Goal: Task Accomplishment & Management: Complete application form

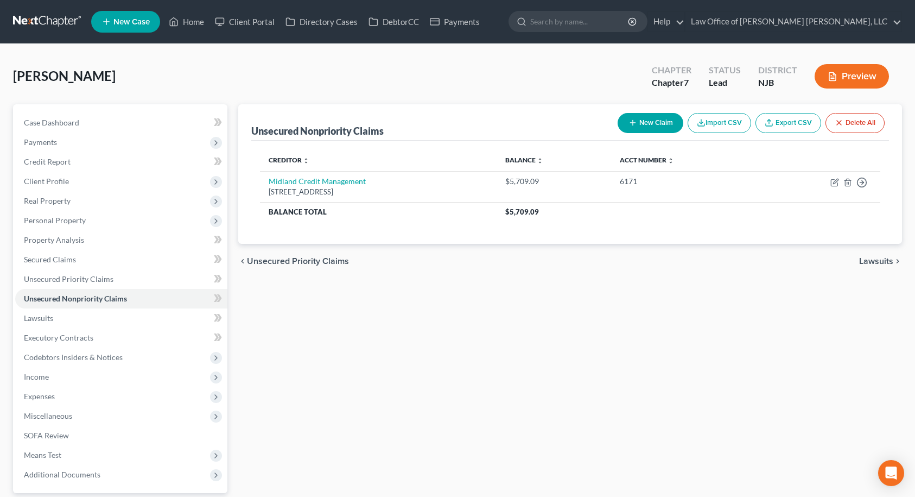
click at [640, 117] on button "New Claim" at bounding box center [651, 123] width 66 height 20
select select "0"
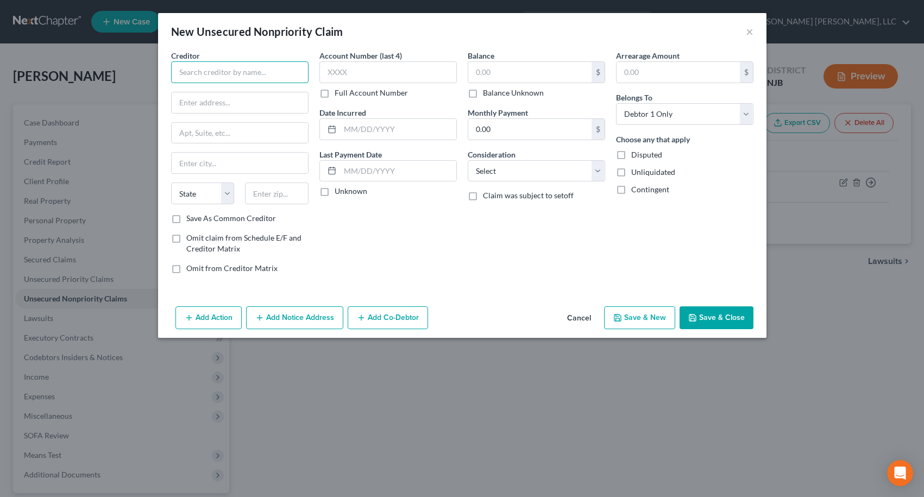
click at [248, 74] on input "text" at bounding box center [239, 72] width 137 height 22
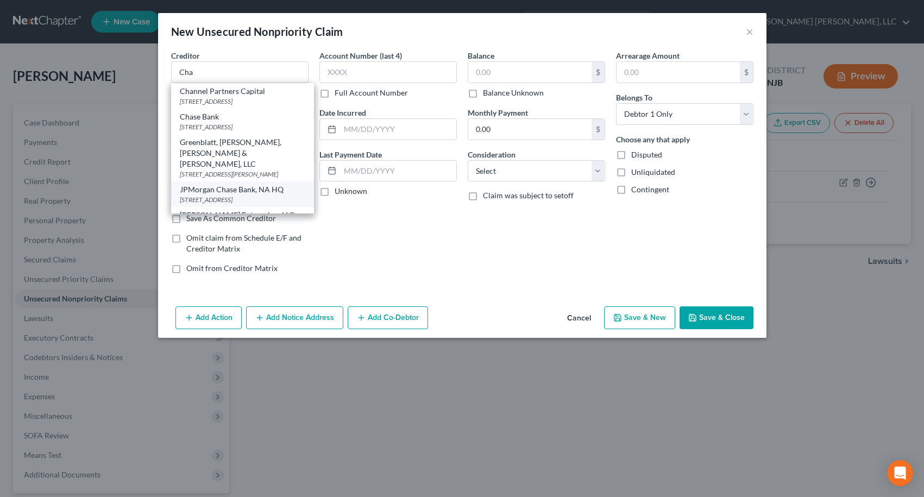
click at [240, 195] on div "JPMorgan Chase Bank, NA HQ" at bounding box center [242, 189] width 125 height 11
type input "JPMorgan Chase Bank, NA HQ"
type input "[STREET_ADDRESS]"
type input "Columbus"
select select "36"
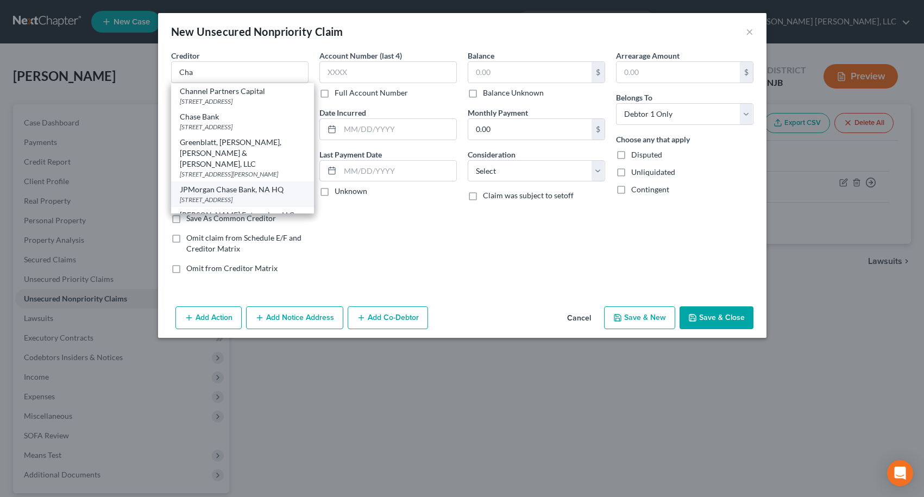
type input "43240"
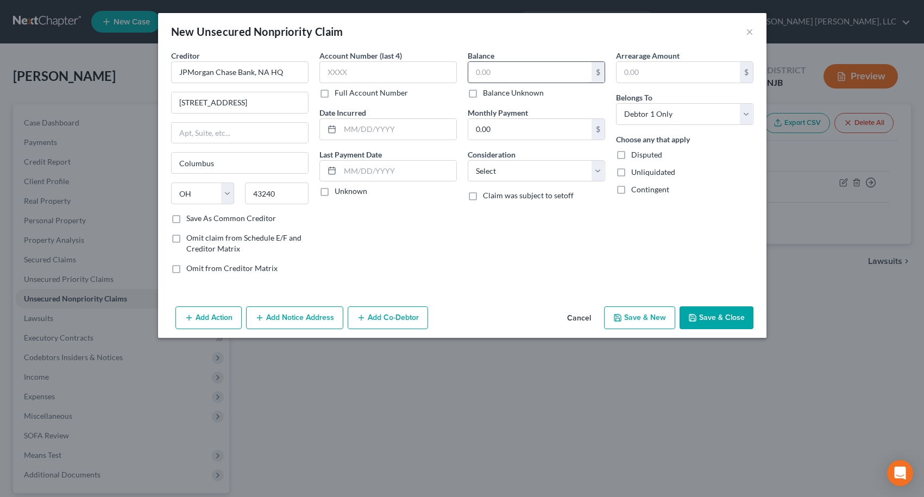
click at [526, 72] on input "text" at bounding box center [529, 72] width 123 height 21
type input "4,863.67"
click at [369, 68] on input "text" at bounding box center [387, 72] width 137 height 22
type input "0860"
click at [728, 314] on button "Save & Close" at bounding box center [716, 317] width 74 height 23
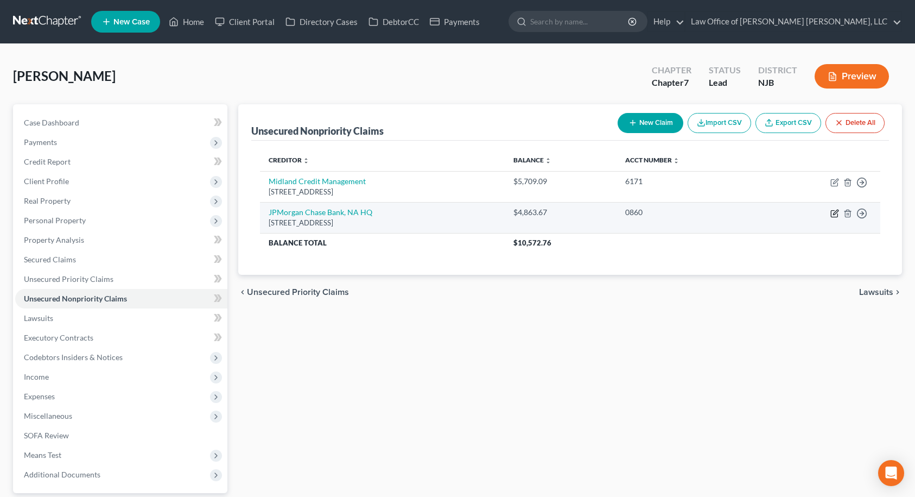
click at [832, 213] on icon "button" at bounding box center [835, 213] width 9 height 9
select select "36"
select select "0"
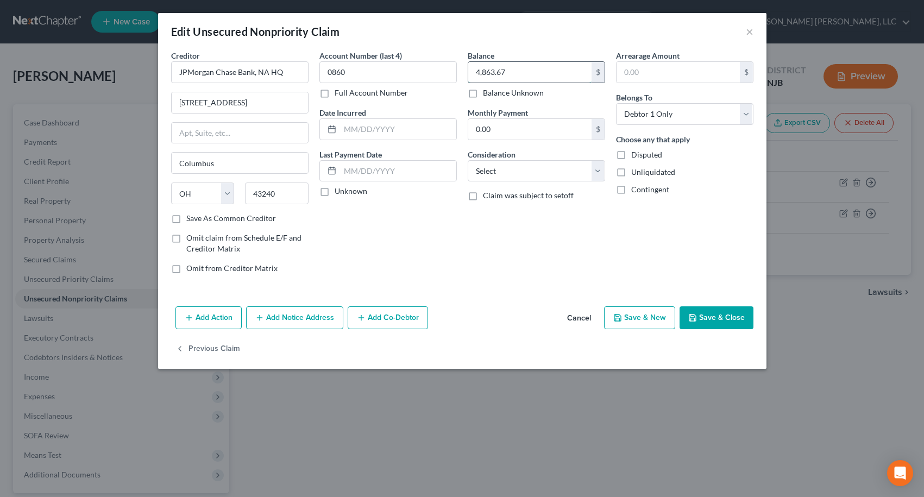
click at [526, 78] on input "4,863.67" at bounding box center [529, 72] width 123 height 21
type input "4,860.91"
click at [702, 314] on button "Save & Close" at bounding box center [716, 317] width 74 height 23
type input "0"
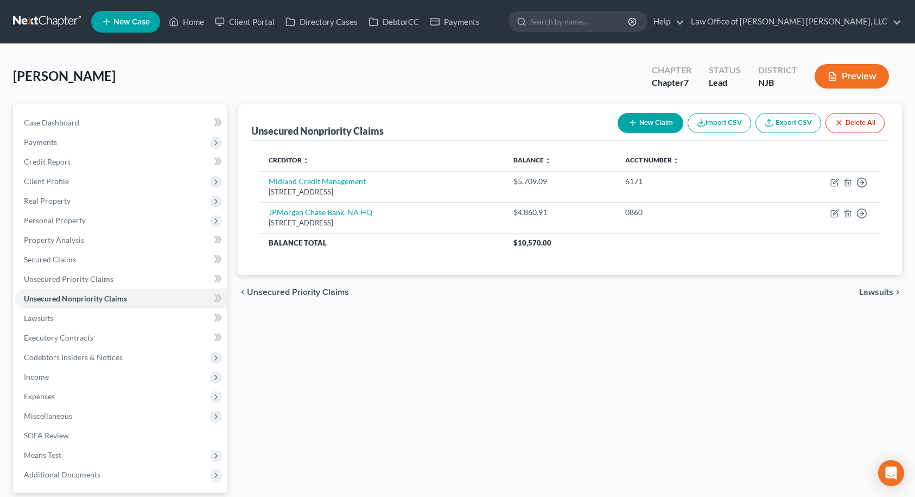
click at [646, 122] on button "New Claim" at bounding box center [651, 123] width 66 height 20
select select "0"
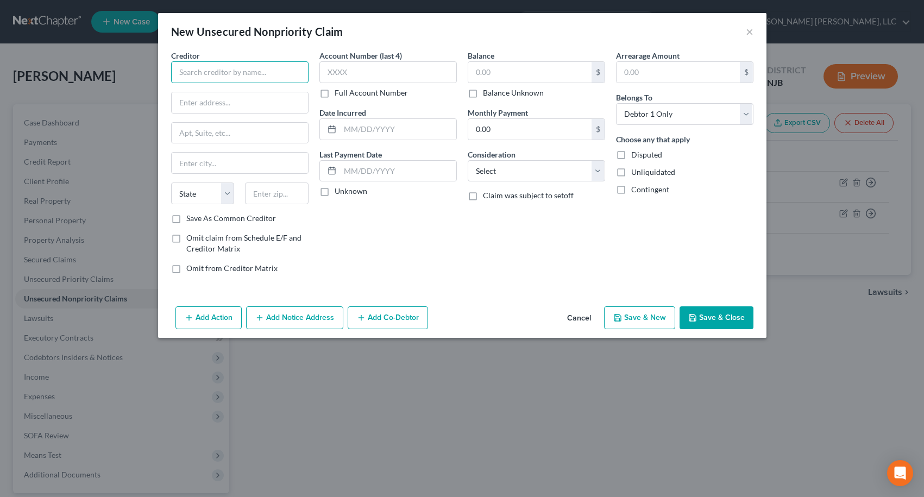
click at [208, 69] on input "text" at bounding box center [239, 72] width 137 height 22
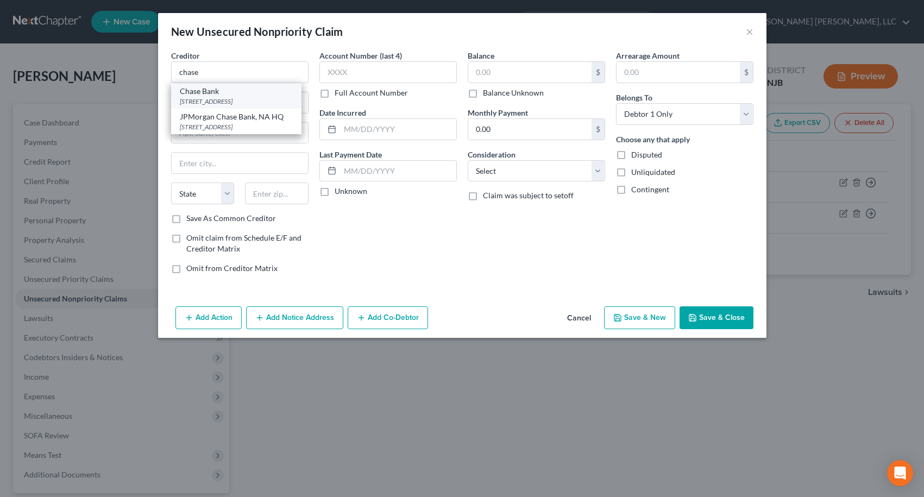
click at [208, 97] on div "[STREET_ADDRESS]" at bounding box center [236, 101] width 113 height 9
type input "Chase Bank"
type input "[STREET_ADDRESS]"
type input "Building 370"
type input "[GEOGRAPHIC_DATA]"
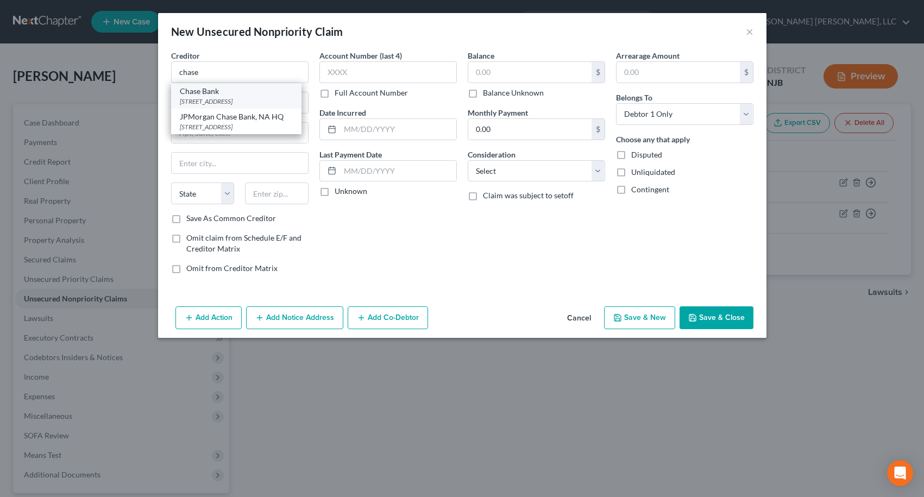
select select "36"
type input "43081"
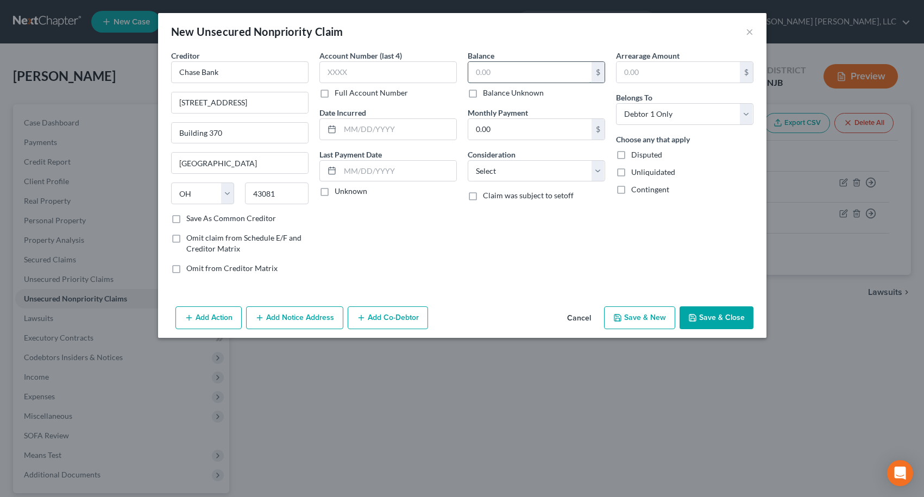
click at [482, 68] on input "text" at bounding box center [529, 72] width 123 height 21
type input "3,533.91"
click at [407, 71] on input "text" at bounding box center [387, 72] width 137 height 22
type input "2328"
click at [706, 321] on button "Save & Close" at bounding box center [716, 317] width 74 height 23
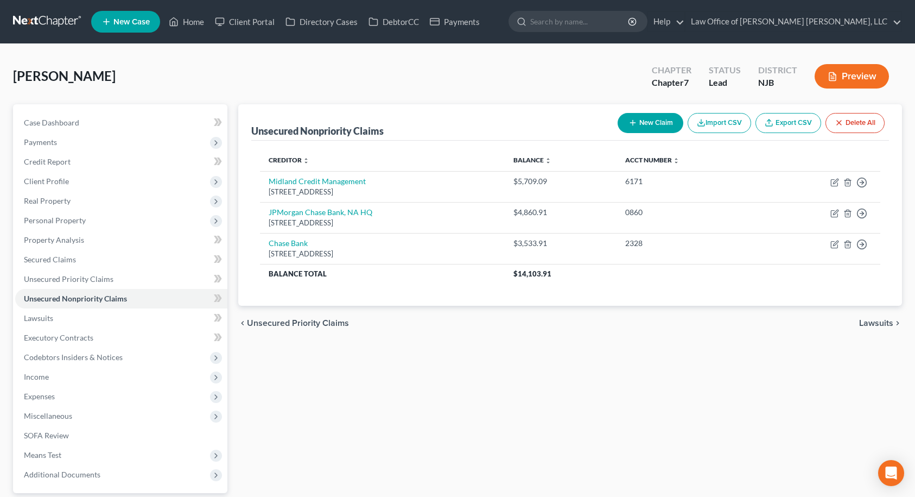
click at [634, 126] on icon "button" at bounding box center [633, 122] width 9 height 9
select select "0"
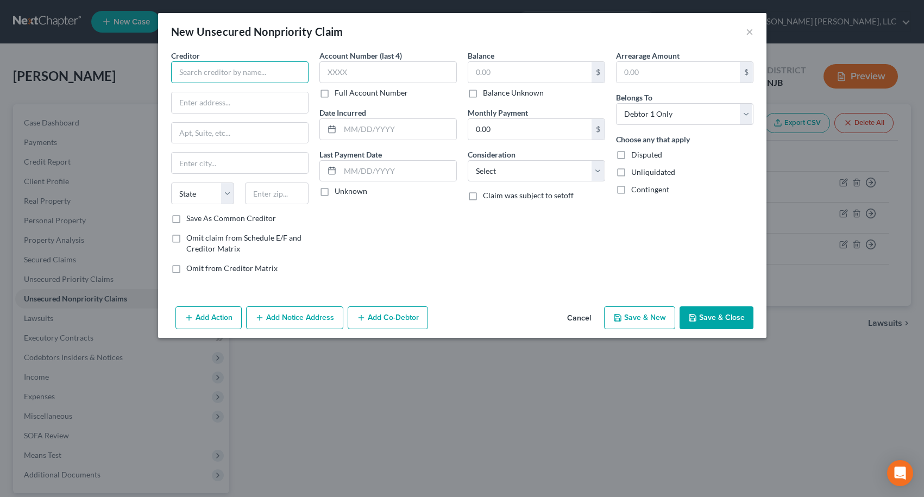
click at [245, 68] on input "text" at bounding box center [239, 72] width 137 height 22
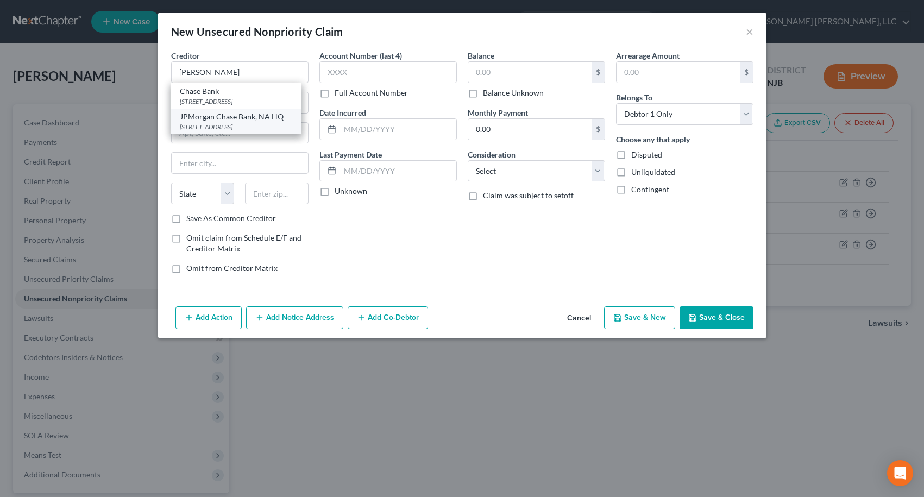
click at [240, 131] on div "[STREET_ADDRESS]" at bounding box center [236, 126] width 113 height 9
type input "JPMorgan Chase Bank, NA HQ"
type input "[STREET_ADDRESS]"
type input "Columbus"
select select "36"
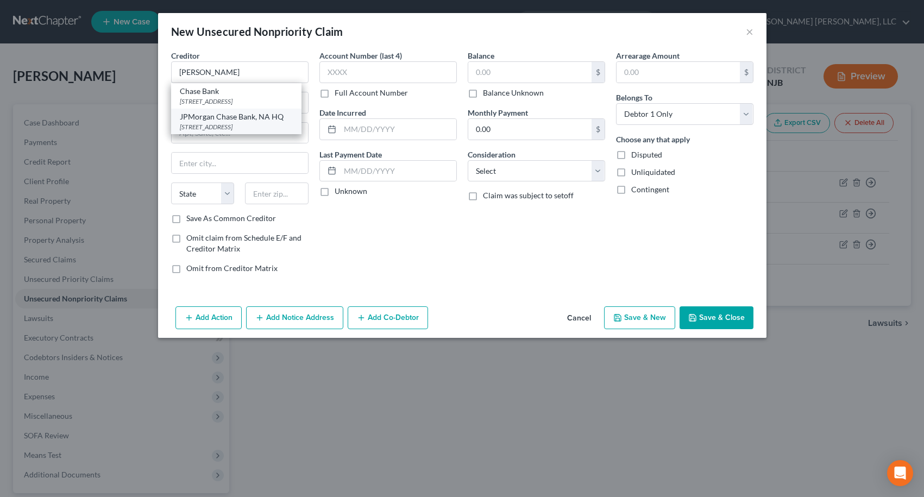
type input "43240"
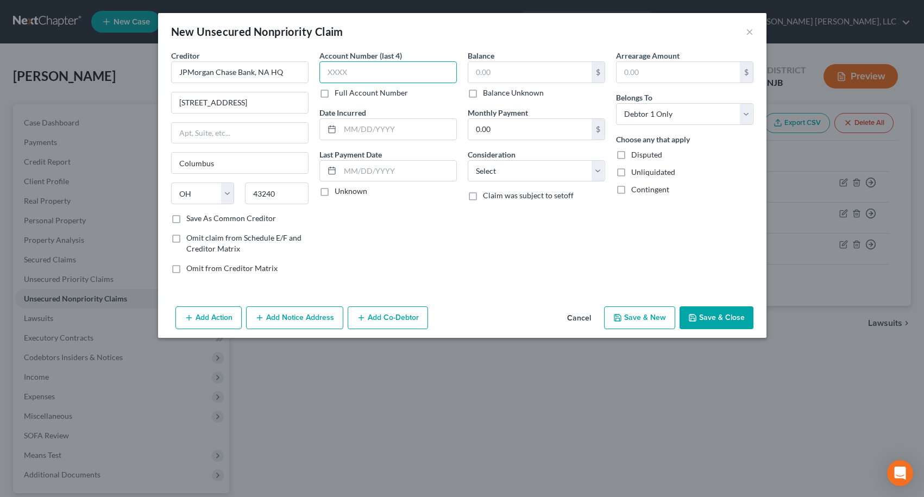
click at [342, 76] on input "text" at bounding box center [387, 72] width 137 height 22
type input "2436"
click at [508, 77] on input "text" at bounding box center [529, 72] width 123 height 21
type input "464.47"
click at [746, 325] on button "Save & Close" at bounding box center [716, 317] width 74 height 23
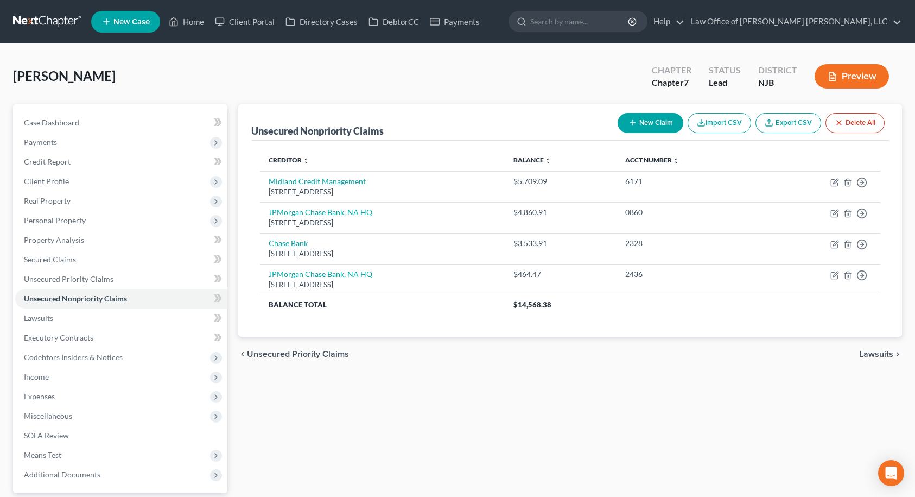
click at [656, 123] on button "New Claim" at bounding box center [651, 123] width 66 height 20
select select "0"
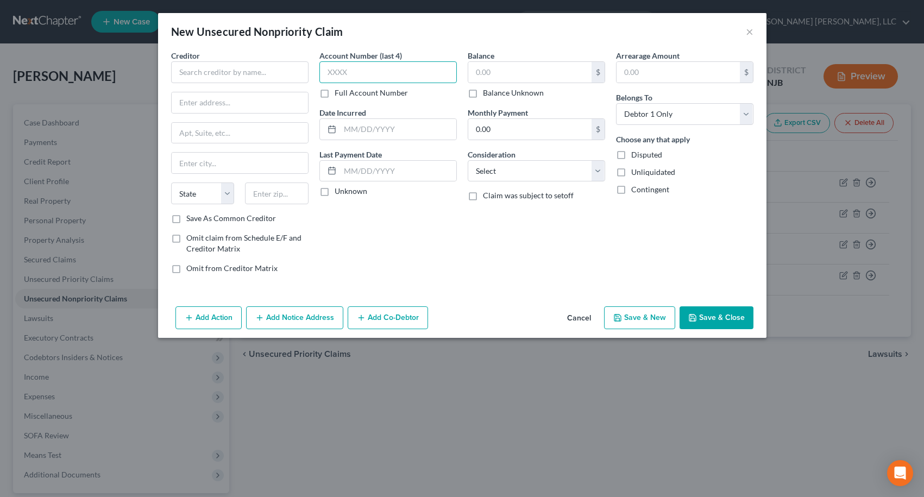
click at [420, 74] on input "text" at bounding box center [387, 72] width 137 height 22
type input "9787"
click at [274, 76] on input "text" at bounding box center [239, 72] width 137 height 22
type input "a"
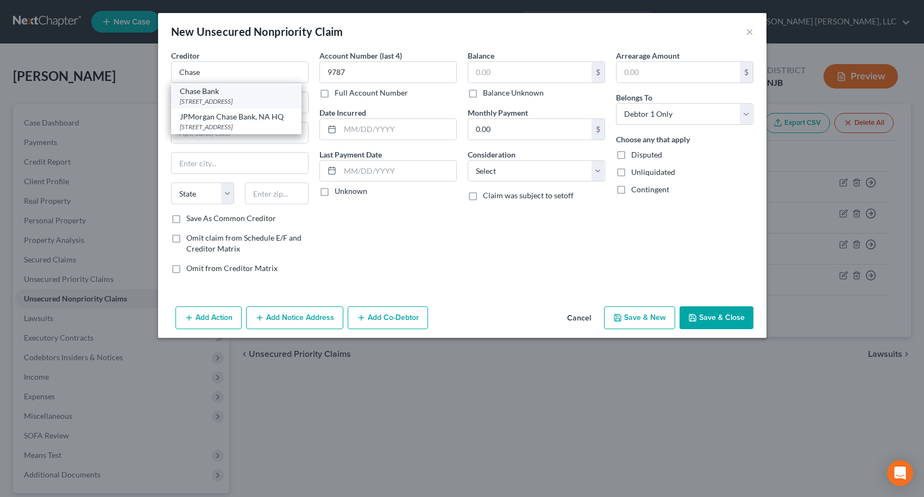
click at [257, 99] on div "[STREET_ADDRESS]" at bounding box center [236, 101] width 113 height 9
type input "Chase Bank"
type input "[STREET_ADDRESS]"
type input "Building 370"
type input "[GEOGRAPHIC_DATA]"
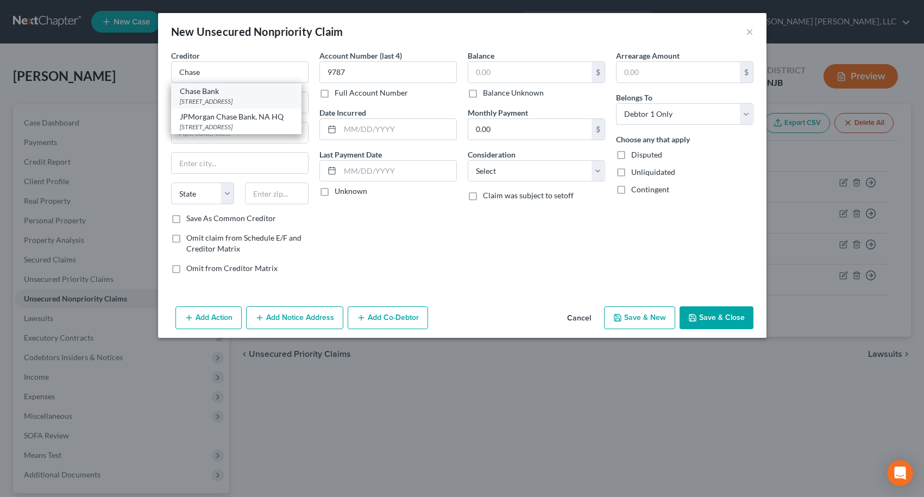
select select "36"
type input "43081"
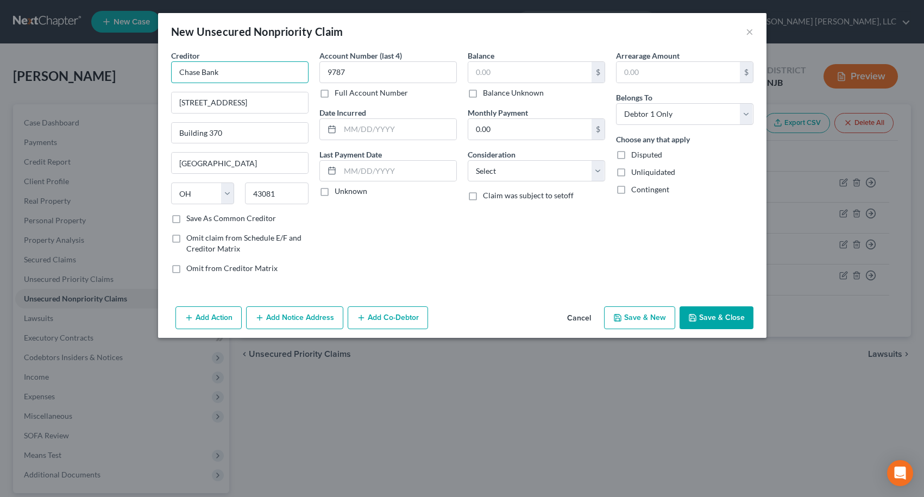
click at [248, 72] on input "Chase Bank" at bounding box center [239, 72] width 137 height 22
type input "Chase Bank/Amazon"
click at [495, 73] on input "text" at bounding box center [529, 72] width 123 height 21
type input "4,506.13"
click at [738, 325] on button "Save & Close" at bounding box center [716, 317] width 74 height 23
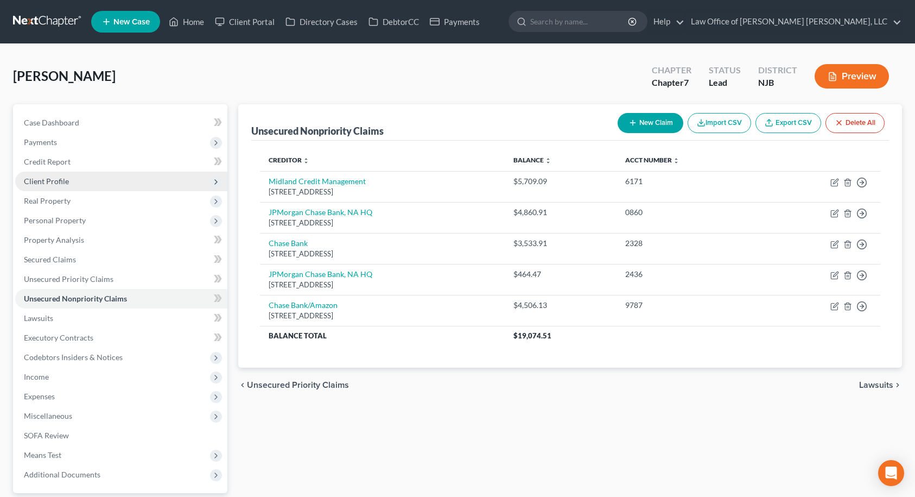
click at [92, 173] on span "Client Profile" at bounding box center [121, 182] width 212 height 20
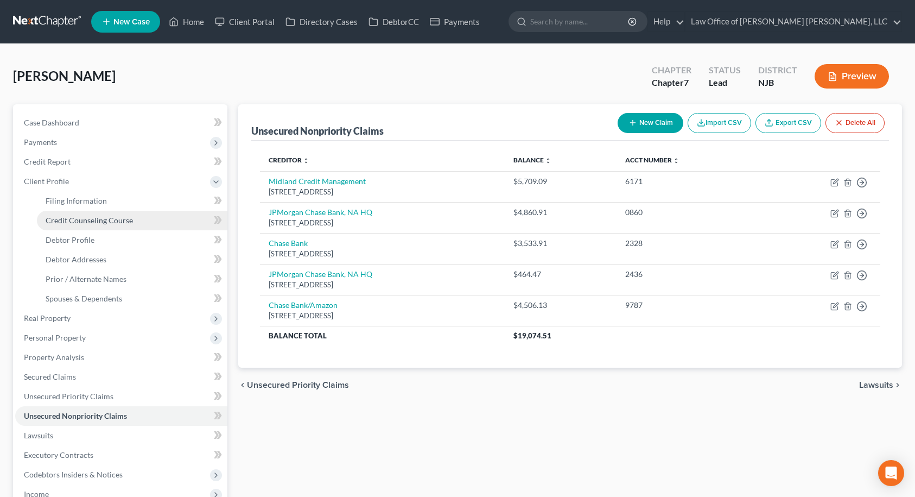
click at [93, 218] on span "Credit Counseling Course" at bounding box center [89, 220] width 87 height 9
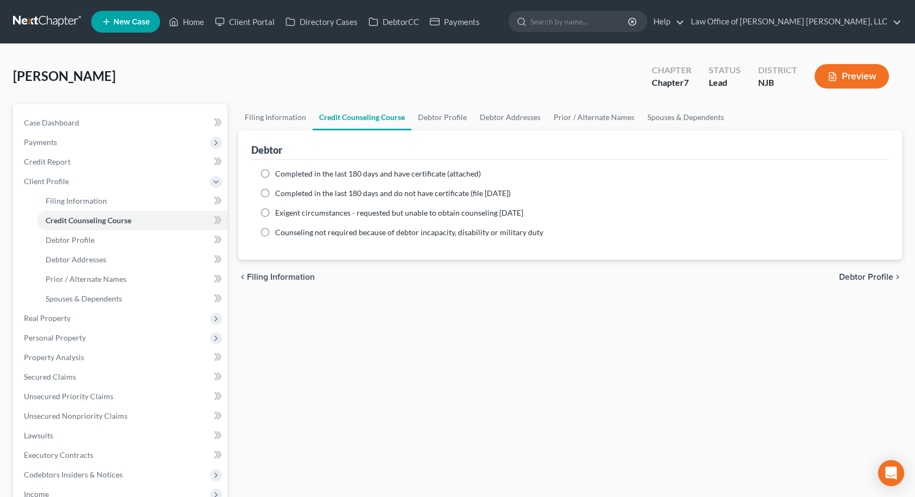
click at [275, 192] on label "Completed in the last 180 days and do not have certificate (file [DATE])" at bounding box center [393, 193] width 236 height 11
click at [280, 192] on input "Completed in the last 180 days and do not have certificate (file [DATE])" at bounding box center [283, 191] width 7 height 7
radio input "true"
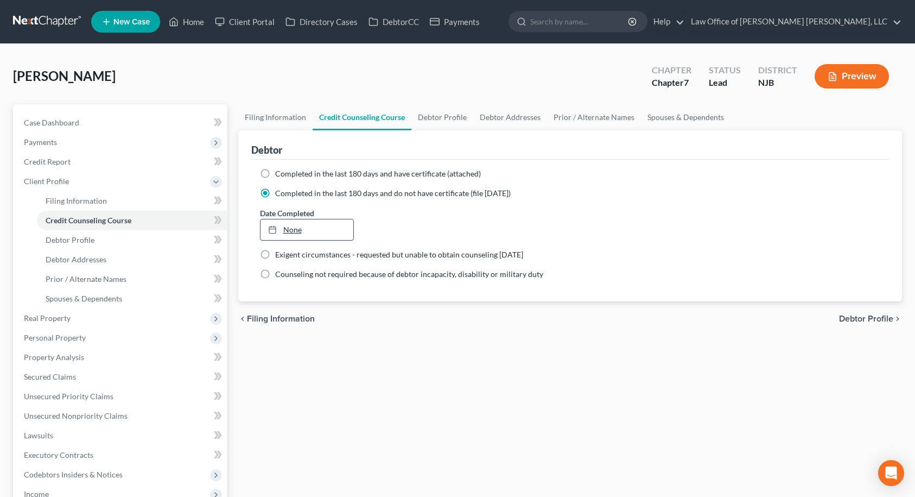
click at [292, 226] on link "None" at bounding box center [307, 229] width 93 height 21
type input "[DATE]"
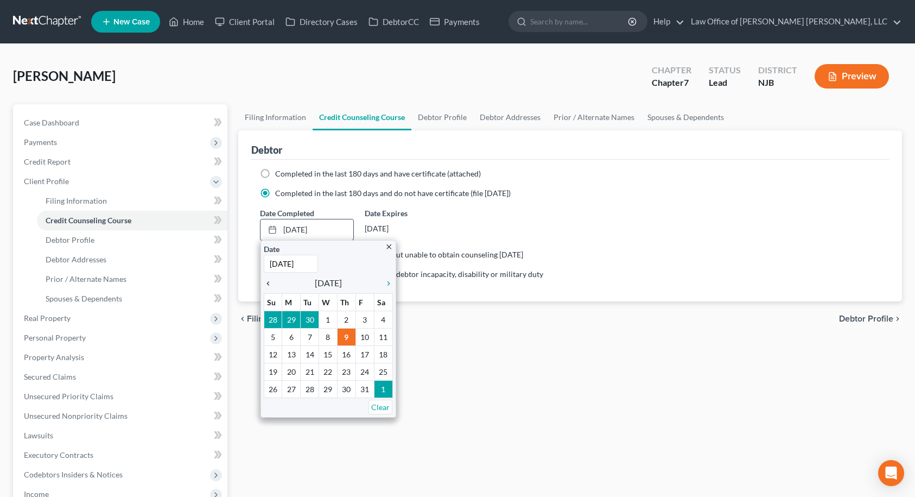
click at [267, 282] on icon "chevron_left" at bounding box center [271, 283] width 14 height 9
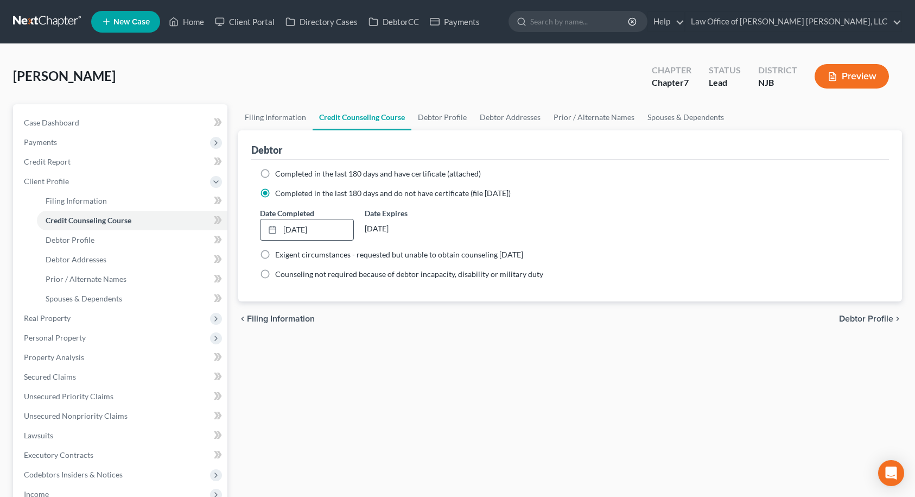
click at [854, 321] on span "Debtor Profile" at bounding box center [866, 318] width 54 height 9
select select "0"
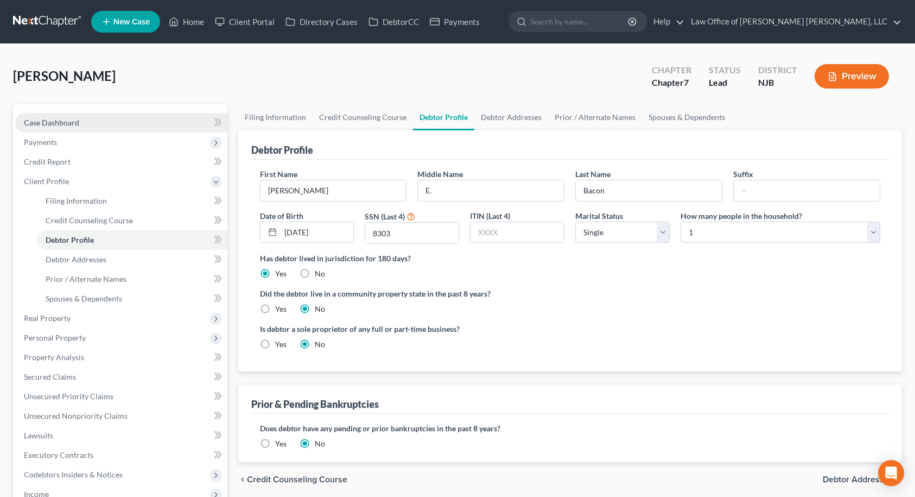
click at [69, 125] on span "Case Dashboard" at bounding box center [51, 122] width 55 height 9
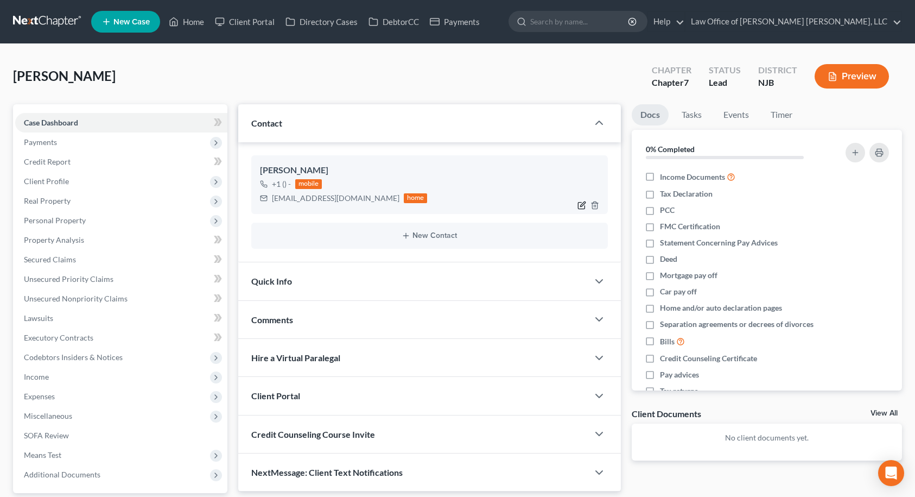
click at [579, 204] on icon "button" at bounding box center [582, 205] width 9 height 9
select select "0"
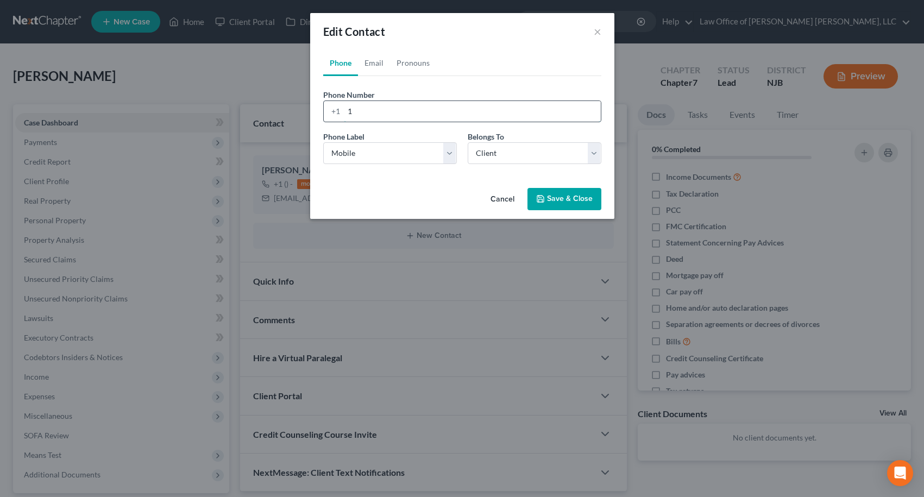
click at [375, 118] on input "1" at bounding box center [472, 111] width 257 height 21
type input "6094568393"
click at [579, 203] on button "Save & Close" at bounding box center [564, 199] width 74 height 23
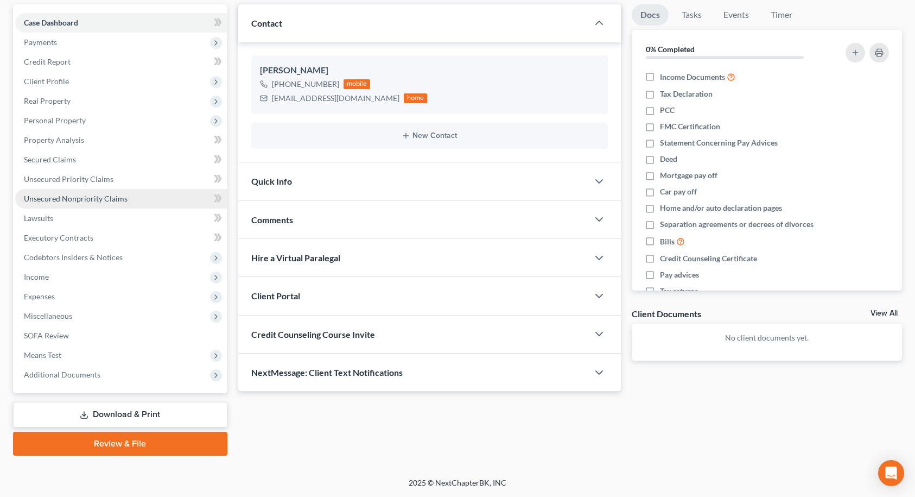
click at [93, 203] on span "Unsecured Nonpriority Claims" at bounding box center [76, 198] width 104 height 9
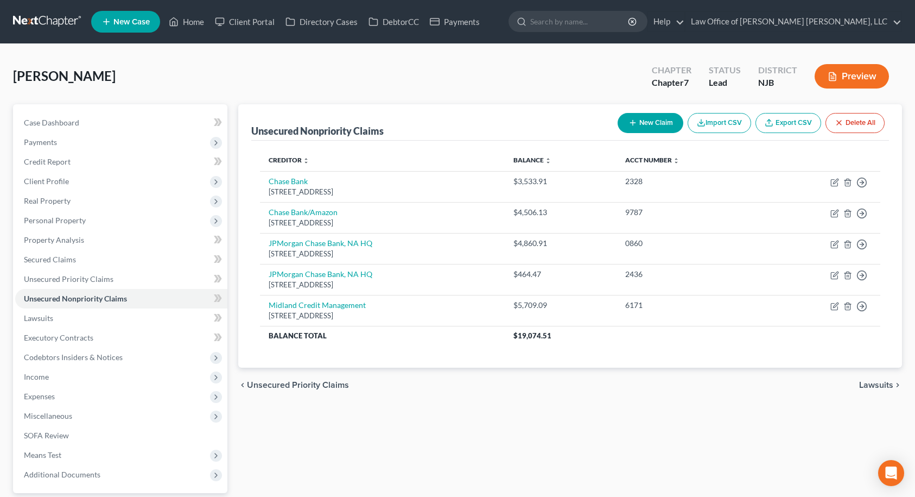
click at [653, 129] on button "New Claim" at bounding box center [651, 123] width 66 height 20
select select "0"
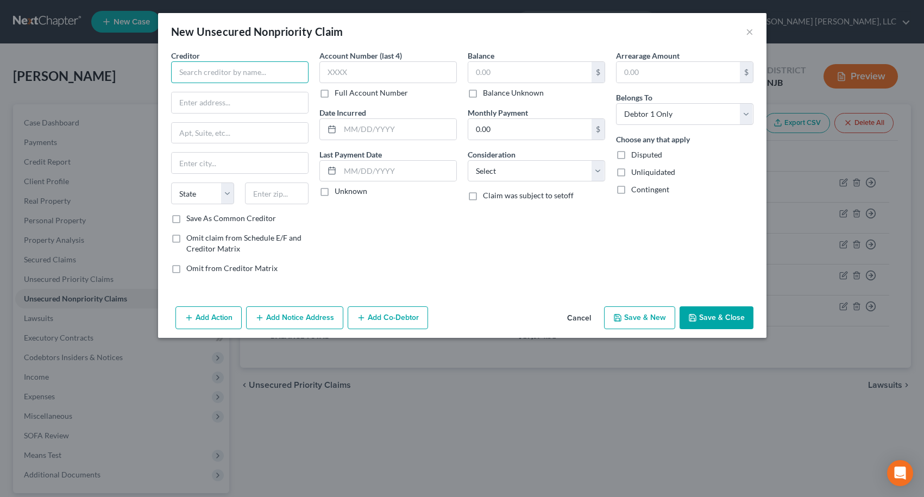
click at [289, 72] on input "text" at bounding box center [239, 72] width 137 height 22
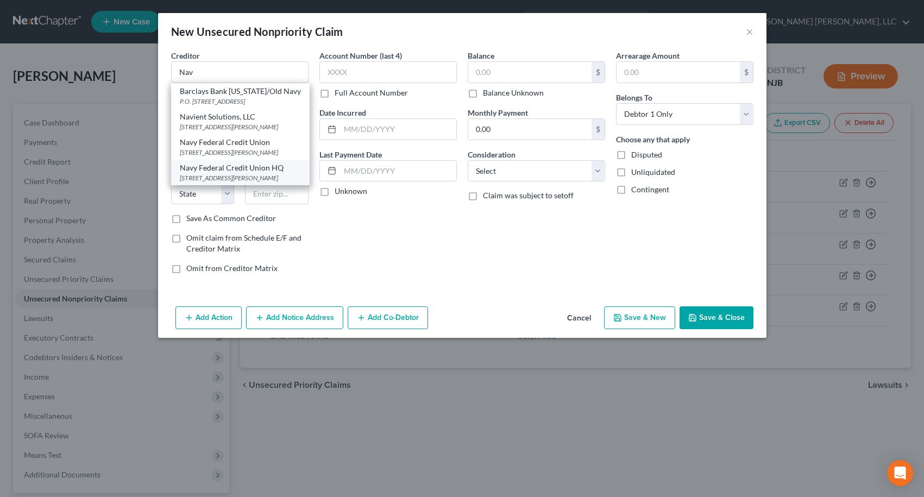
click at [260, 173] on div "Navy Federal Credit Union HQ" at bounding box center [240, 167] width 121 height 11
type input "Navy Federal Credit Union HQ"
type input "[STREET_ADDRESS][PERSON_NAME]"
type input "[GEOGRAPHIC_DATA]"
select select "48"
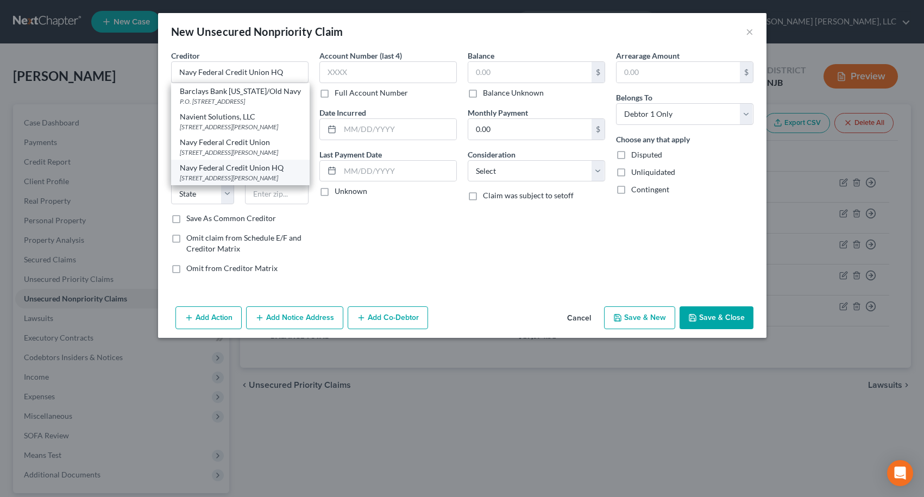
type input "22180"
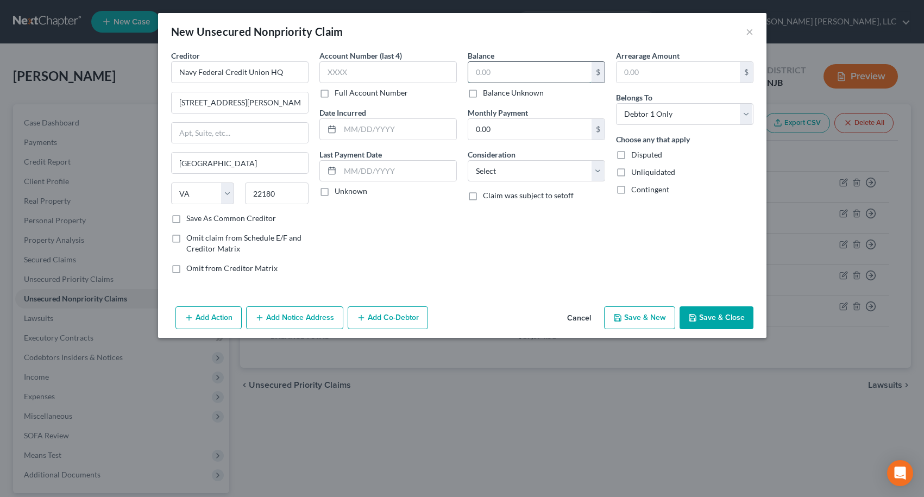
click at [479, 78] on input "text" at bounding box center [529, 72] width 123 height 21
type input "7,132.37"
click at [401, 70] on input "text" at bounding box center [387, 72] width 137 height 22
type input "8463"
click at [705, 317] on button "Save & Close" at bounding box center [716, 317] width 74 height 23
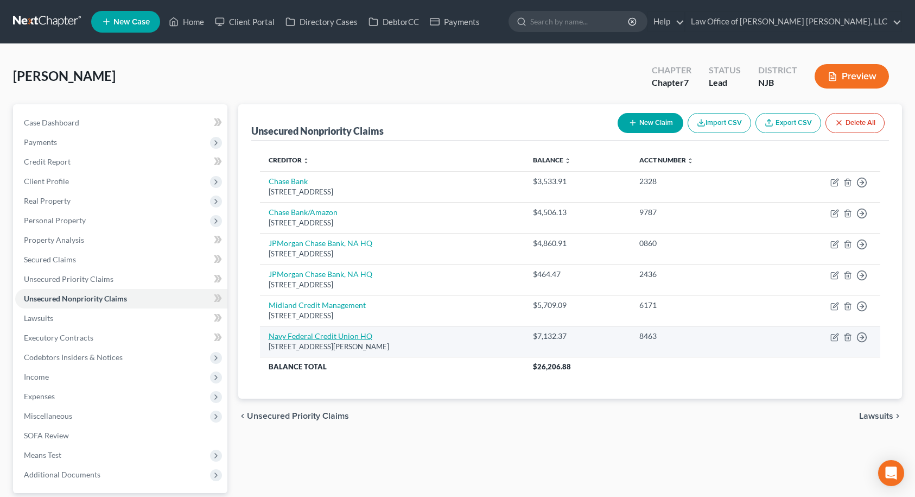
click at [363, 336] on link "Navy Federal Credit Union HQ" at bounding box center [321, 335] width 104 height 9
select select "48"
select select "0"
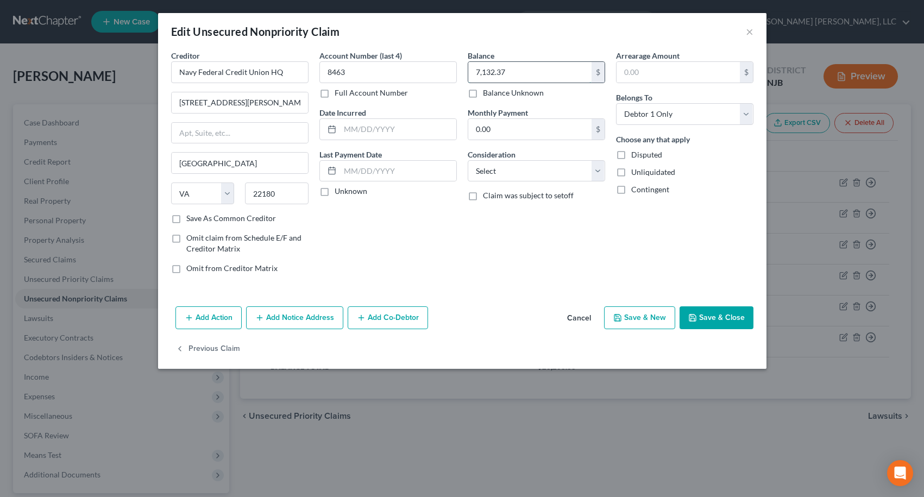
click at [527, 75] on input "7,132.37" at bounding box center [529, 72] width 123 height 21
click at [526, 75] on input "7,132.37" at bounding box center [529, 72] width 123 height 21
type input "7,060.62"
click at [716, 323] on button "Save & Close" at bounding box center [716, 317] width 74 height 23
type input "0"
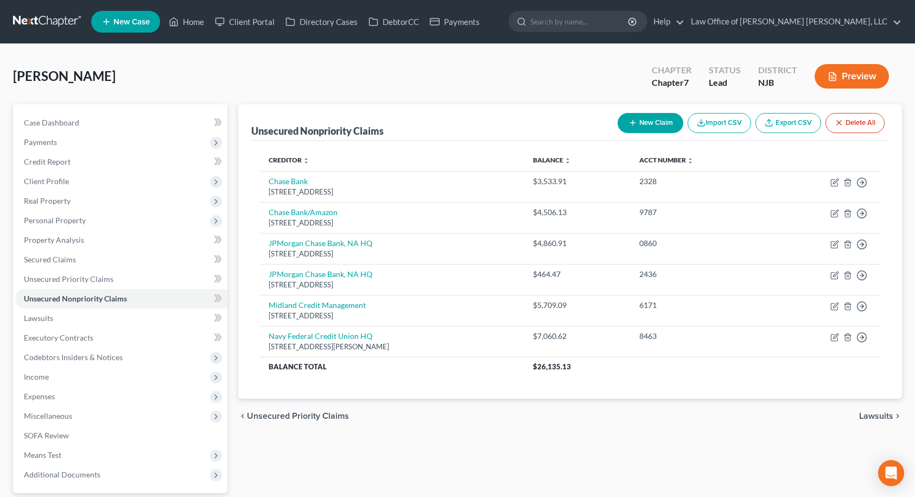
click at [639, 131] on button "New Claim" at bounding box center [651, 123] width 66 height 20
select select "0"
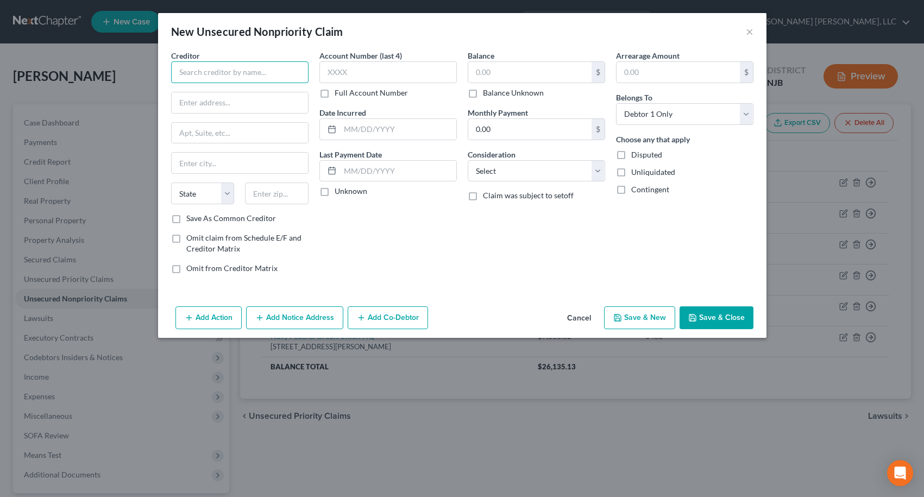
click at [271, 80] on input "text" at bounding box center [239, 72] width 137 height 22
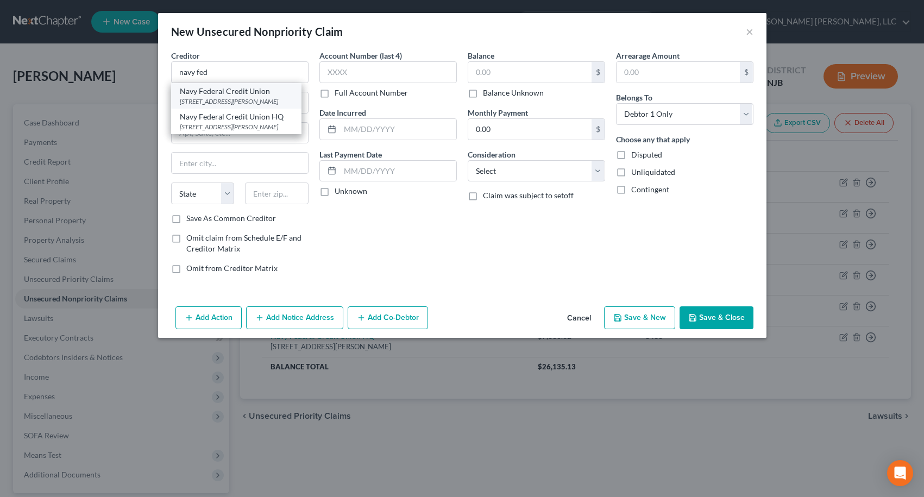
click at [258, 93] on div "Navy Federal Credit Union" at bounding box center [236, 91] width 113 height 11
type input "Navy Federal Credit Union"
type input "PO Box 3000"
type input "[PERSON_NAME]"
select select "48"
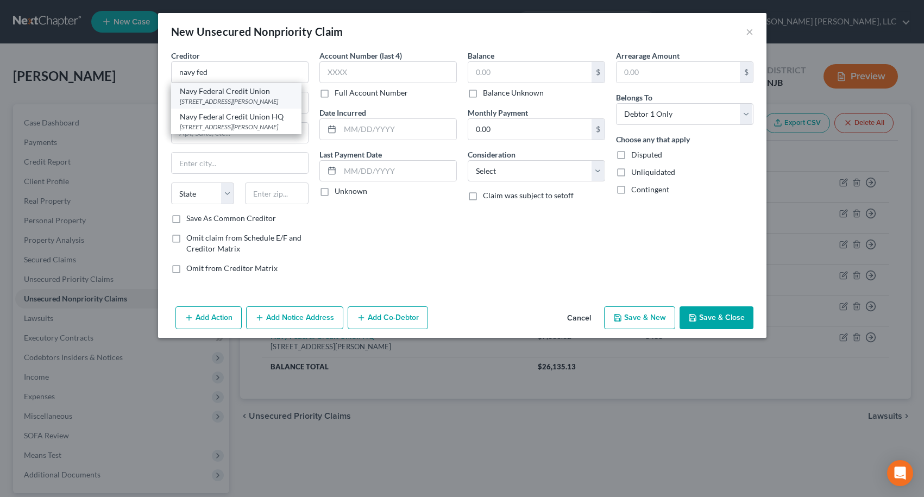
type input "22119"
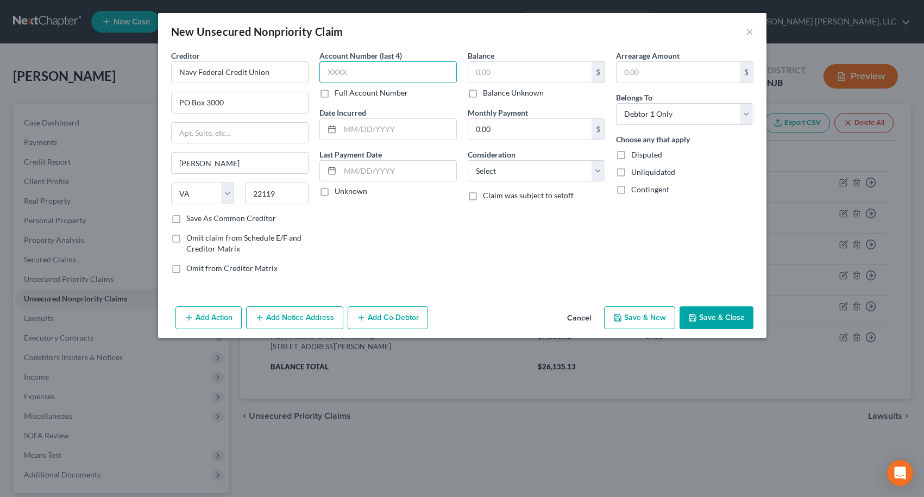
click at [330, 73] on input "text" at bounding box center [387, 72] width 137 height 22
type input "4063"
click at [501, 73] on input "text" at bounding box center [529, 72] width 123 height 21
type input "9,428.88"
click at [709, 314] on button "Save & Close" at bounding box center [716, 317] width 74 height 23
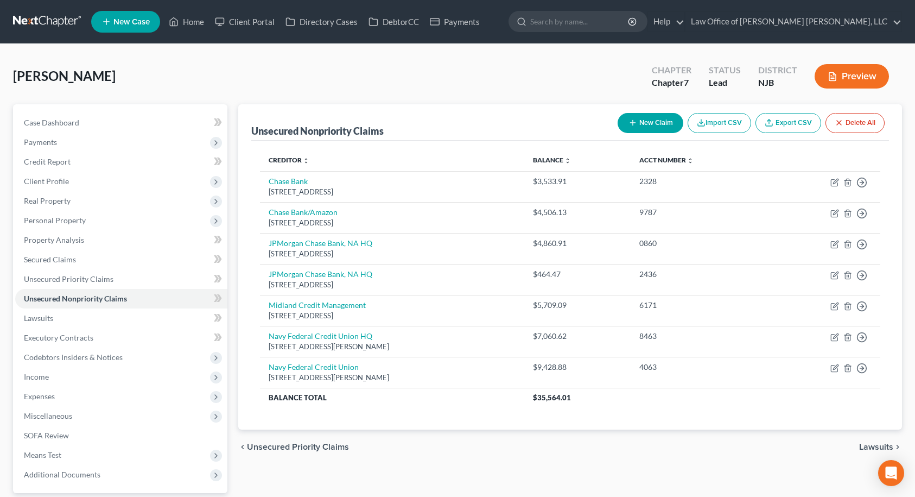
click at [783, 45] on div "[PERSON_NAME] Upgraded Chapter Chapter 7 Status Lead District [GEOGRAPHIC_DATA]…" at bounding box center [457, 310] width 915 height 533
click at [72, 225] on span "Personal Property" at bounding box center [121, 221] width 212 height 20
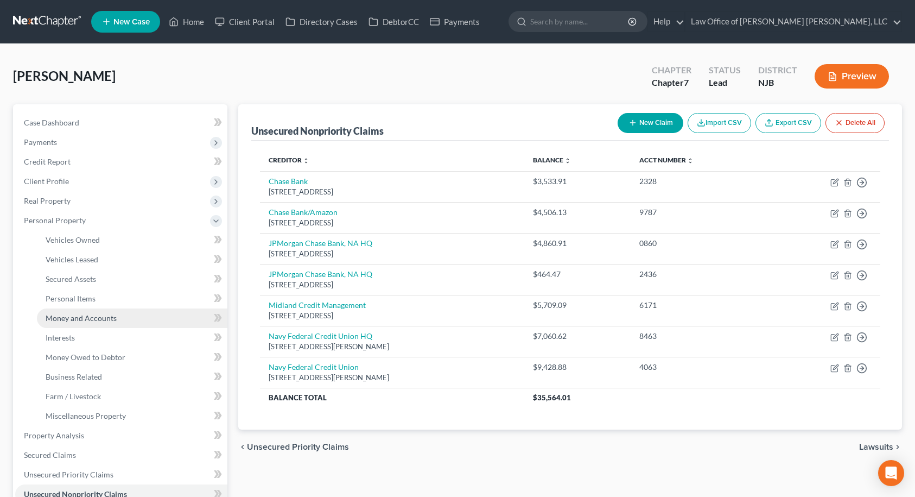
click at [72, 314] on span "Money and Accounts" at bounding box center [81, 317] width 71 height 9
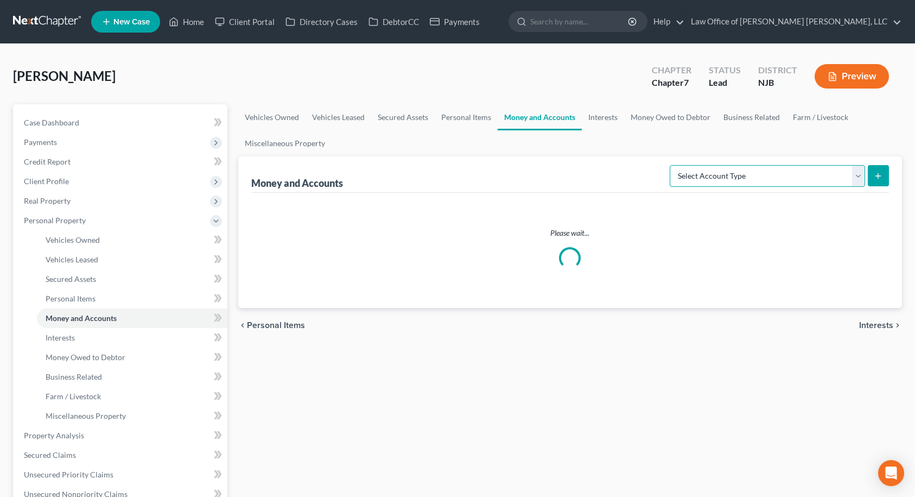
click at [699, 180] on select "Select Account Type Brokerage Cash on Hand Certificates of Deposit Checking Acc…" at bounding box center [767, 176] width 195 height 22
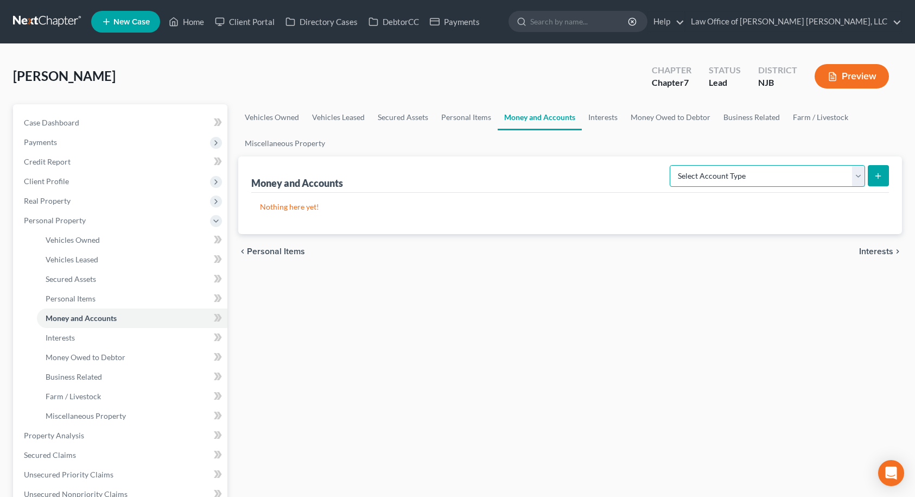
select select "checking"
click at [672, 165] on select "Select Account Type Brokerage Cash on Hand Certificates of Deposit Checking Acc…" at bounding box center [767, 176] width 195 height 22
click at [875, 176] on button "submit" at bounding box center [878, 175] width 21 height 21
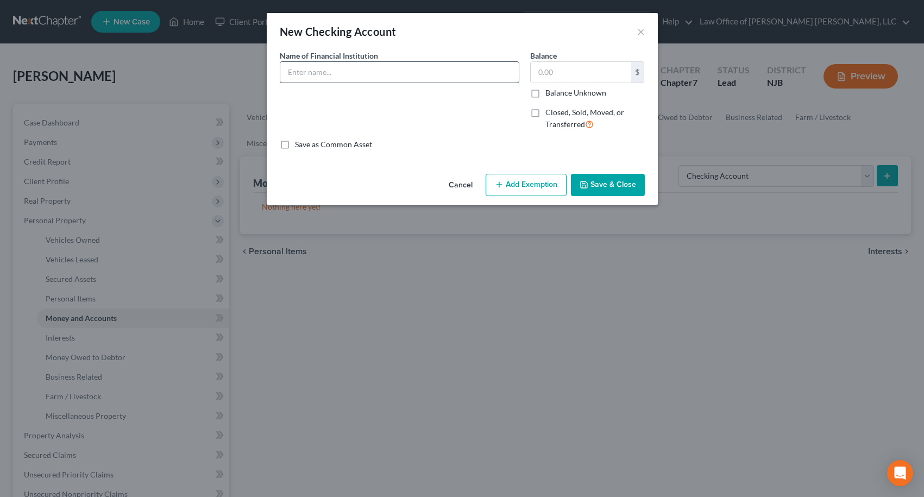
click at [401, 72] on input "text" at bounding box center [399, 72] width 238 height 21
type input "Navy Federal - Checking & Savings"
click at [606, 185] on button "Save & Close" at bounding box center [608, 185] width 74 height 23
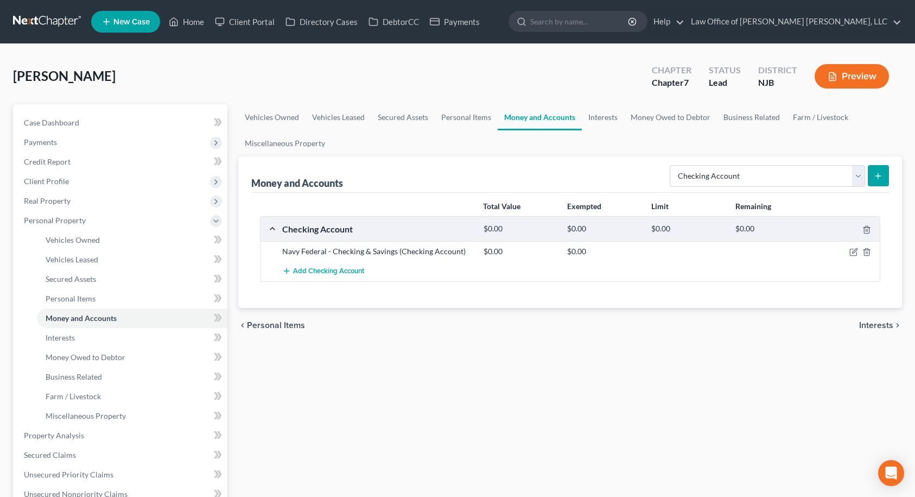
click at [796, 206] on div "Remaining" at bounding box center [772, 206] width 84 height 11
click at [707, 180] on select "Select Account Type Brokerage Cash on Hand Certificates of Deposit Checking Acc…" at bounding box center [767, 176] width 195 height 22
click at [707, 179] on select "Select Account Type Brokerage Cash on Hand Certificates of Deposit Checking Acc…" at bounding box center [767, 176] width 195 height 22
click at [616, 119] on link "Interests" at bounding box center [603, 117] width 42 height 26
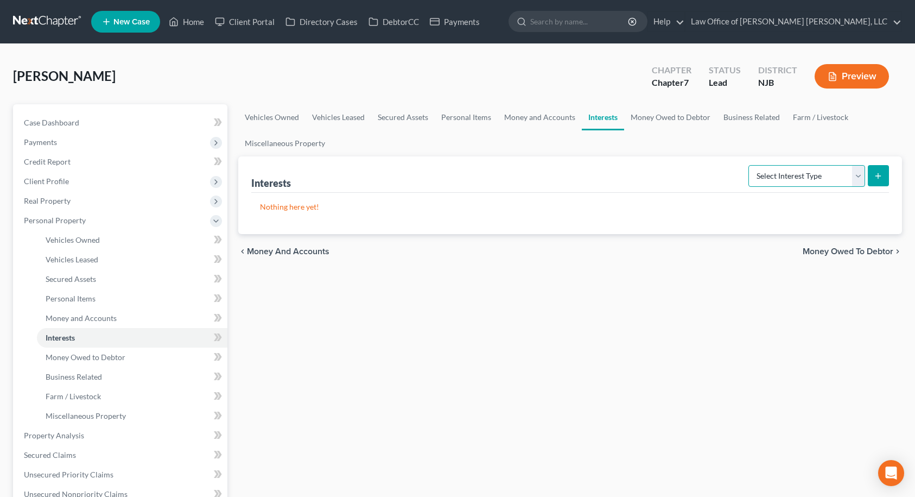
click at [770, 174] on select "Select Interest Type 401K Annuity Bond Education IRA Government Bond Government…" at bounding box center [807, 176] width 117 height 22
select select "stock"
click at [750, 165] on select "Select Interest Type 401K Annuity Bond Education IRA Government Bond Government…" at bounding box center [807, 176] width 117 height 22
click at [878, 174] on icon "submit" at bounding box center [878, 176] width 9 height 9
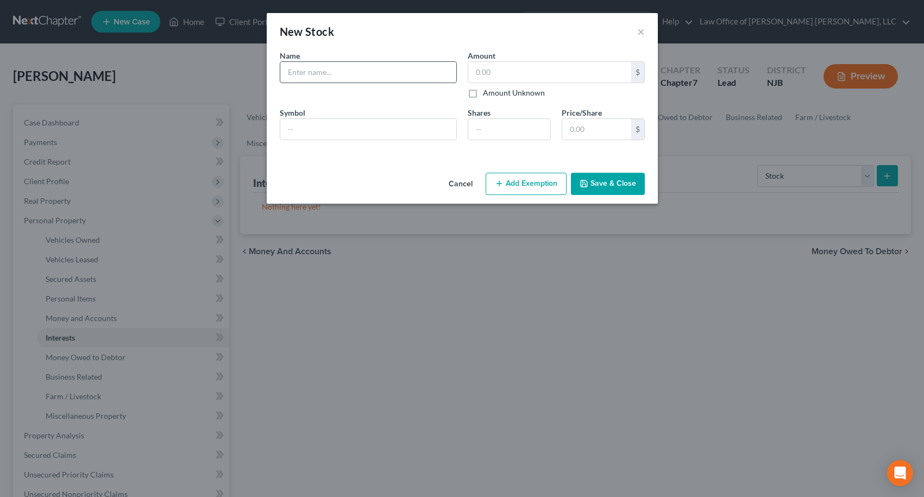
click at [376, 78] on input "text" at bounding box center [368, 72] width 176 height 21
drag, startPoint x: 347, startPoint y: 71, endPoint x: 469, endPoint y: 76, distance: 122.3
click at [469, 76] on div "Name * Describe * [PERSON_NAME] [PERSON_NAME] - Various Stock (Joint with spous…" at bounding box center [462, 99] width 376 height 99
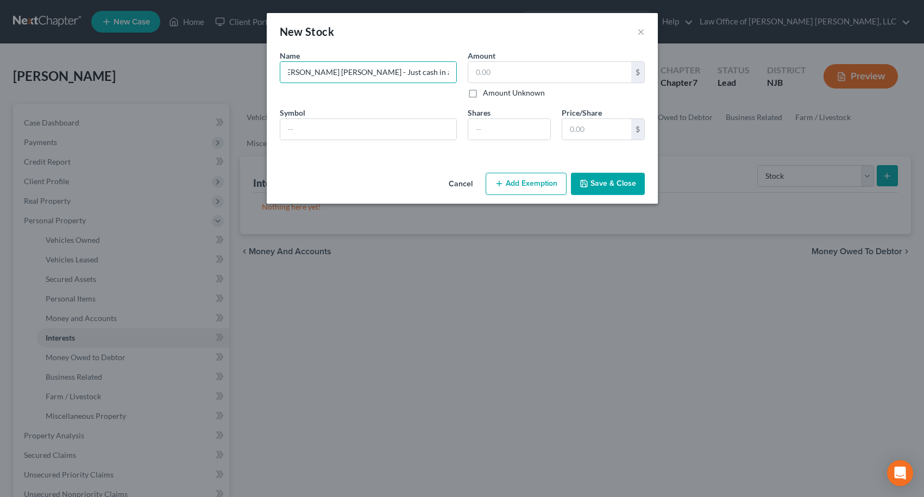
type input "[PERSON_NAME] [PERSON_NAME] - Just cash in account no stock held"
click at [591, 192] on button "Save & Close" at bounding box center [608, 184] width 74 height 23
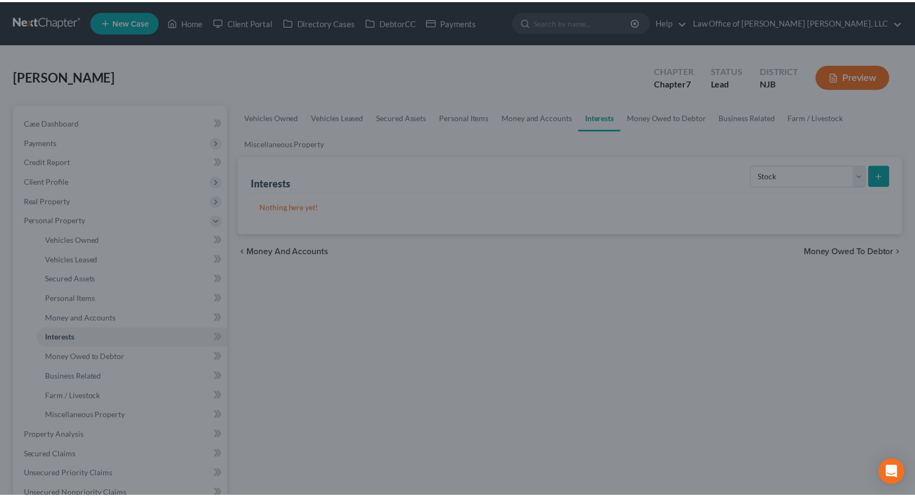
scroll to position [0, 0]
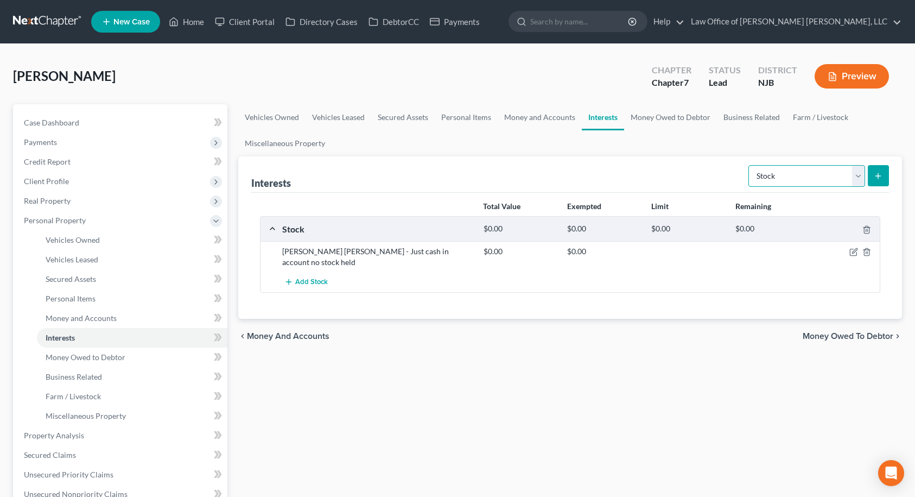
click at [778, 174] on select "Select Interest Type 401K Annuity Bond Education IRA Government Bond Government…" at bounding box center [807, 176] width 117 height 22
select select "ira"
click at [750, 165] on select "Select Interest Type 401K Annuity Bond Education IRA Government Bond Government…" at bounding box center [807, 176] width 117 height 22
click at [878, 175] on line "submit" at bounding box center [878, 175] width 0 height 5
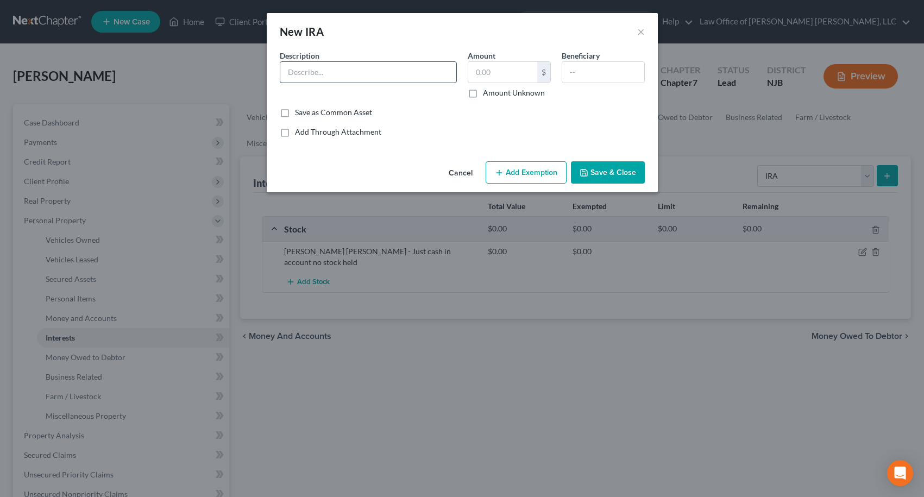
click at [378, 73] on input "text" at bounding box center [368, 72] width 176 height 21
click at [354, 71] on input "[PERSON_NAME] [PERSON_NAME]" at bounding box center [368, 72] width 176 height 21
click at [340, 71] on input "[PERSON_NAME] [PERSON_NAME]" at bounding box center [368, 72] width 176 height 21
type input "[PERSON_NAME] IRA"
click at [630, 175] on button "Save & Close" at bounding box center [608, 172] width 74 height 23
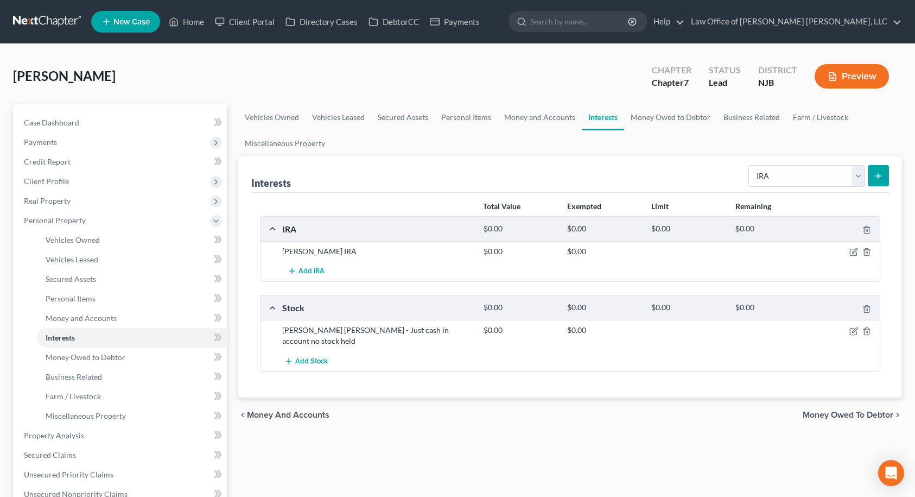
click at [787, 356] on div "Add Stock" at bounding box center [579, 361] width 605 height 20
click at [313, 275] on span "Add IRA" at bounding box center [312, 271] width 26 height 9
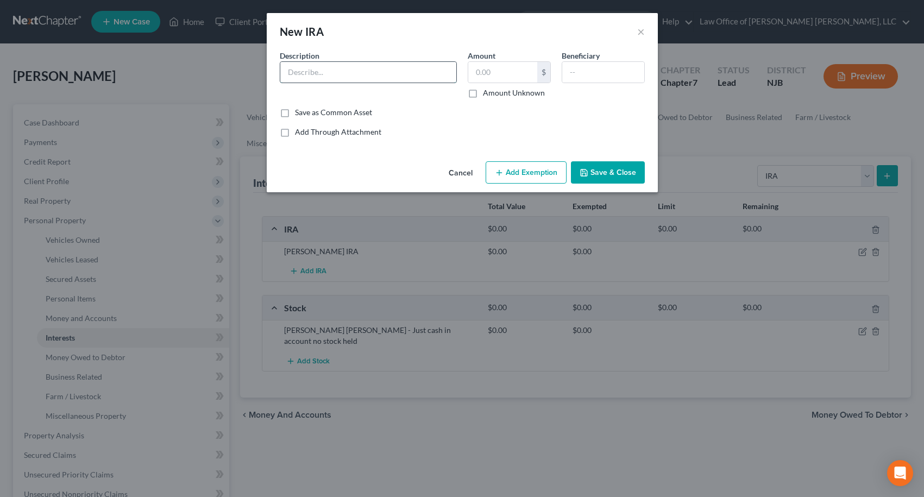
click at [368, 67] on input "text" at bounding box center [368, 72] width 176 height 21
click at [368, 67] on input "Char" at bounding box center [368, 72] width 176 height 21
click at [381, 72] on input "Char" at bounding box center [368, 72] width 176 height 21
click at [358, 74] on input "[PERSON_NAME] IRA" at bounding box center [368, 72] width 176 height 21
type input "[PERSON_NAME] [PERSON_NAME]"
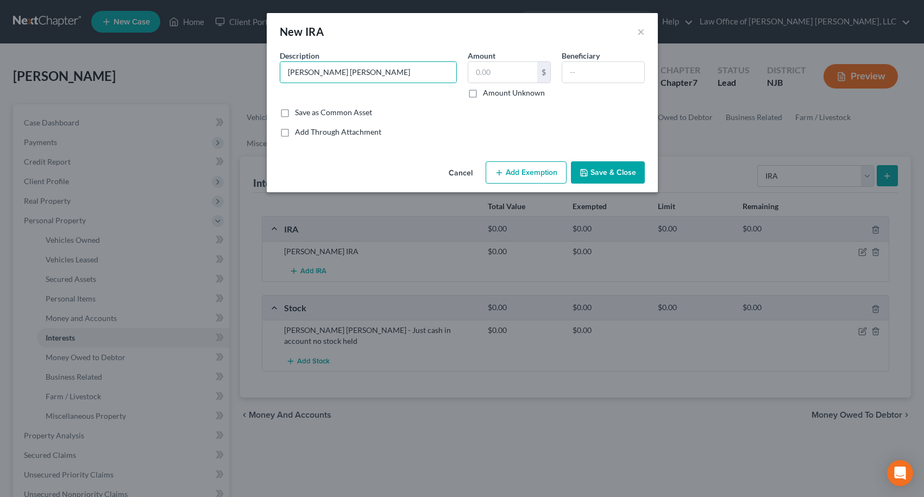
click at [599, 169] on button "Save & Close" at bounding box center [608, 172] width 74 height 23
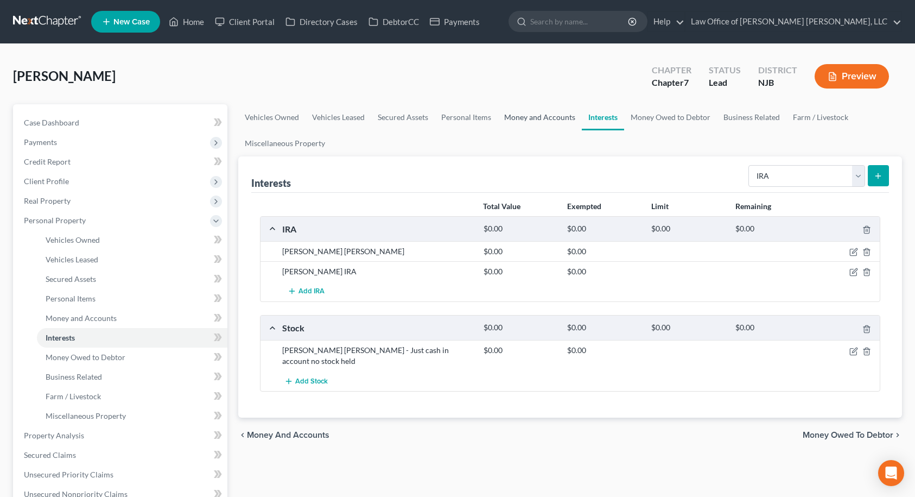
click at [532, 118] on link "Money and Accounts" at bounding box center [540, 117] width 84 height 26
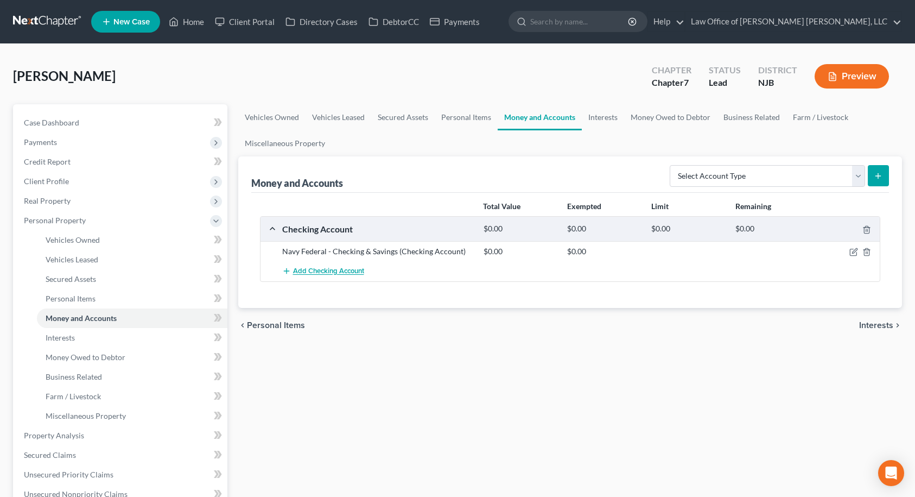
click at [303, 271] on span "Add Checking Account" at bounding box center [328, 271] width 71 height 9
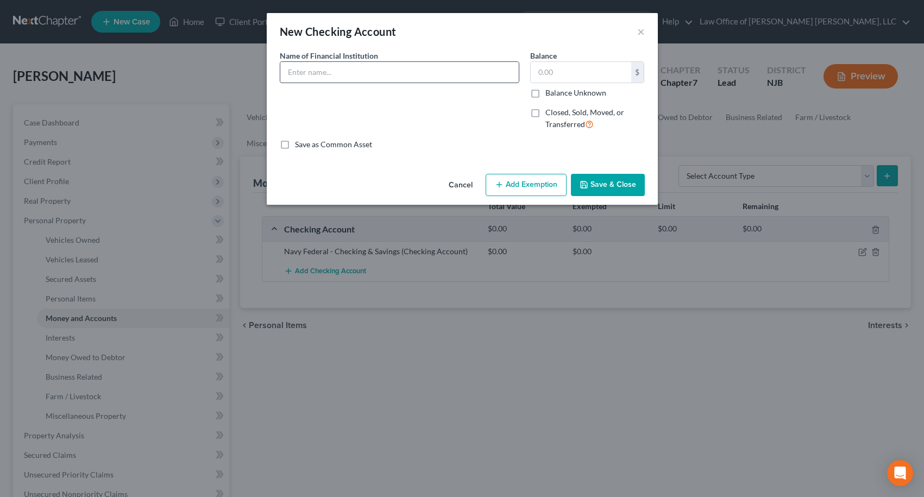
click at [403, 75] on input "text" at bounding box center [399, 72] width 238 height 21
type input "Chase"
click at [617, 186] on button "Save & Close" at bounding box center [608, 185] width 74 height 23
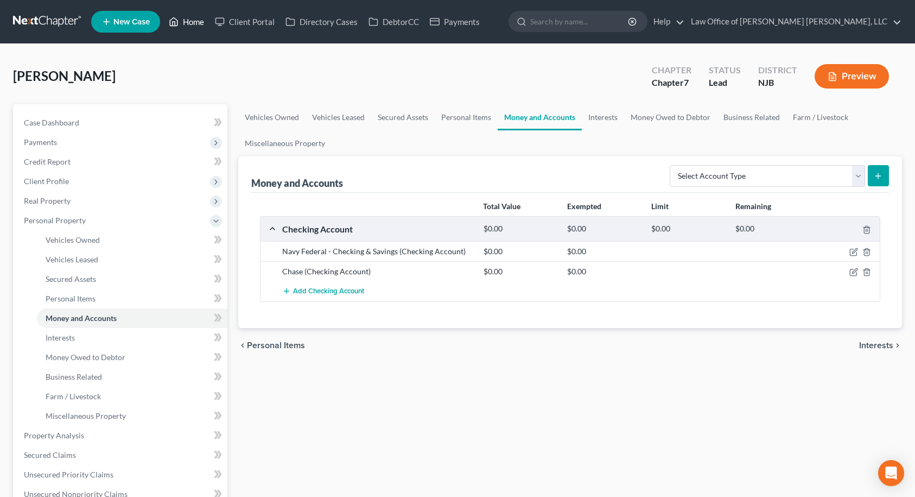
click at [184, 24] on link "Home" at bounding box center [186, 22] width 46 height 20
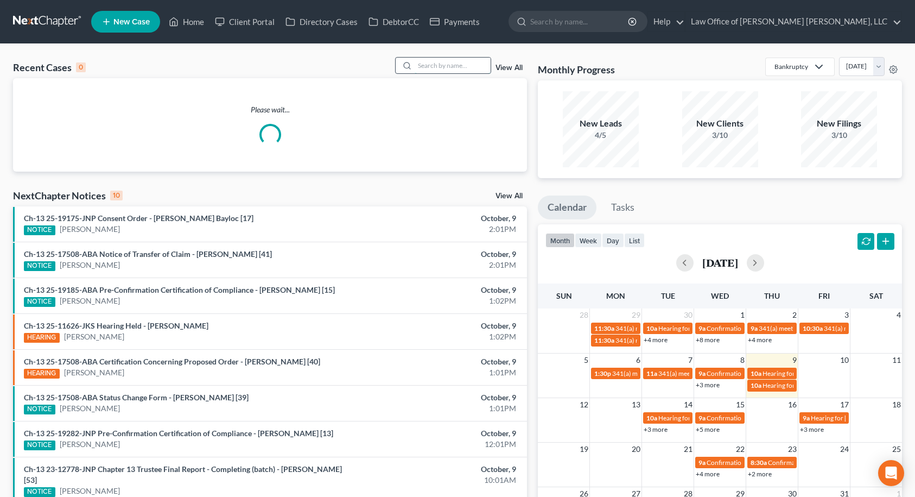
click at [444, 66] on input "search" at bounding box center [453, 66] width 76 height 16
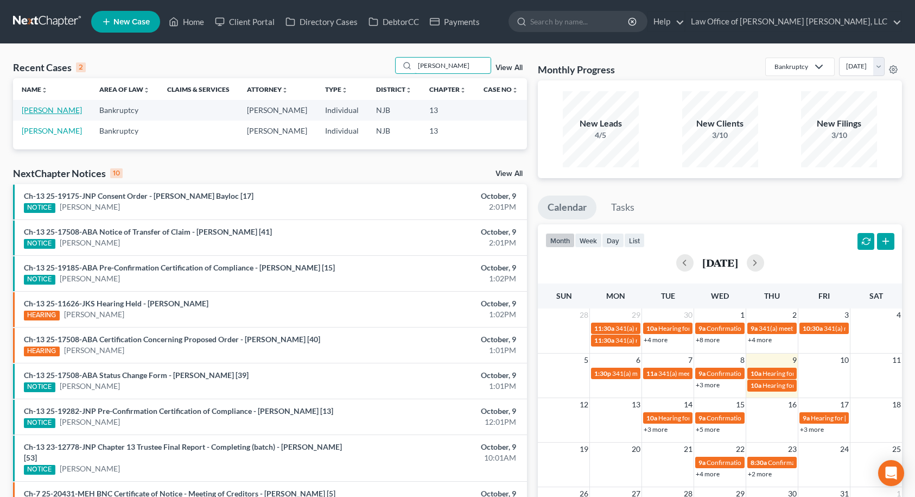
type input "[PERSON_NAME]"
click at [67, 111] on link "[PERSON_NAME]" at bounding box center [52, 109] width 60 height 9
select select "6"
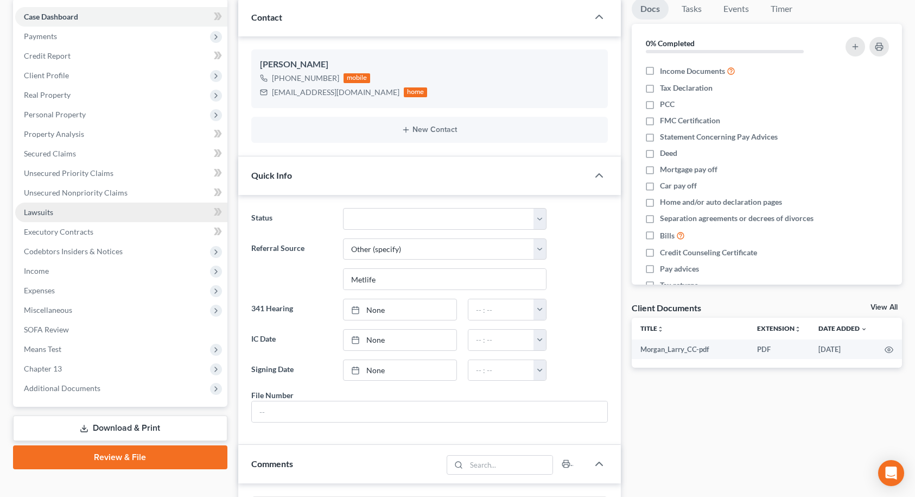
scroll to position [109, 0]
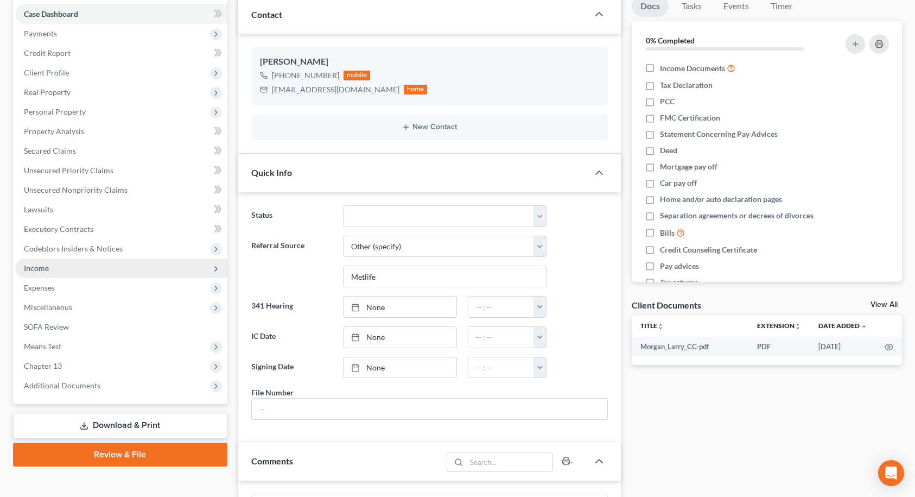
click at [55, 266] on span "Income" at bounding box center [121, 268] width 212 height 20
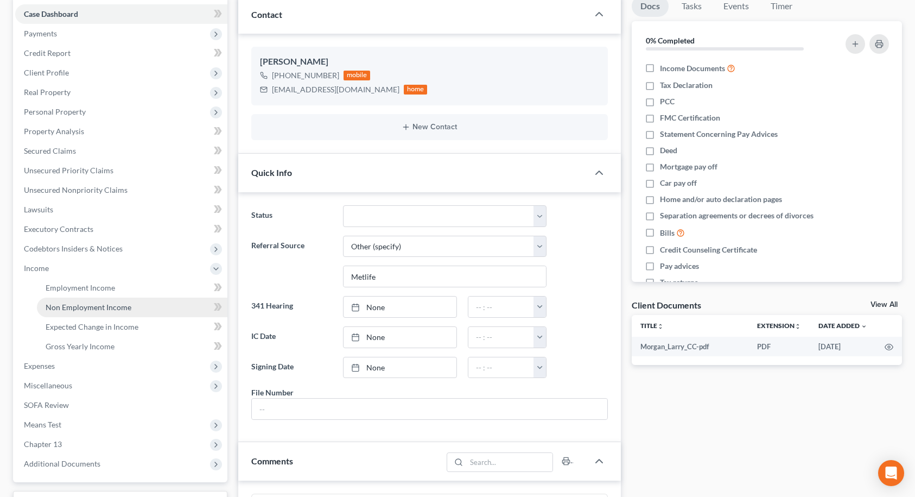
click at [68, 304] on span "Non Employment Income" at bounding box center [89, 306] width 86 height 9
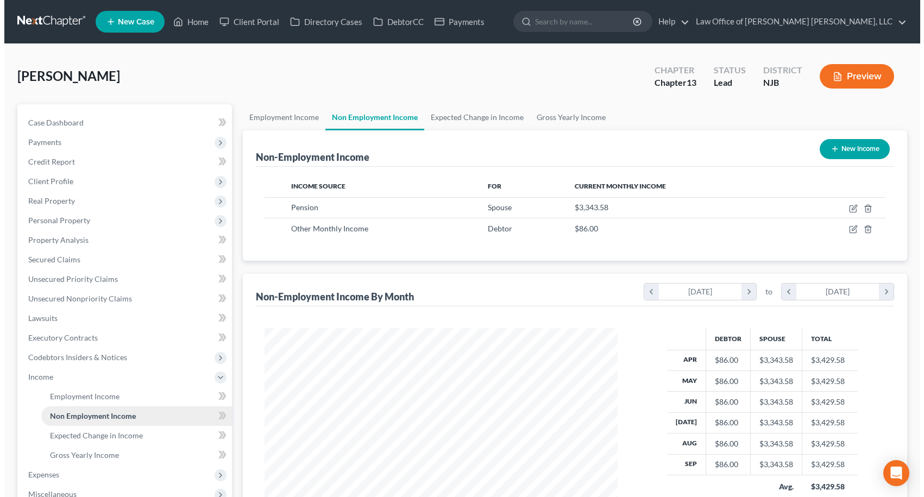
scroll to position [195, 375]
click at [862, 146] on button "New Income" at bounding box center [850, 149] width 70 height 20
select select "0"
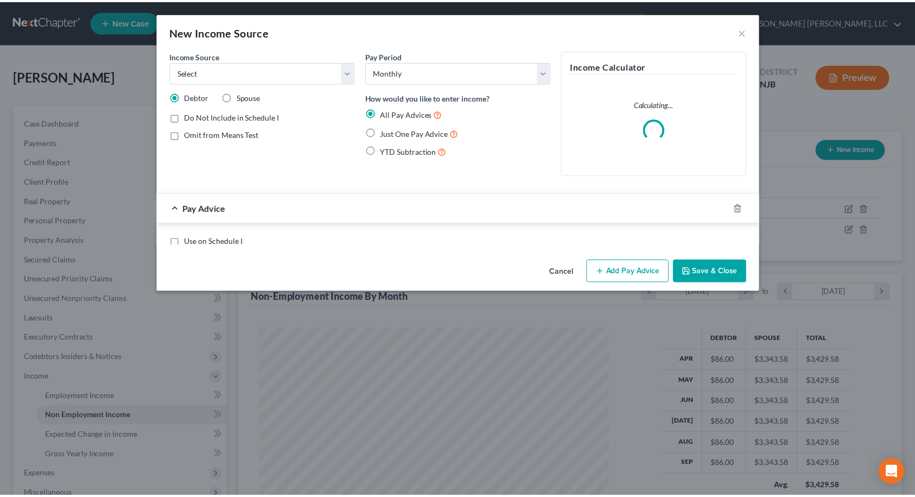
scroll to position [195, 378]
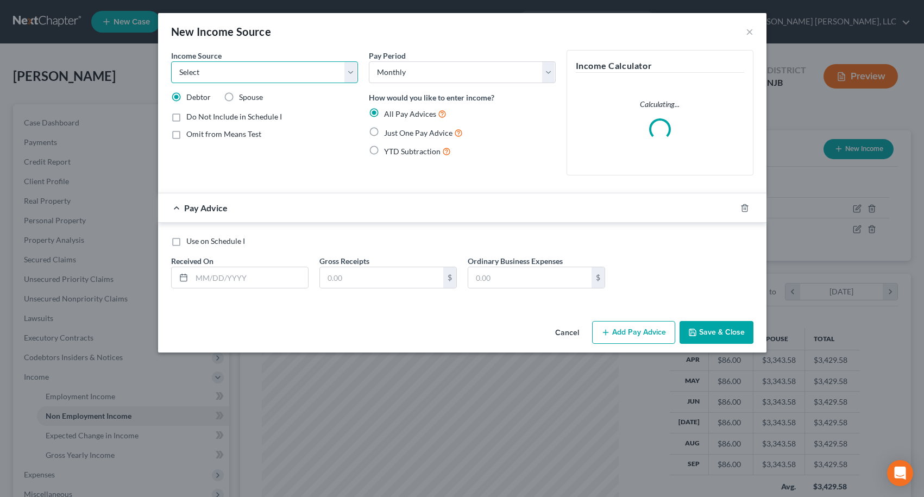
click at [345, 74] on select "Select Unemployment Disability (from employer) Pension Retirement Social Securi…" at bounding box center [264, 72] width 187 height 22
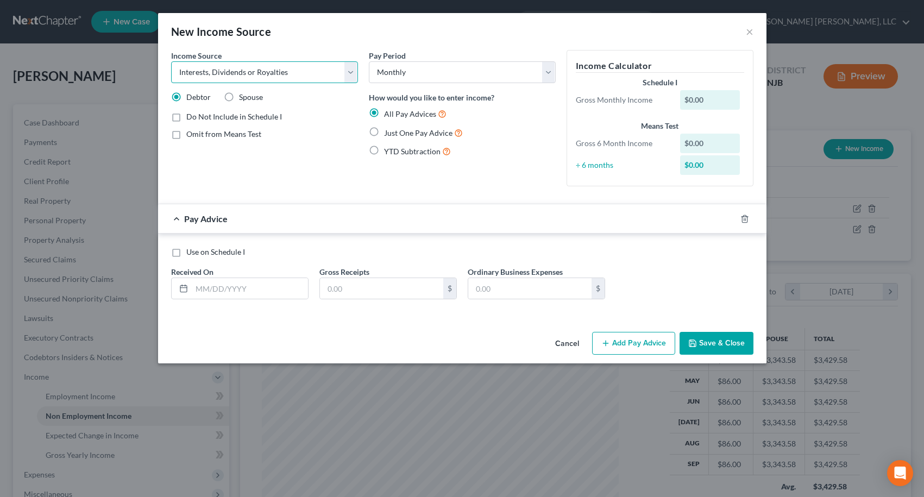
click at [171, 61] on select "Select Unemployment Disability (from employer) Pension Retirement Social Securi…" at bounding box center [264, 72] width 187 height 22
click at [283, 75] on select "Select Unemployment Disability (from employer) Pension Retirement Social Securi…" at bounding box center [264, 72] width 187 height 22
select select "13"
click at [171, 61] on select "Select Unemployment Disability (from employer) Pension Retirement Social Securi…" at bounding box center [264, 72] width 187 height 22
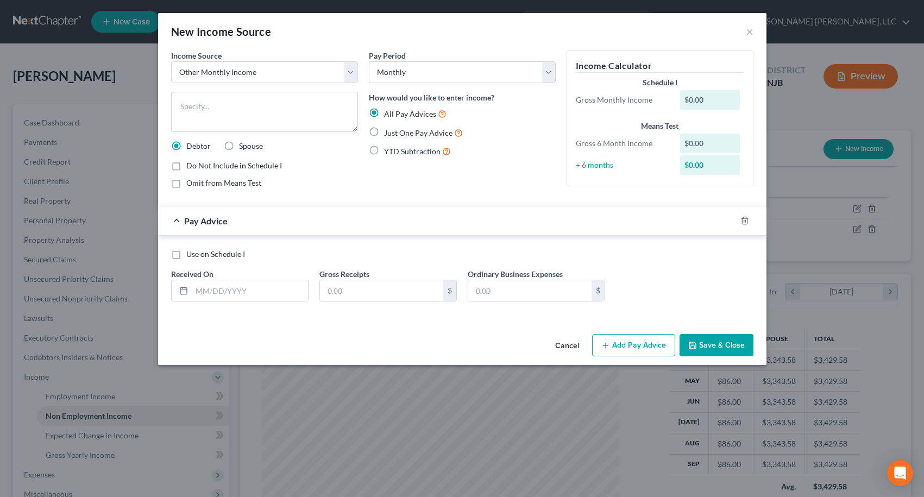
click at [186, 166] on label "Do Not Include in Schedule I" at bounding box center [234, 165] width 96 height 11
click at [191, 166] on input "Do Not Include in Schedule I" at bounding box center [194, 163] width 7 height 7
checkbox input "true"
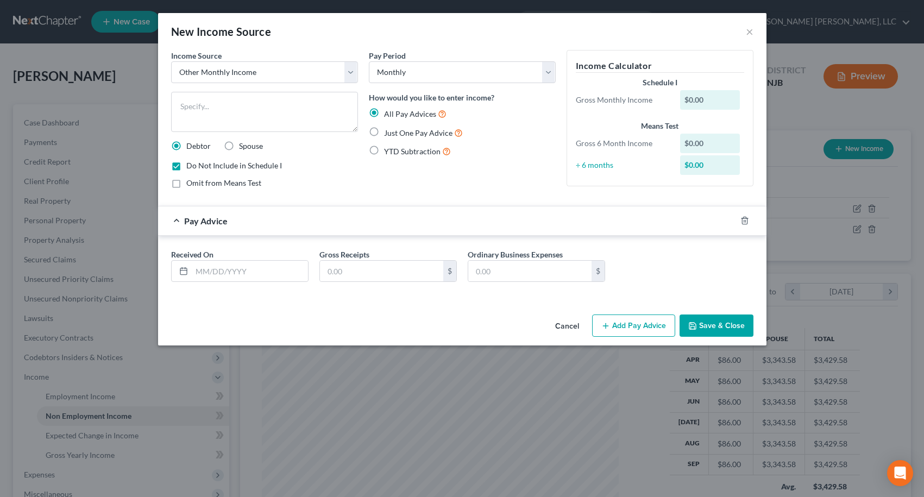
click at [384, 132] on label "Just One Pay Advice" at bounding box center [423, 133] width 79 height 12
click at [388, 132] on input "Just One Pay Advice" at bounding box center [391, 130] width 7 height 7
radio input "true"
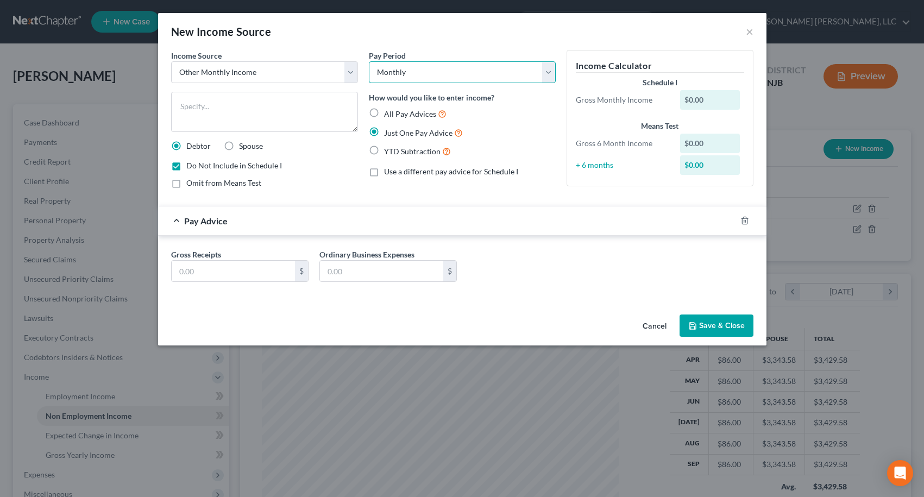
click at [420, 74] on select "Select Monthly Twice Monthly Every Other Week Weekly" at bounding box center [462, 72] width 187 height 22
click at [384, 113] on label "All Pay Advices" at bounding box center [415, 114] width 62 height 12
click at [388, 113] on input "All Pay Advices" at bounding box center [391, 111] width 7 height 7
radio input "true"
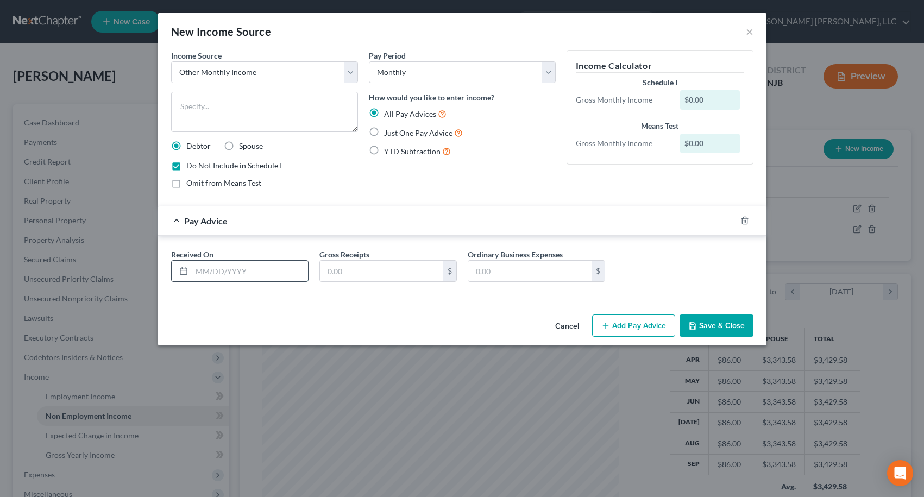
click at [263, 271] on input "text" at bounding box center [250, 271] width 116 height 21
type input "[DATE]"
click at [322, 270] on input "text" at bounding box center [381, 271] width 123 height 21
type input "6,000.00"
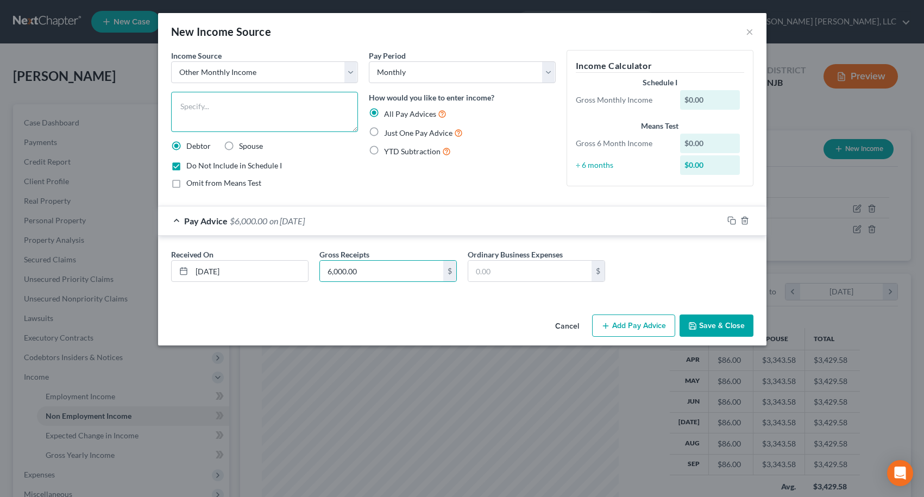
click at [276, 106] on textarea at bounding box center [264, 112] width 187 height 40
type textarea "Fidelity Withdrawal"
click at [337, 166] on div "Do Not Include in Schedule I" at bounding box center [264, 165] width 187 height 11
click at [722, 325] on button "Save & Close" at bounding box center [716, 325] width 74 height 23
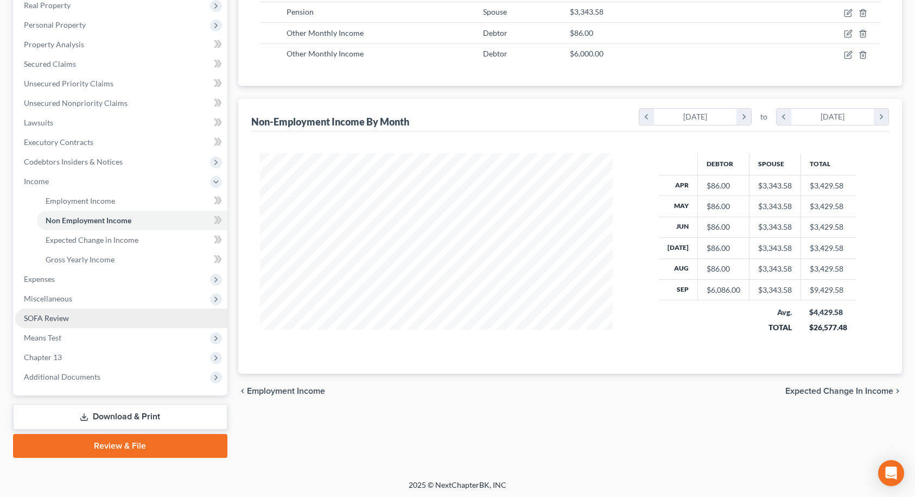
scroll to position [198, 0]
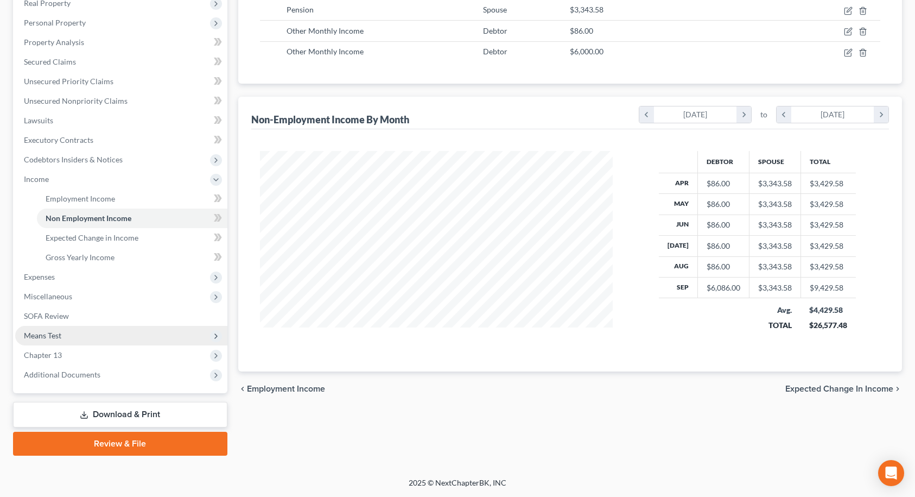
click at [31, 337] on span "Means Test" at bounding box center [42, 335] width 37 height 9
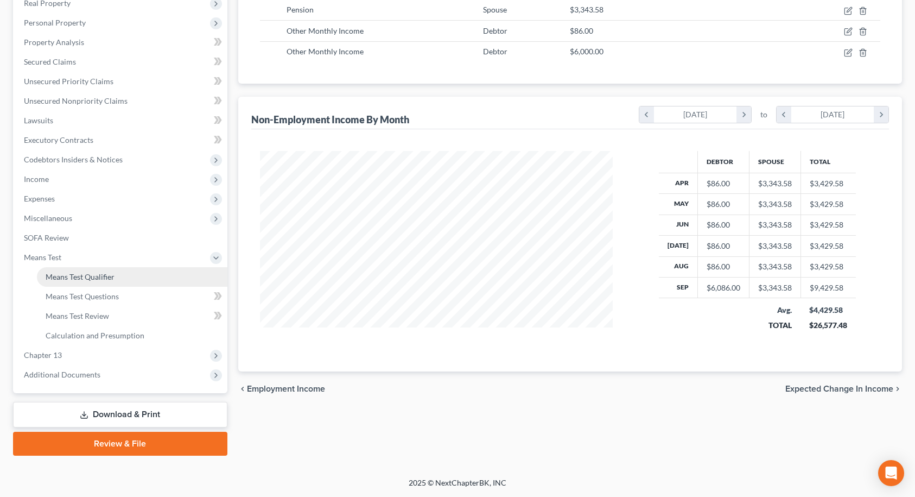
click at [77, 279] on span "Means Test Qualifier" at bounding box center [80, 276] width 69 height 9
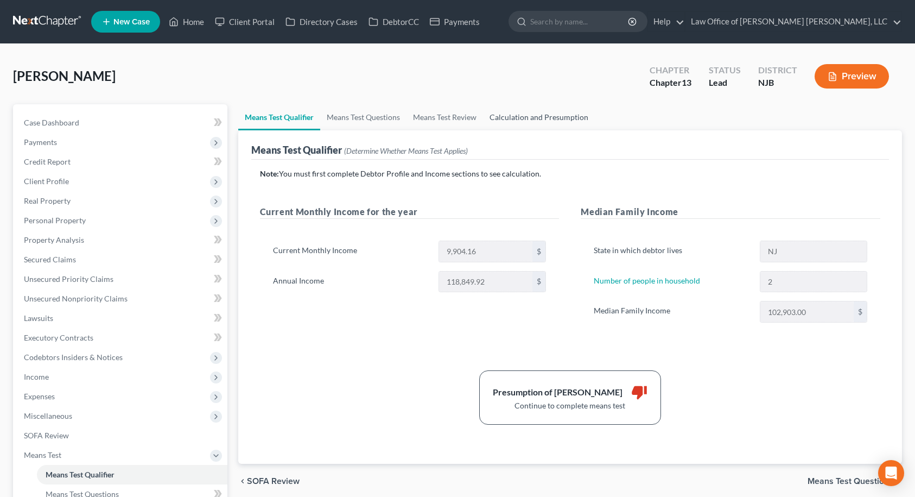
click at [492, 118] on link "Calculation and Presumption" at bounding box center [539, 117] width 112 height 26
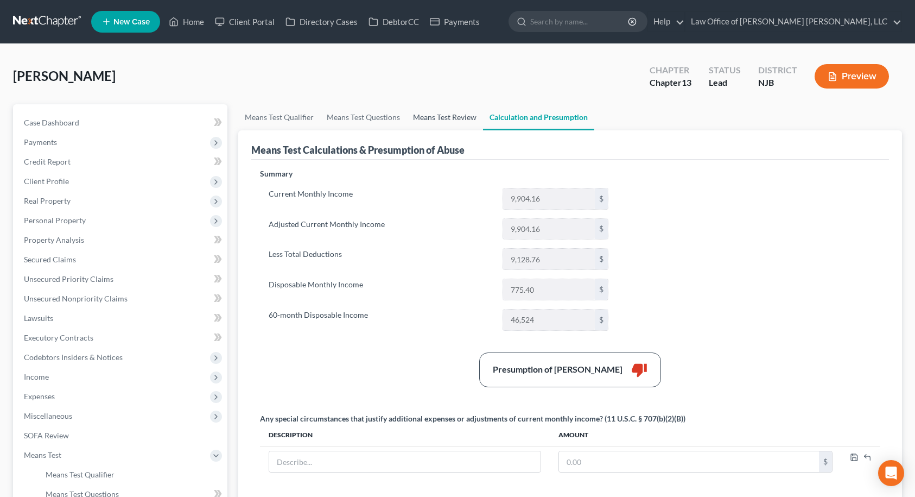
click at [457, 118] on link "Means Test Review" at bounding box center [445, 117] width 77 height 26
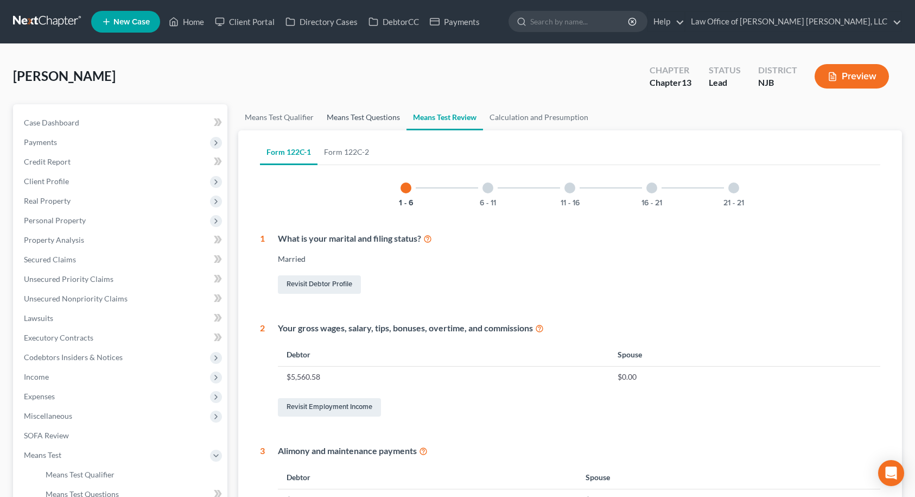
click at [394, 115] on link "Means Test Questions" at bounding box center [363, 117] width 86 height 26
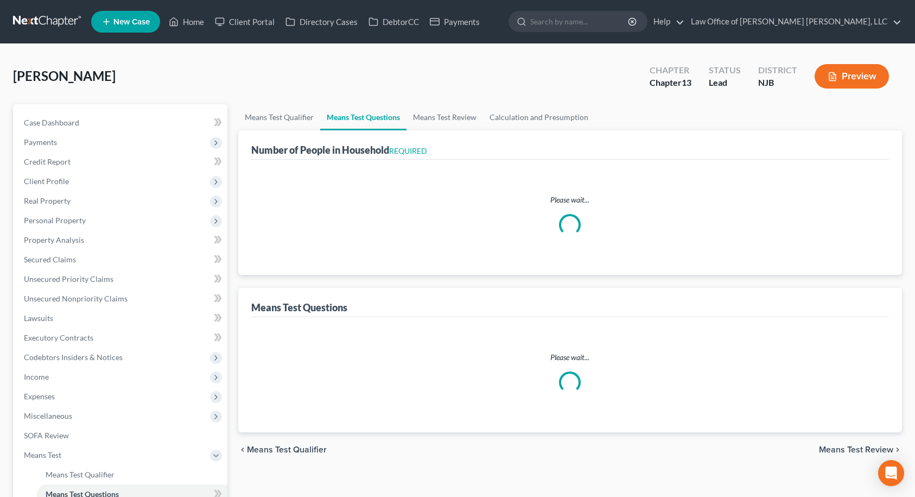
select select "1"
select select "60"
select select "2"
select select "0"
select select "2"
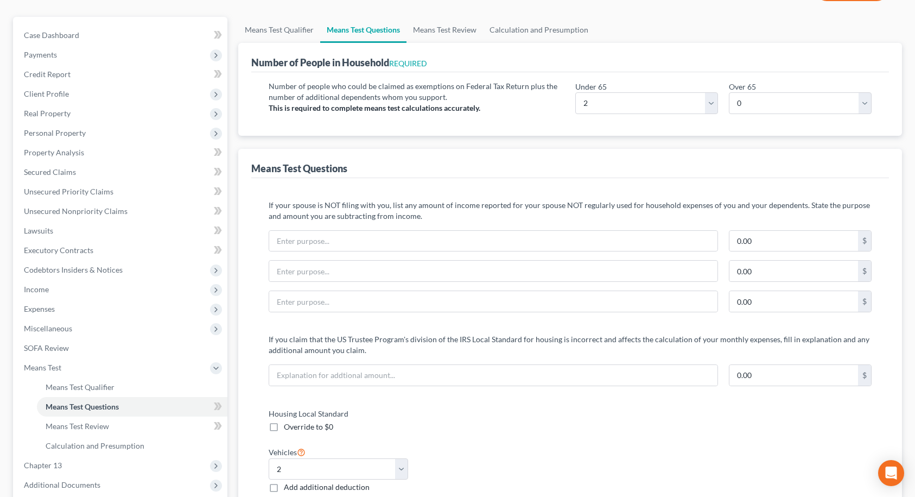
scroll to position [54, 0]
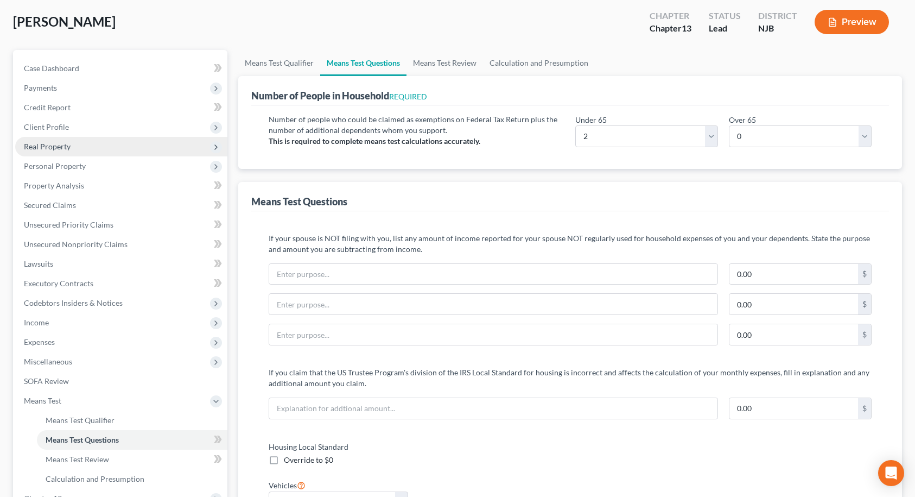
click at [87, 149] on span "Real Property" at bounding box center [121, 147] width 212 height 20
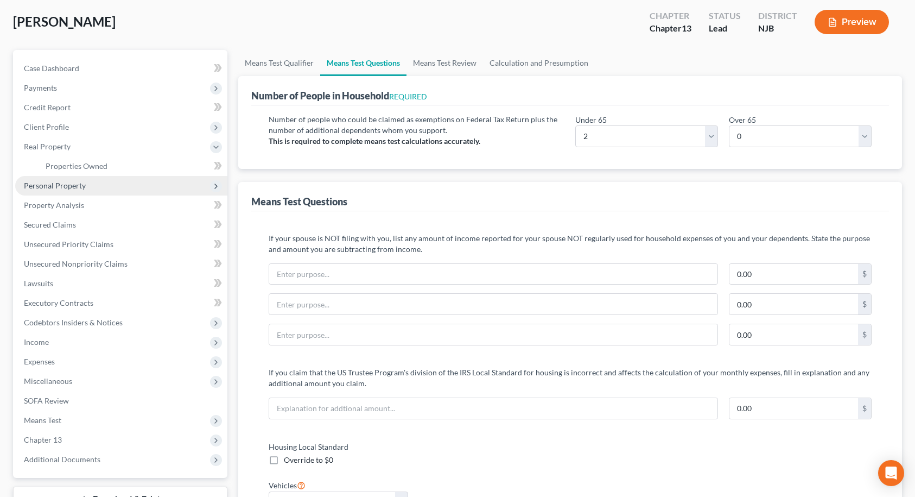
click at [76, 187] on span "Personal Property" at bounding box center [55, 185] width 62 height 9
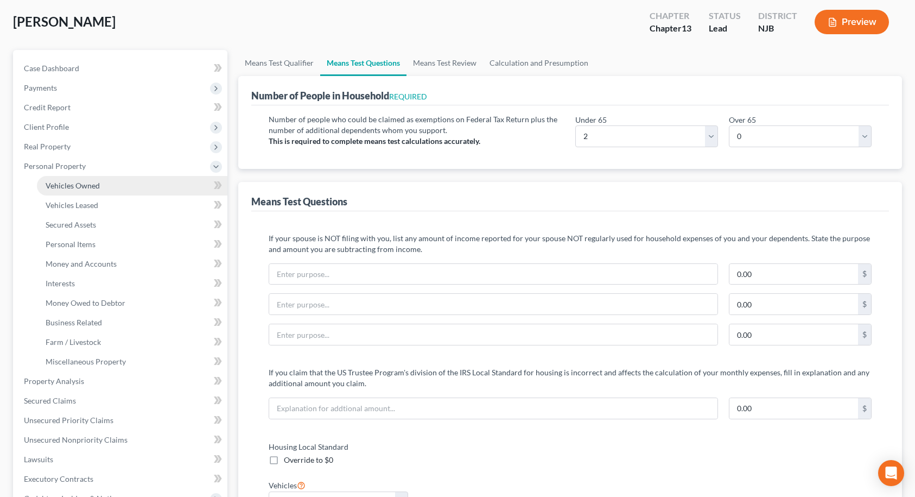
click at [79, 188] on span "Vehicles Owned" at bounding box center [73, 185] width 54 height 9
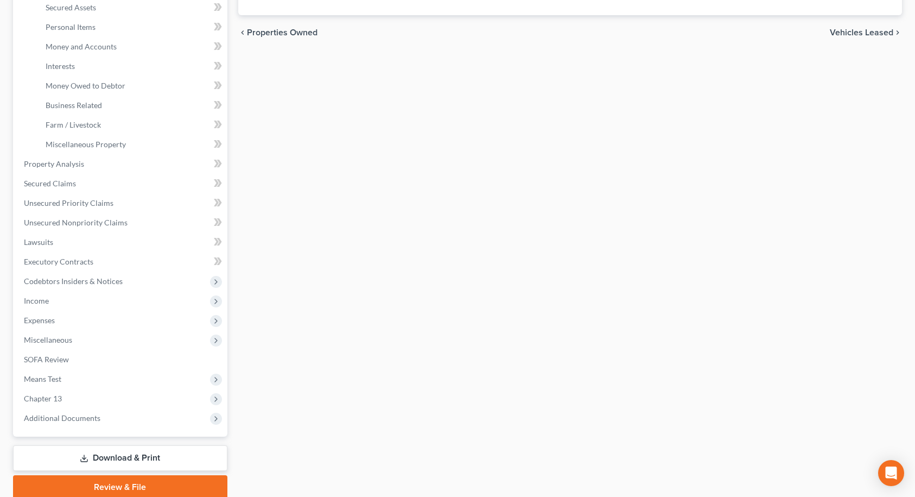
scroll to position [315, 0]
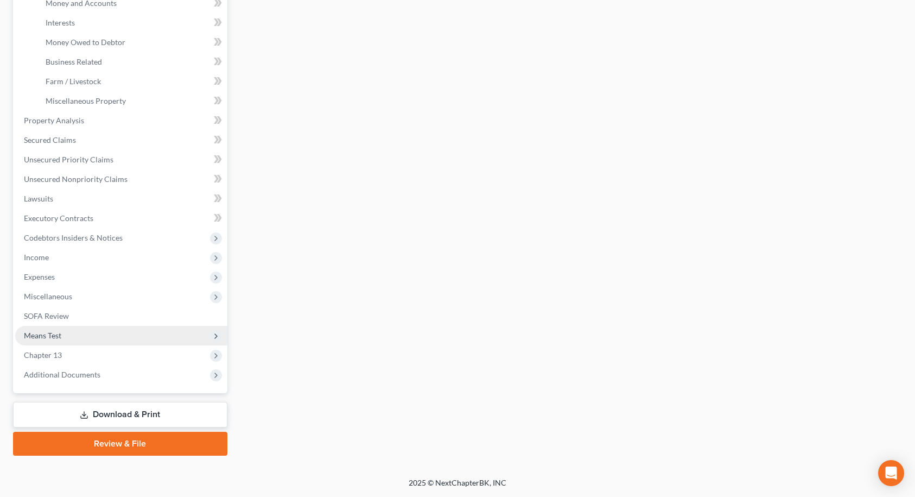
click at [70, 337] on span "Means Test" at bounding box center [121, 336] width 212 height 20
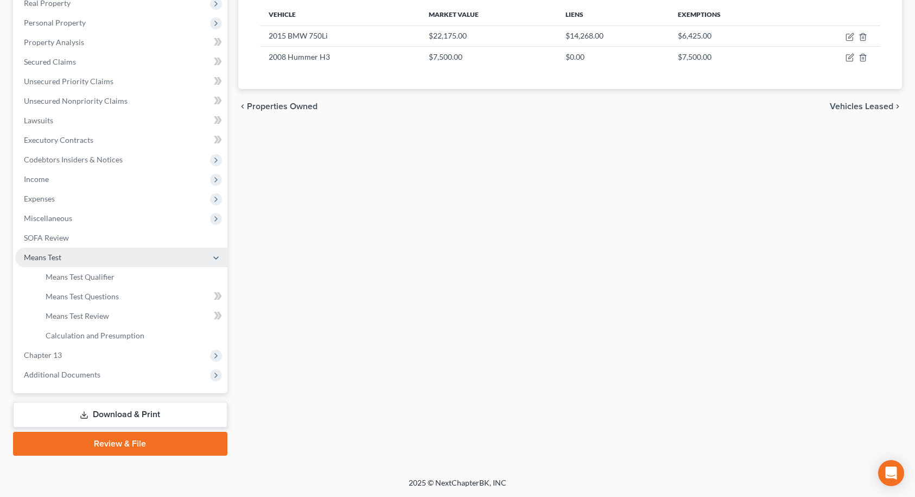
scroll to position [198, 0]
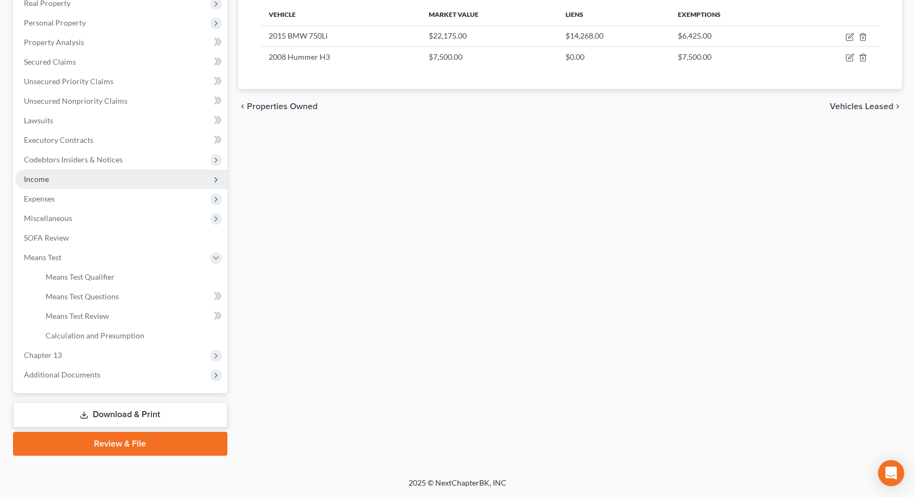
click at [55, 179] on span "Income" at bounding box center [121, 179] width 212 height 20
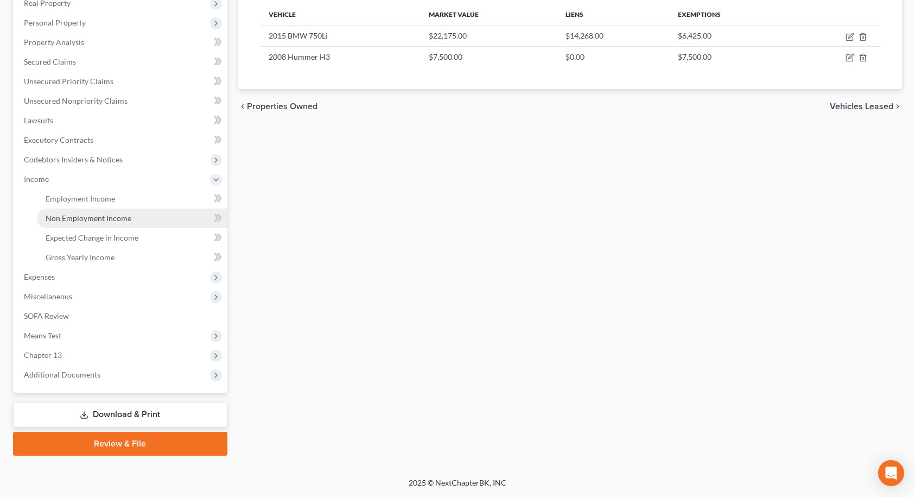
click at [93, 219] on span "Non Employment Income" at bounding box center [89, 217] width 86 height 9
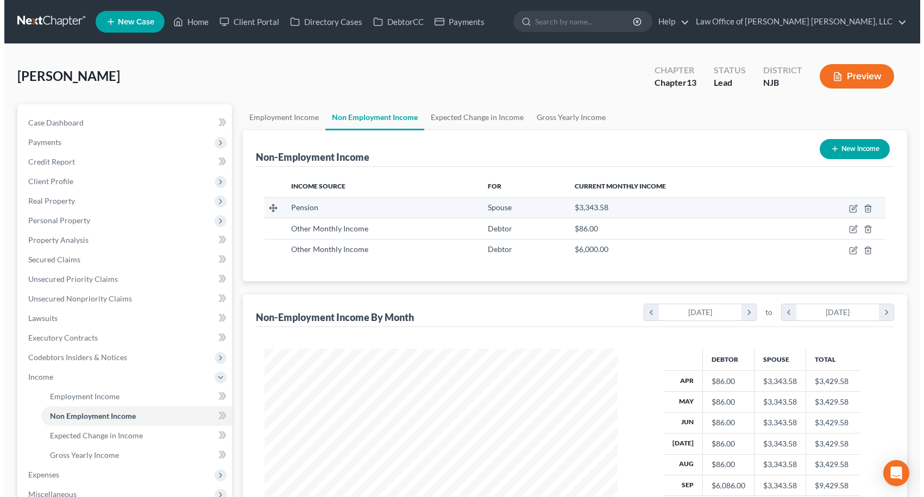
scroll to position [195, 375]
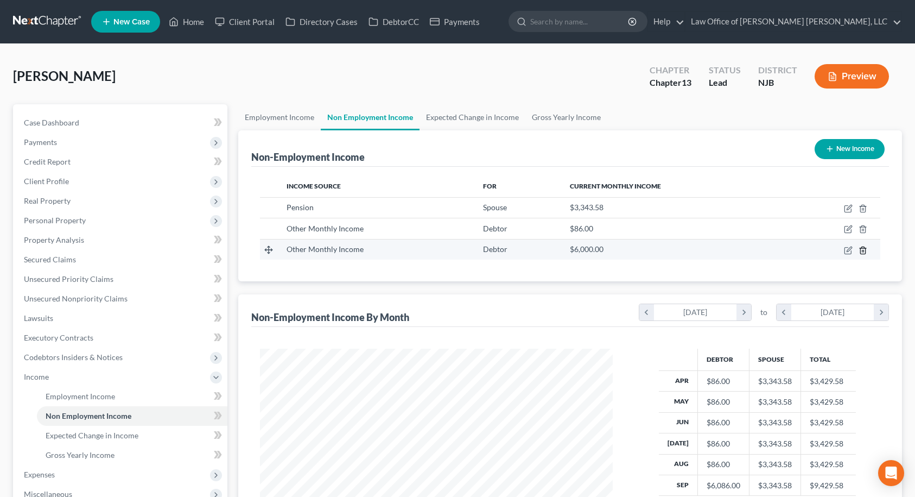
click at [863, 251] on icon "button" at bounding box center [863, 250] width 9 height 9
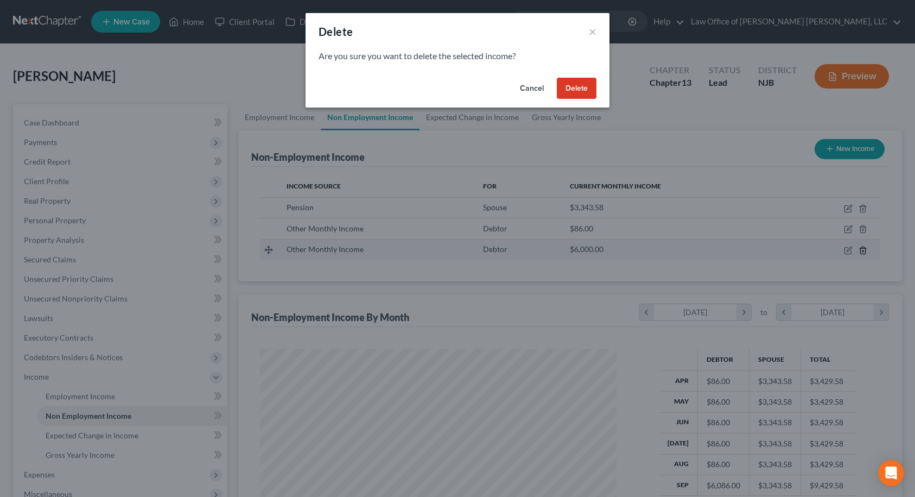
scroll to position [195, 378]
click at [576, 90] on button "Delete" at bounding box center [581, 89] width 40 height 22
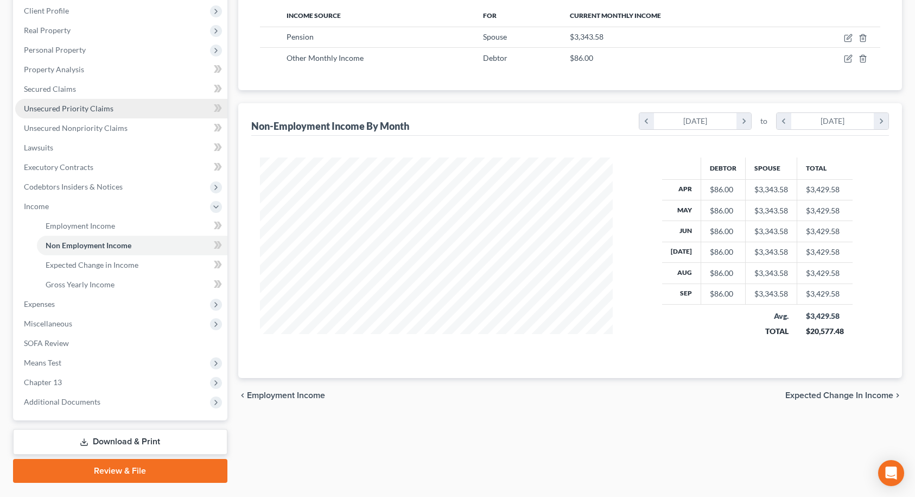
scroll to position [198, 0]
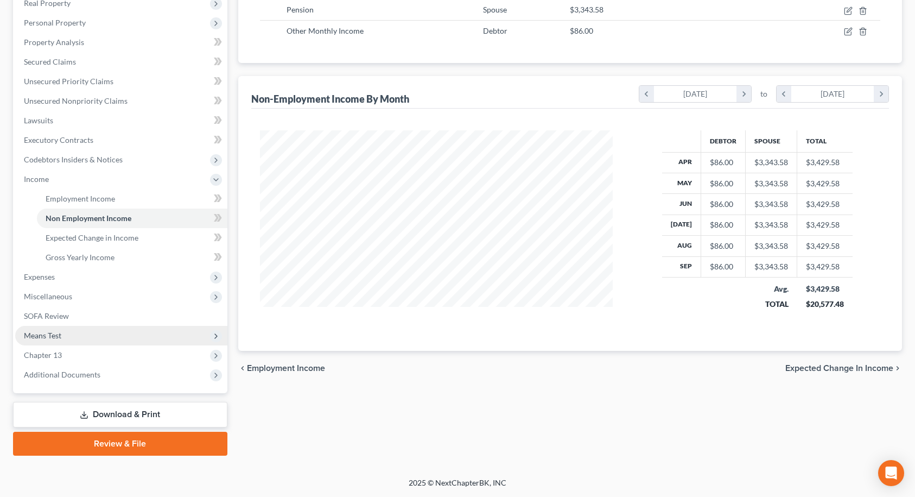
click at [56, 335] on span "Means Test" at bounding box center [42, 335] width 37 height 9
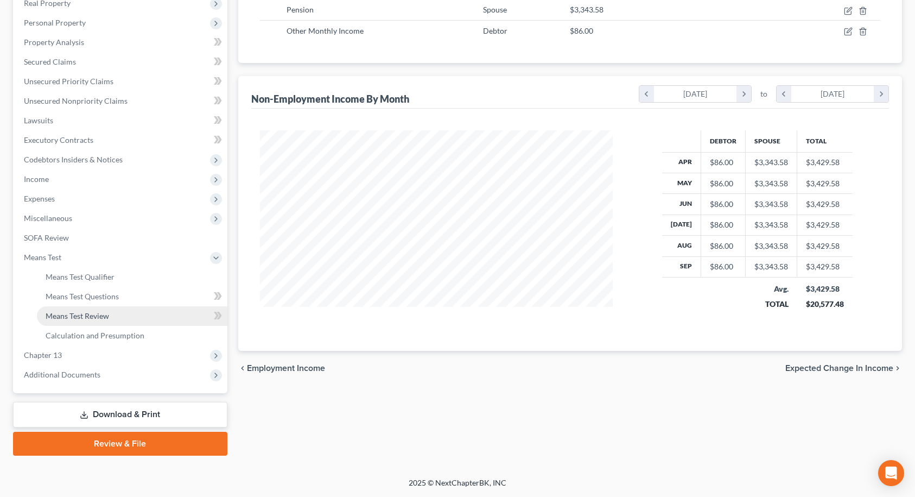
click at [78, 317] on span "Means Test Review" at bounding box center [78, 315] width 64 height 9
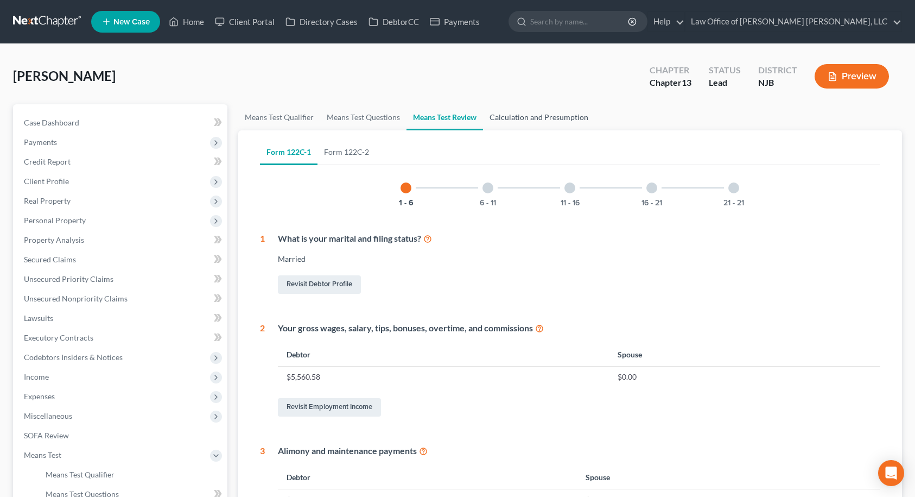
click at [542, 119] on link "Calculation and Presumption" at bounding box center [539, 117] width 112 height 26
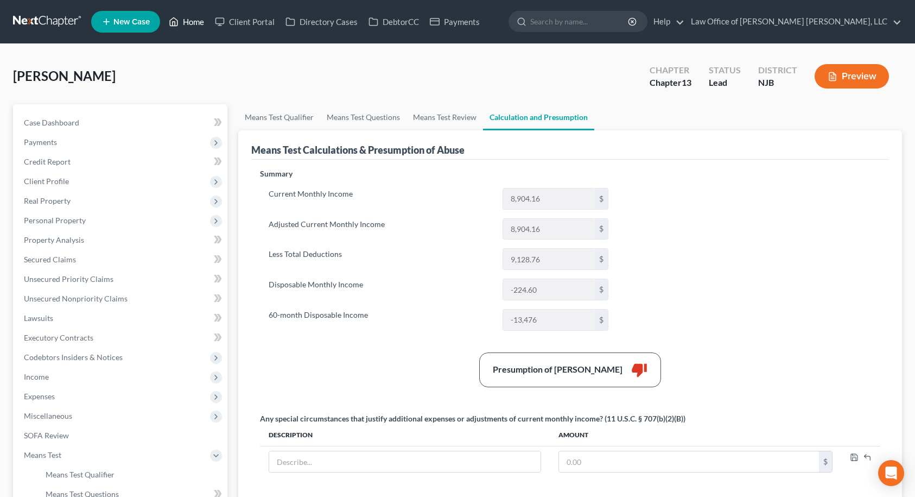
click at [191, 17] on link "Home" at bounding box center [186, 22] width 46 height 20
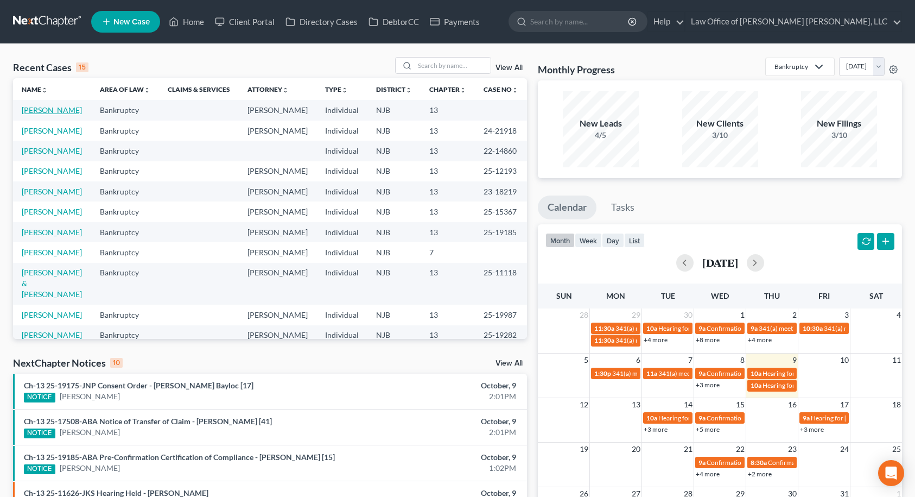
click at [41, 107] on link "[PERSON_NAME]" at bounding box center [52, 109] width 60 height 9
select select "6"
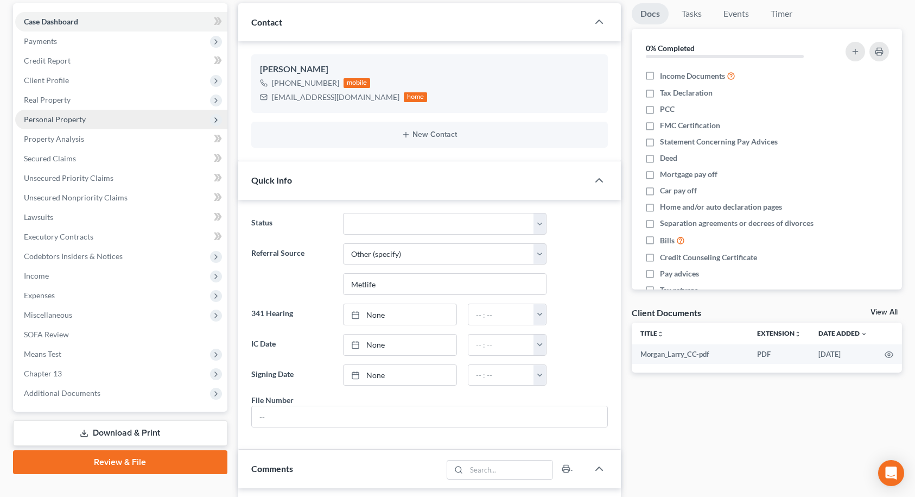
scroll to position [163, 0]
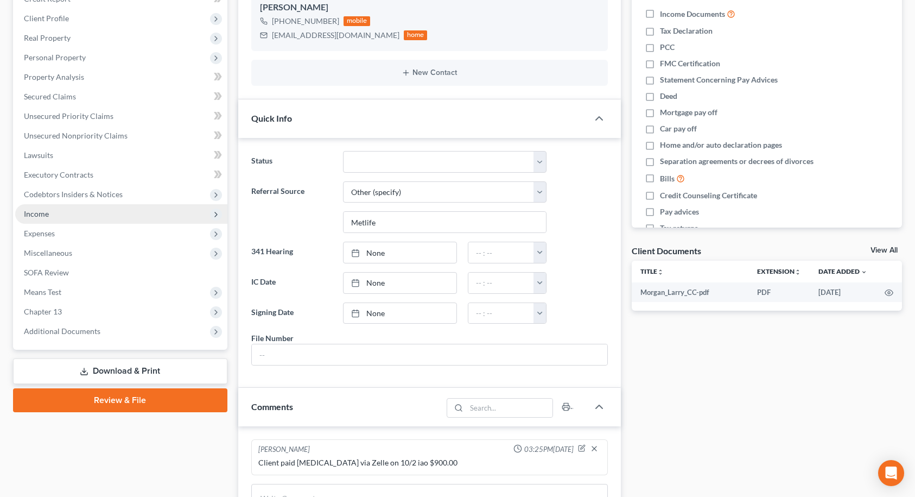
click at [71, 218] on span "Income" at bounding box center [121, 214] width 212 height 20
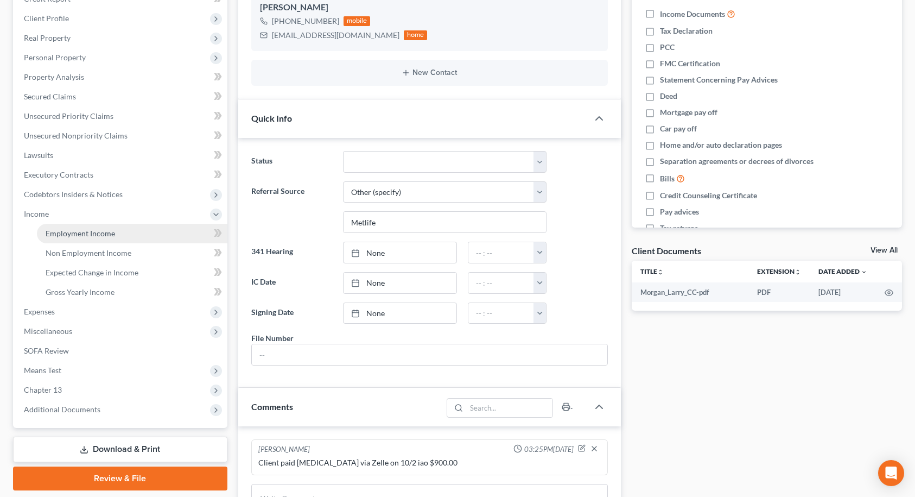
click at [81, 232] on span "Employment Income" at bounding box center [80, 233] width 69 height 9
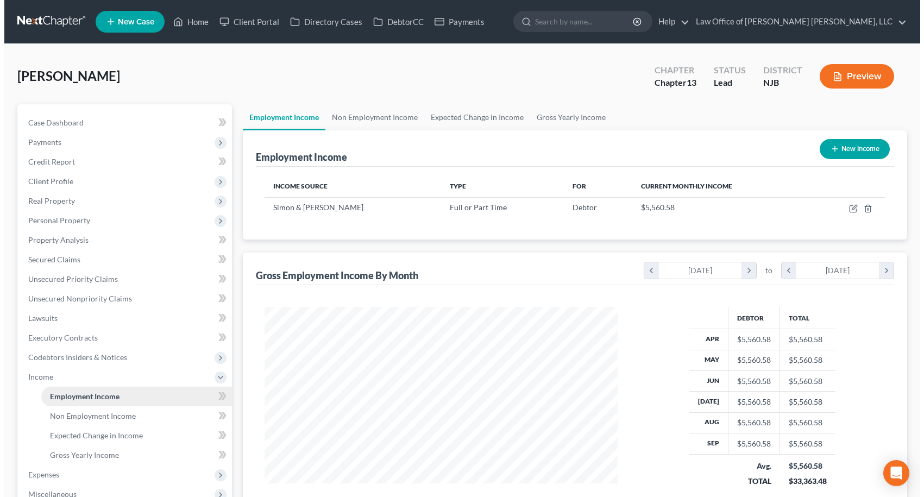
scroll to position [195, 375]
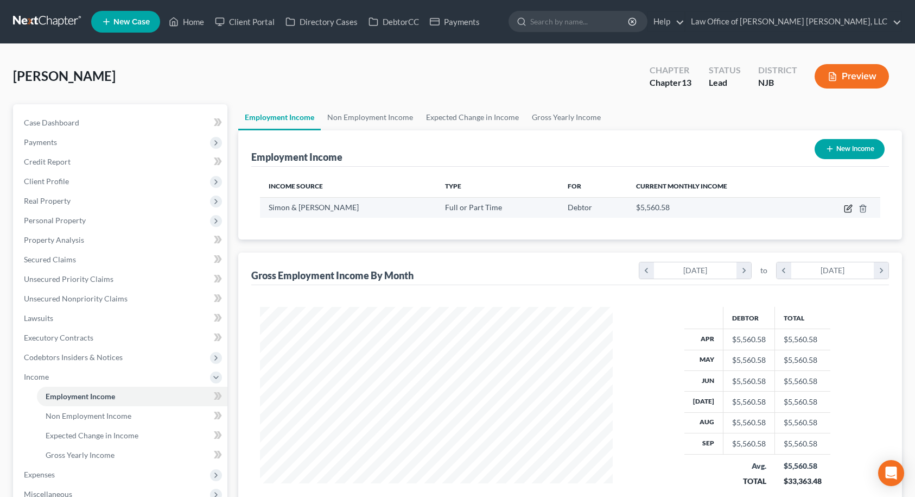
click at [847, 208] on icon "button" at bounding box center [848, 208] width 9 height 9
select select "0"
select select "33"
select select "0"
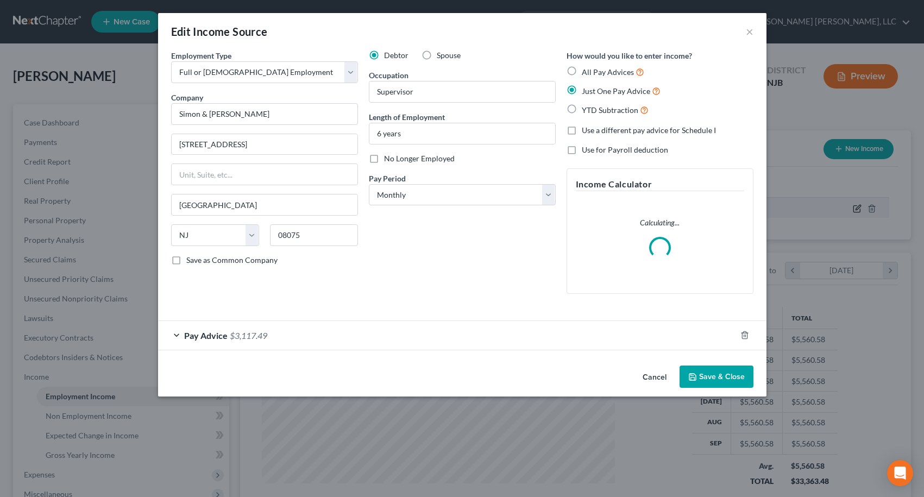
scroll to position [195, 378]
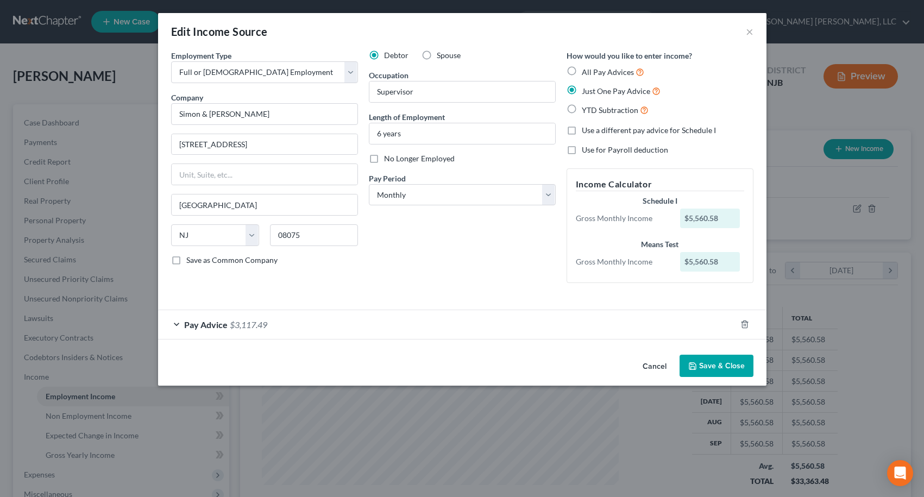
click at [581, 109] on label "YTD Subtraction" at bounding box center [614, 110] width 67 height 12
click at [586, 109] on input "YTD Subtraction" at bounding box center [589, 107] width 7 height 7
radio input "true"
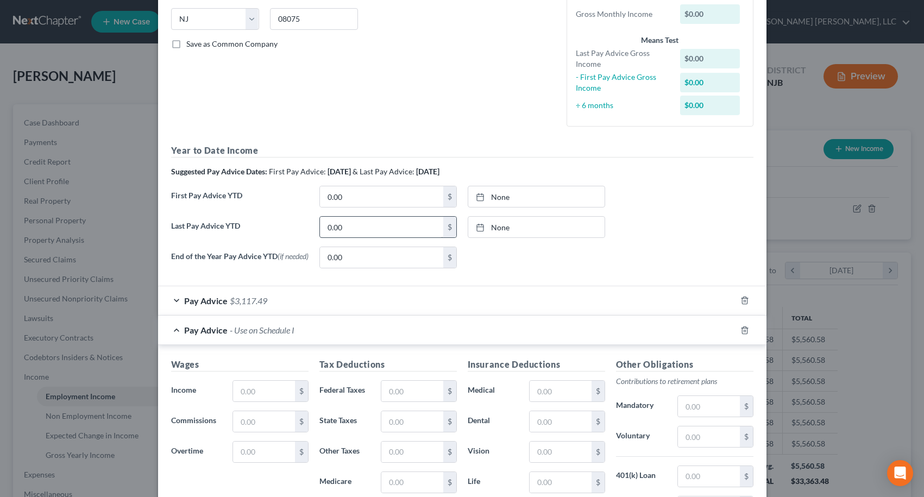
scroll to position [217, 0]
click at [357, 199] on input "0.00" at bounding box center [381, 195] width 123 height 21
click at [490, 197] on link "None" at bounding box center [536, 195] width 136 height 21
type input "[DATE]"
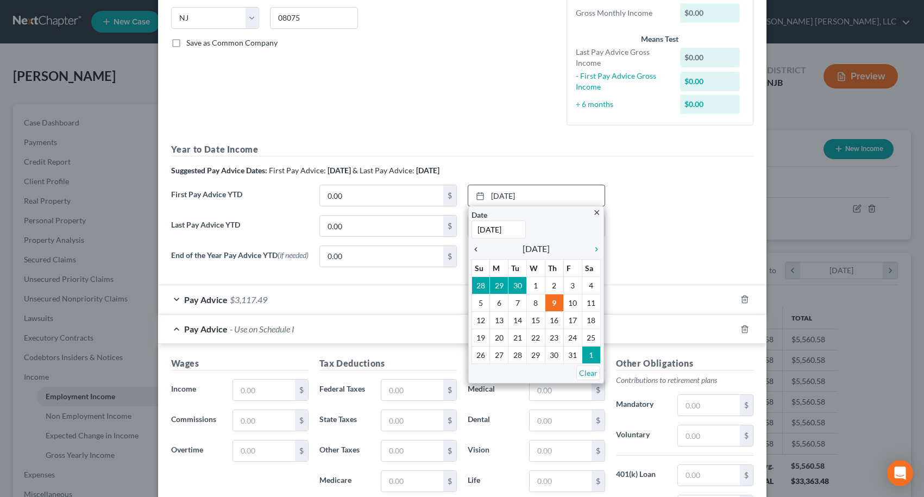
click at [471, 250] on icon "chevron_left" at bounding box center [478, 249] width 14 height 9
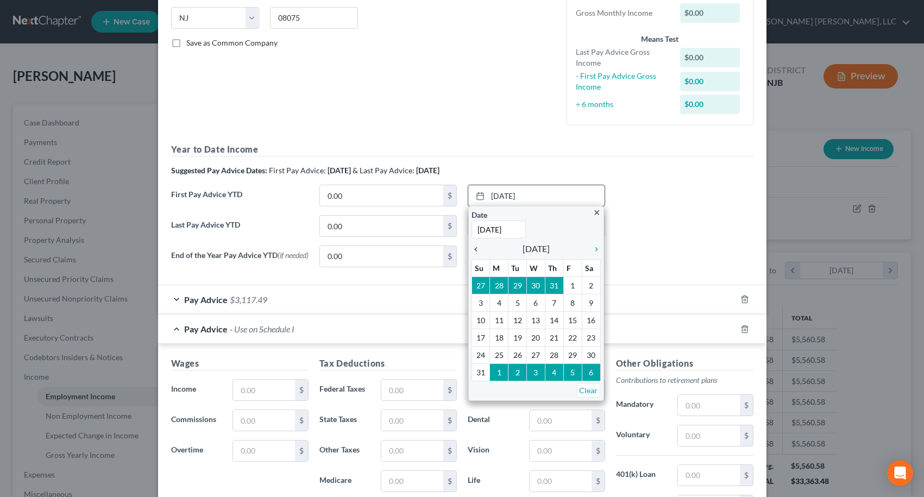
click at [471, 250] on icon "chevron_left" at bounding box center [478, 249] width 14 height 9
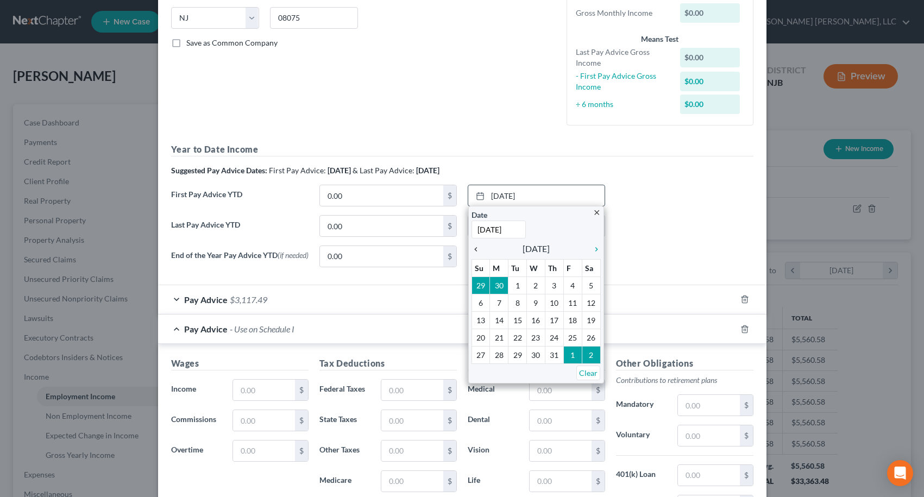
click at [471, 250] on icon "chevron_left" at bounding box center [478, 249] width 14 height 9
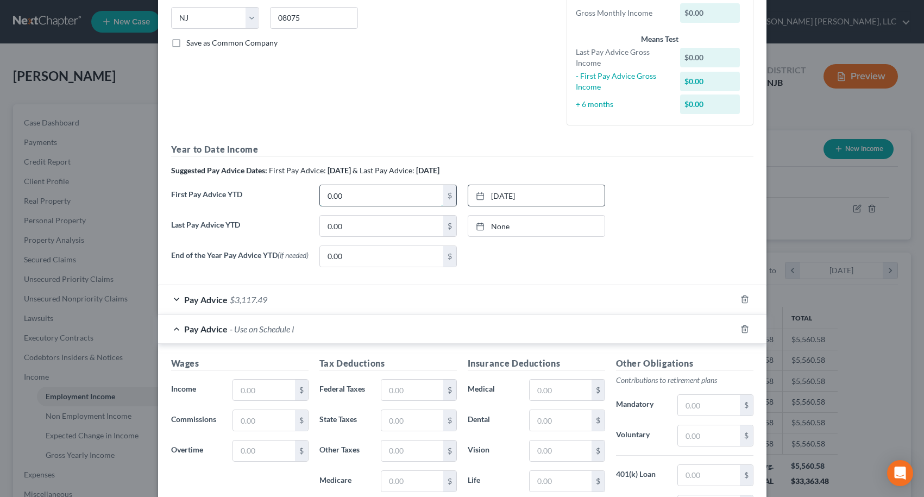
click at [362, 195] on input "0.00" at bounding box center [381, 195] width 123 height 21
type input "19,262.03"
click at [495, 231] on link "None" at bounding box center [536, 226] width 136 height 21
type input "[DATE]"
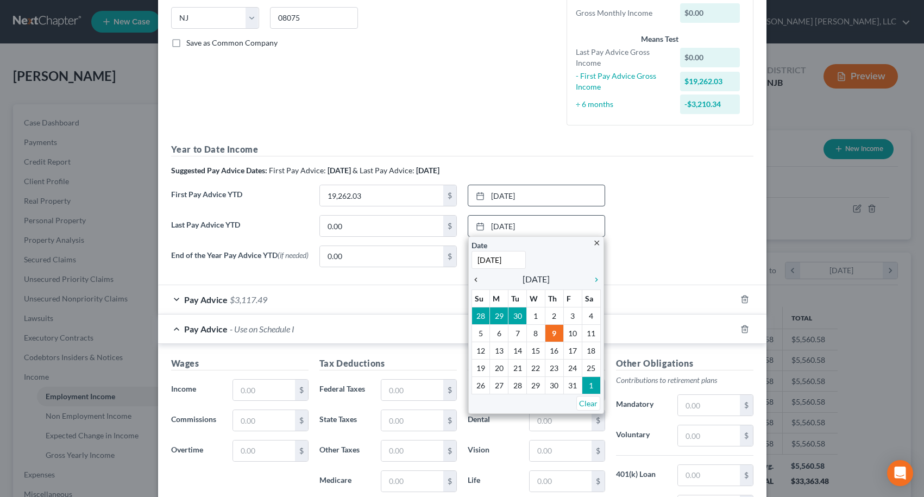
click at [472, 282] on icon "chevron_left" at bounding box center [478, 279] width 14 height 9
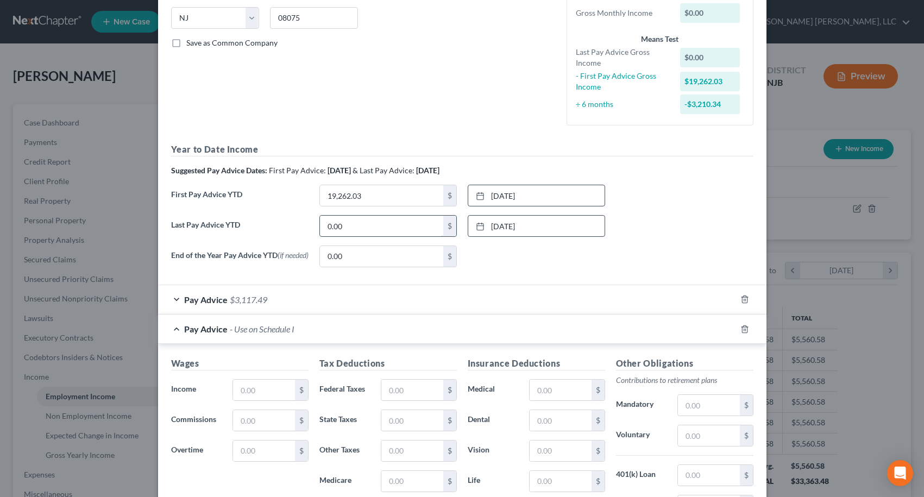
click at [377, 226] on input "0.00" at bounding box center [381, 226] width 123 height 21
type input "50,045.22"
click at [550, 256] on div "None close Date Time chevron_left [DATE] chevron_right Su M Tu W Th F Sa 28 29 …" at bounding box center [536, 256] width 148 height 22
click at [197, 333] on span "Pay Advice" at bounding box center [205, 329] width 43 height 10
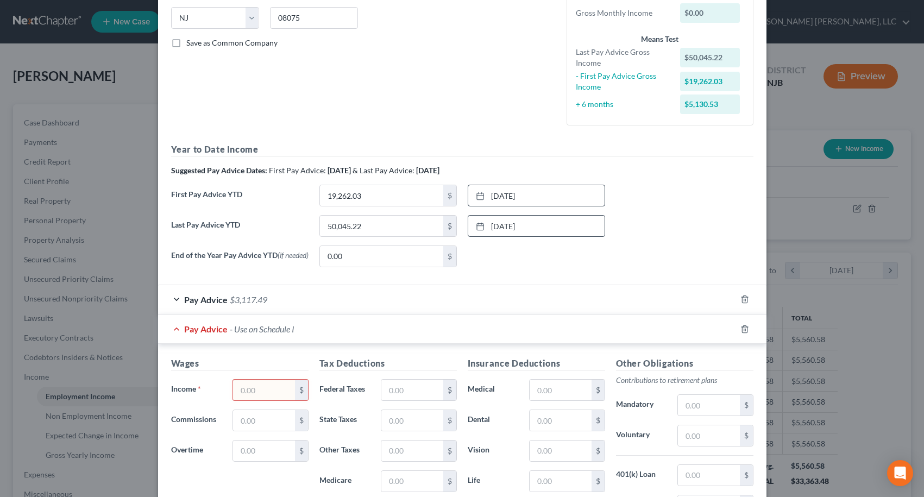
click at [201, 301] on span "Pay Advice" at bounding box center [205, 299] width 43 height 10
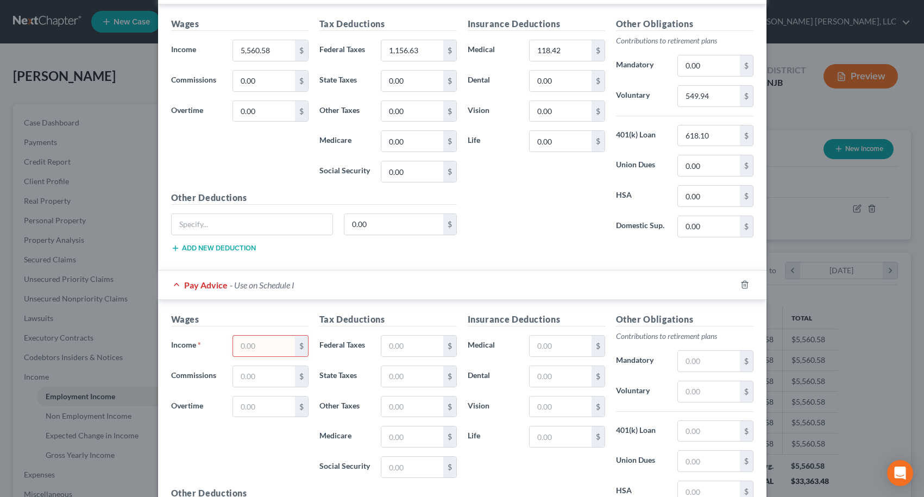
scroll to position [543, 0]
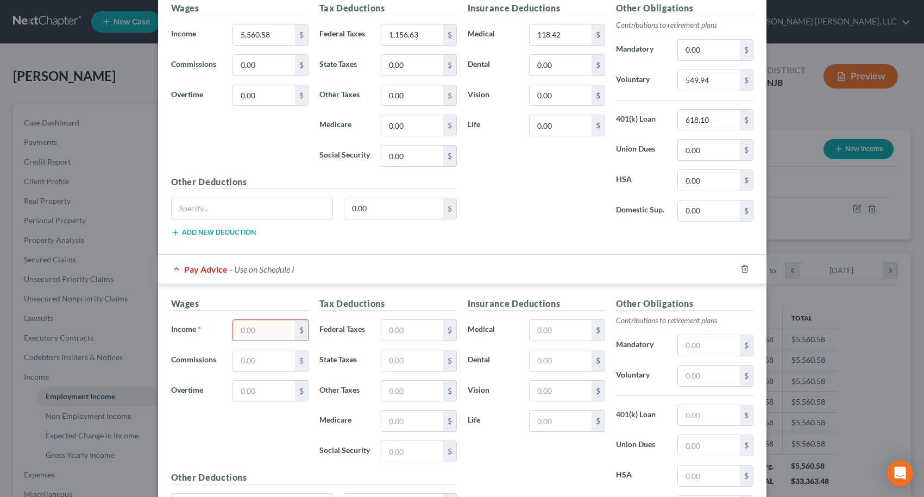
click at [264, 333] on input "text" at bounding box center [263, 330] width 61 height 21
type input "5,560.58"
click at [392, 333] on input "text" at bounding box center [411, 330] width 61 height 21
type input "1,156.63"
click at [543, 327] on input "text" at bounding box center [559, 330] width 61 height 21
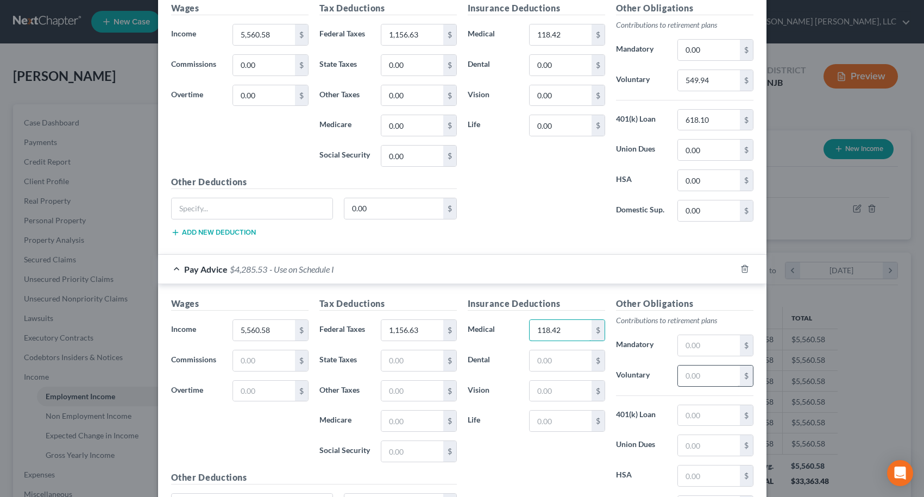
type input "118.42"
click at [693, 377] on input "text" at bounding box center [708, 375] width 61 height 21
type input "549.94"
click at [704, 418] on input "text" at bounding box center [708, 415] width 61 height 21
type input "618.10"
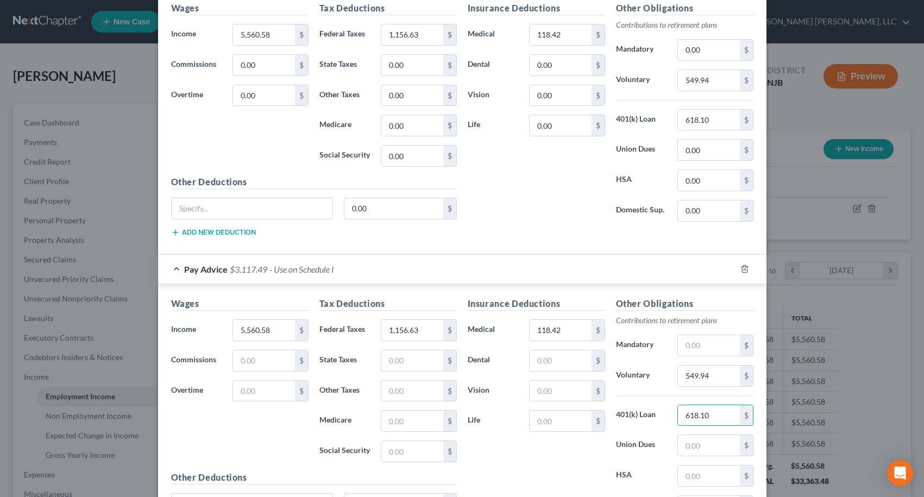
click at [581, 451] on div "Insurance Deductions Medical 118.42 $ Dental $ Vision $ Life $" at bounding box center [536, 411] width 148 height 229
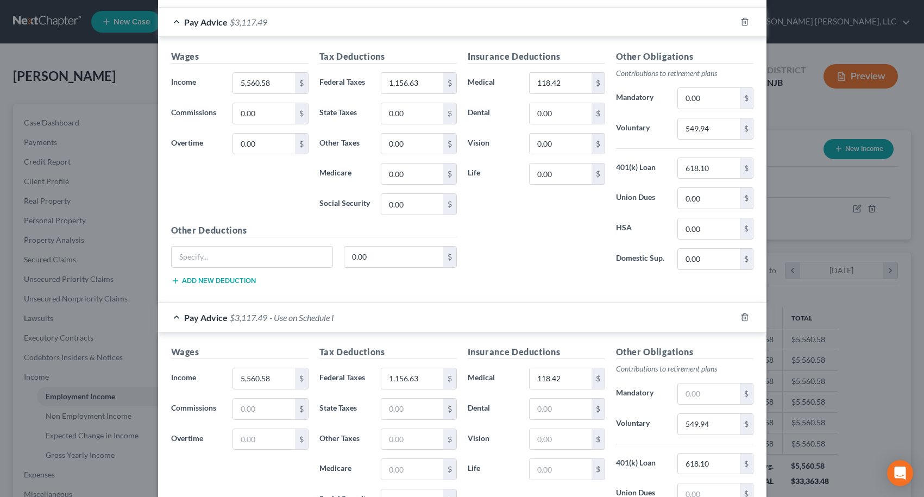
scroll to position [440, 0]
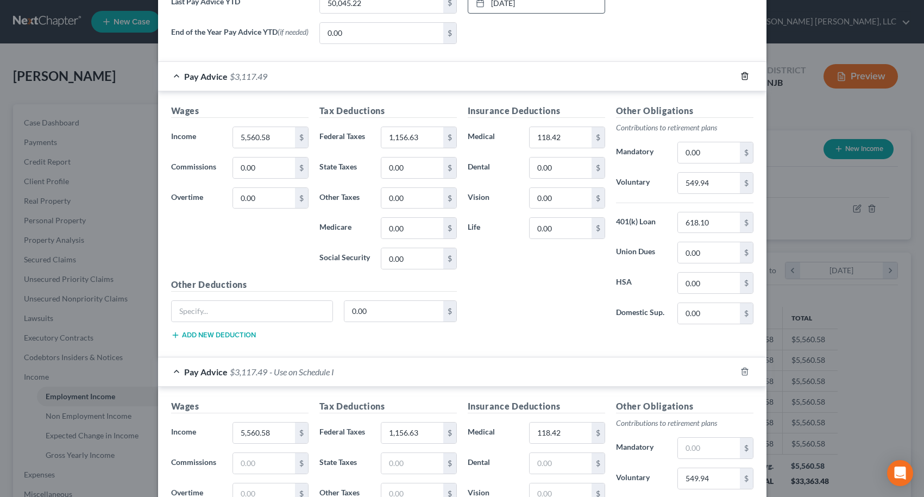
click at [742, 78] on icon "button" at bounding box center [744, 76] width 9 height 9
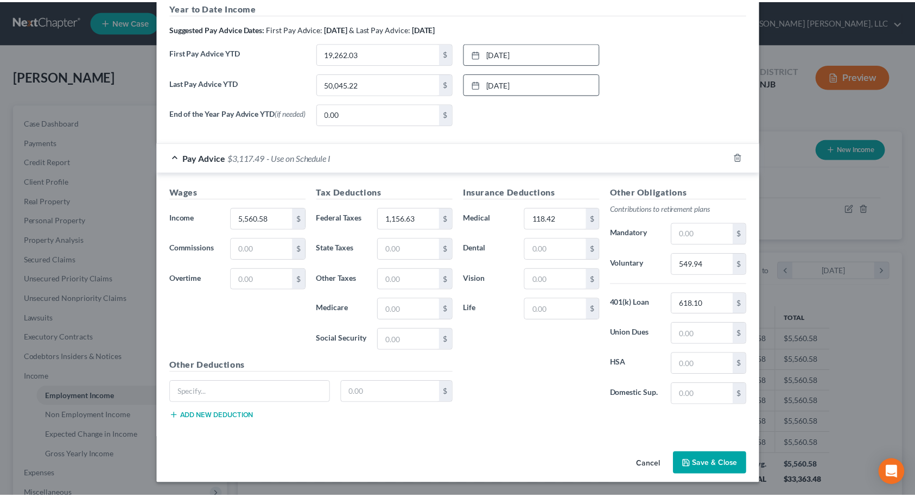
scroll to position [362, 0]
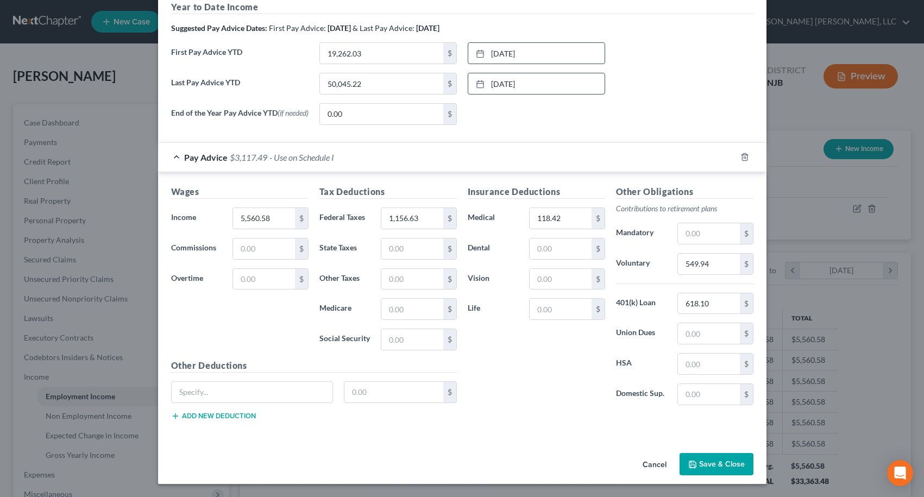
click at [714, 464] on button "Save & Close" at bounding box center [716, 464] width 74 height 23
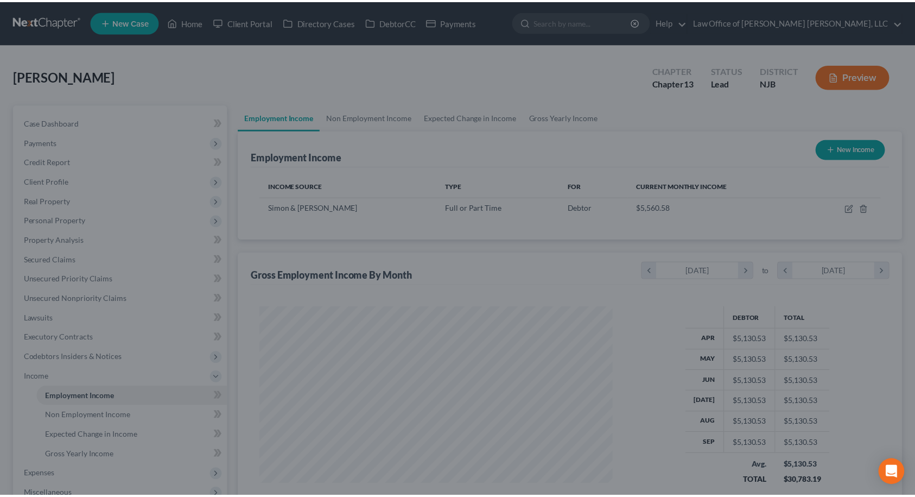
scroll to position [542753, 542573]
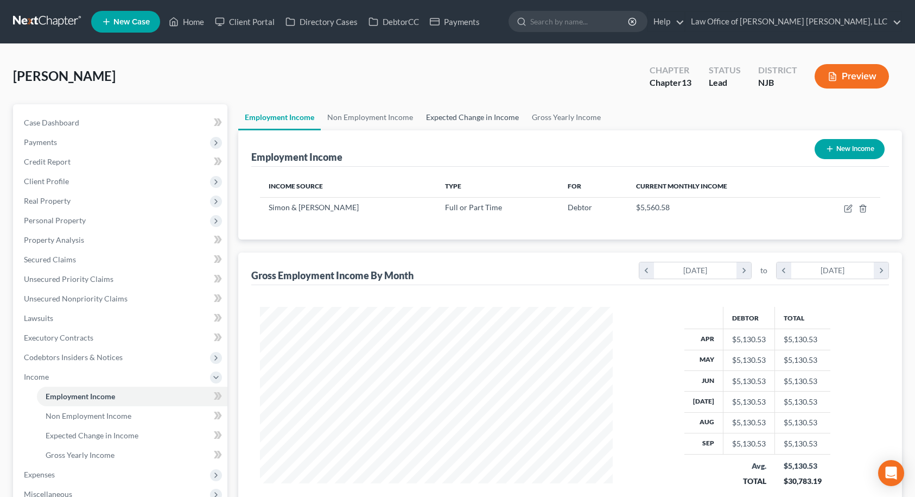
click at [495, 118] on link "Expected Change in Income" at bounding box center [473, 117] width 106 height 26
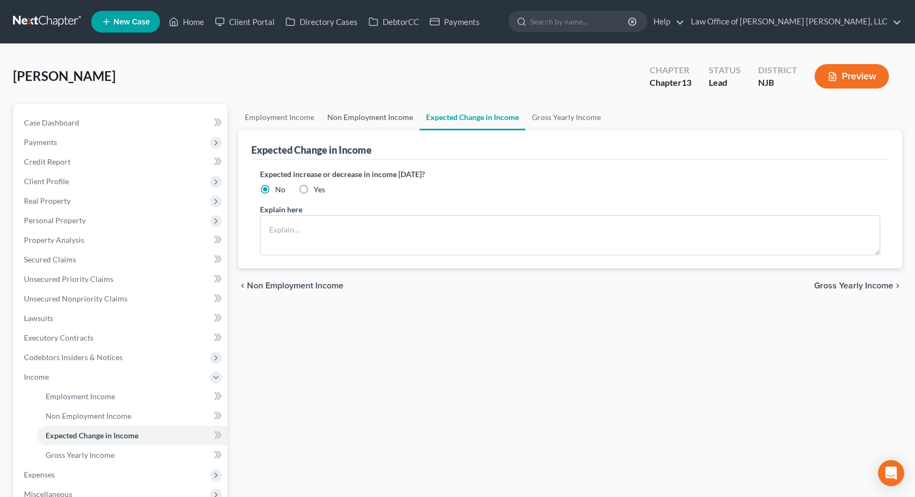
click at [398, 116] on link "Non Employment Income" at bounding box center [370, 117] width 99 height 26
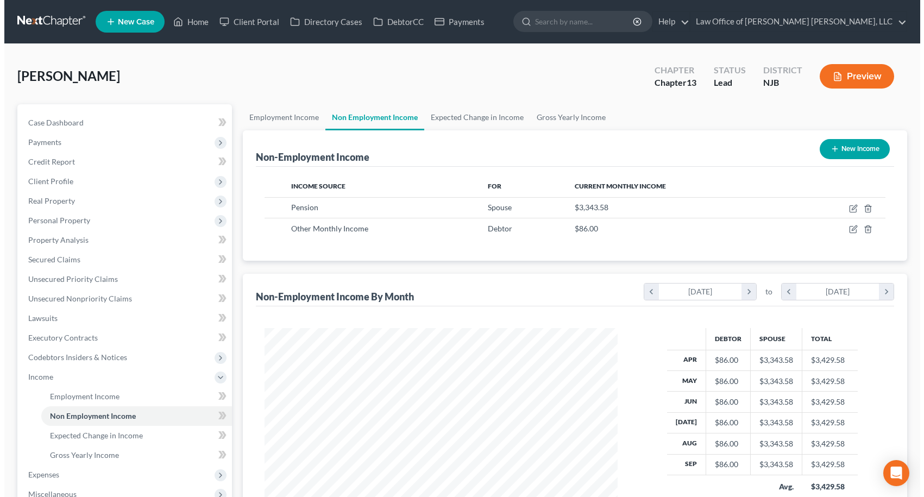
scroll to position [195, 375]
click at [855, 151] on button "New Income" at bounding box center [850, 149] width 70 height 20
select select "0"
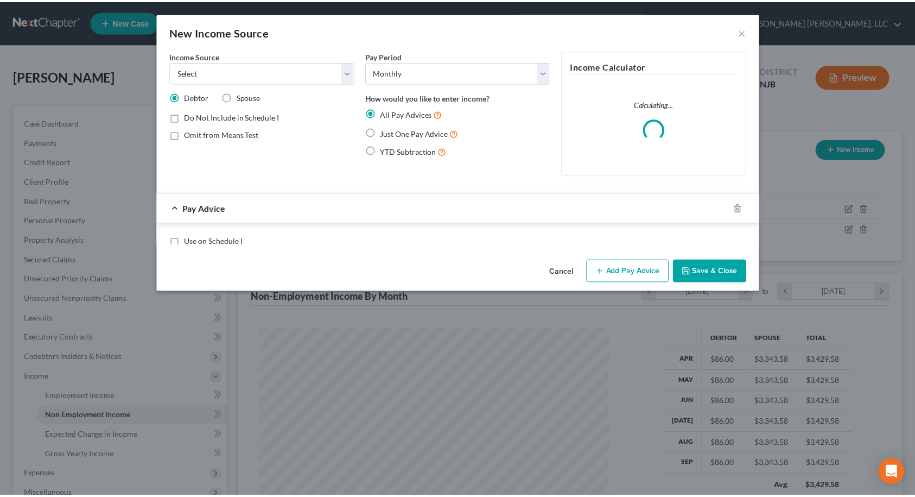
scroll to position [195, 378]
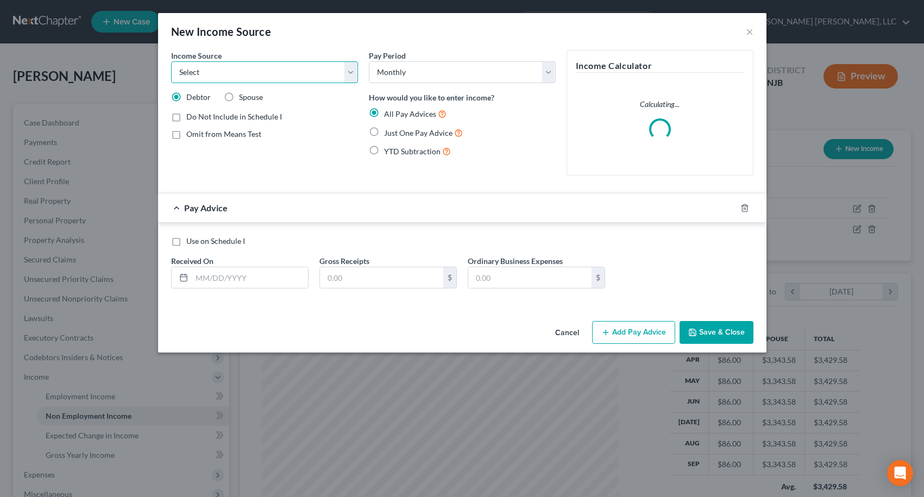
click at [225, 77] on select "Select Unemployment Disability (from employer) Pension Retirement Social Securi…" at bounding box center [264, 72] width 187 height 22
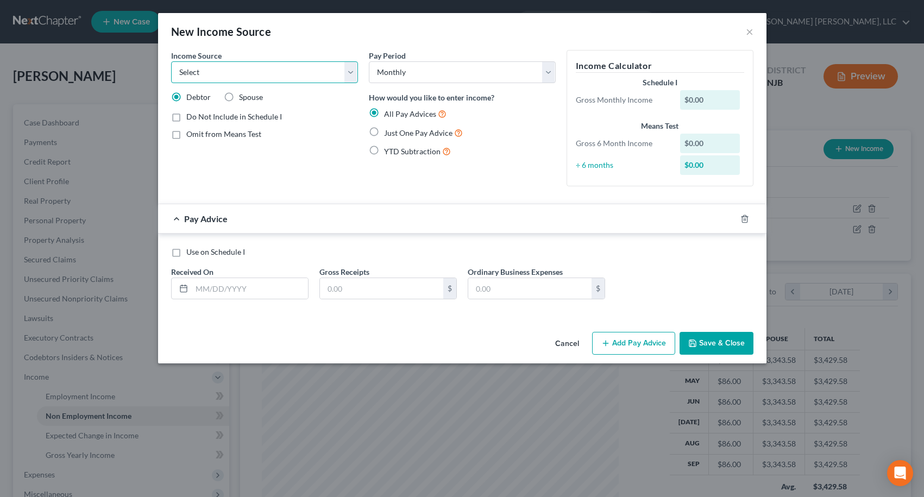
select select "6"
click at [171, 61] on select "Select Unemployment Disability (from employer) Pension Retirement Social Securi…" at bounding box center [264, 72] width 187 height 22
click at [384, 133] on label "Just One Pay Advice" at bounding box center [423, 133] width 79 height 12
click at [388, 133] on input "Just One Pay Advice" at bounding box center [391, 130] width 7 height 7
radio input "true"
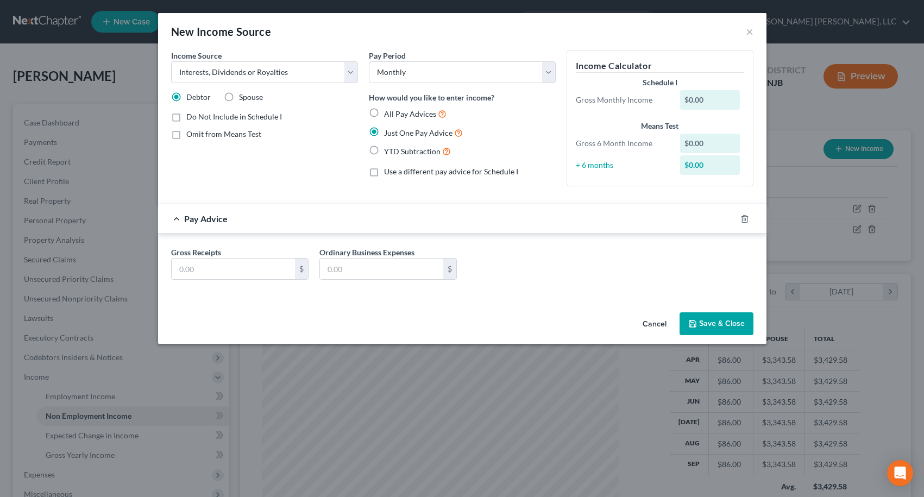
click at [384, 112] on label "All Pay Advices" at bounding box center [415, 114] width 62 height 12
click at [388, 112] on input "All Pay Advices" at bounding box center [391, 111] width 7 height 7
radio input "true"
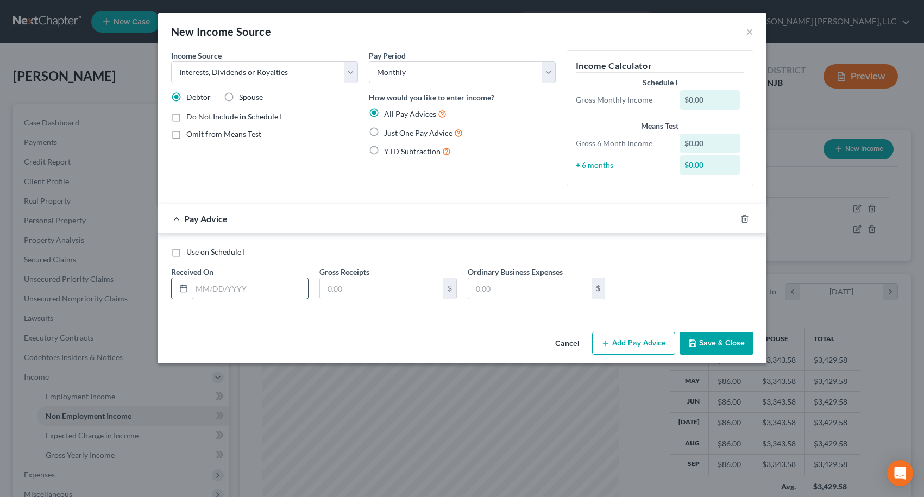
click at [218, 287] on input "text" at bounding box center [250, 288] width 116 height 21
type input "[DATE]"
click at [342, 286] on input "text" at bounding box center [381, 288] width 123 height 21
type input "6,000.00"
click at [702, 341] on button "Save & Close" at bounding box center [716, 343] width 74 height 23
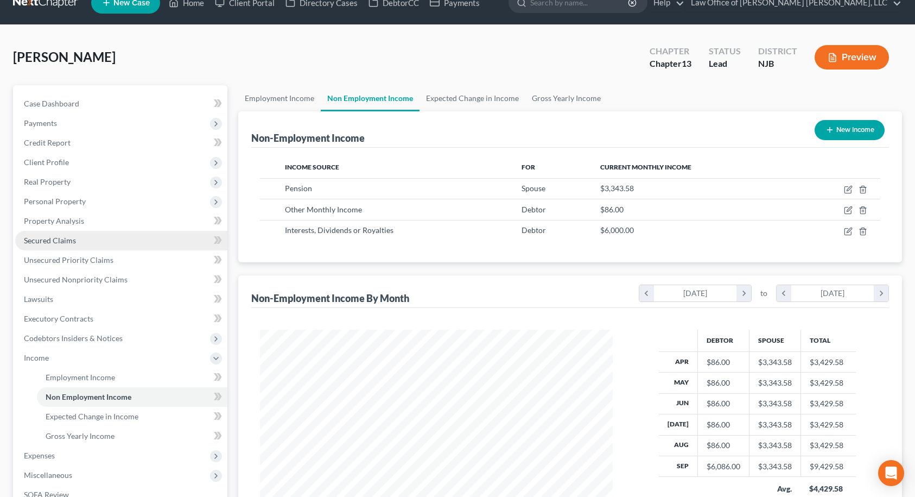
scroll to position [198, 0]
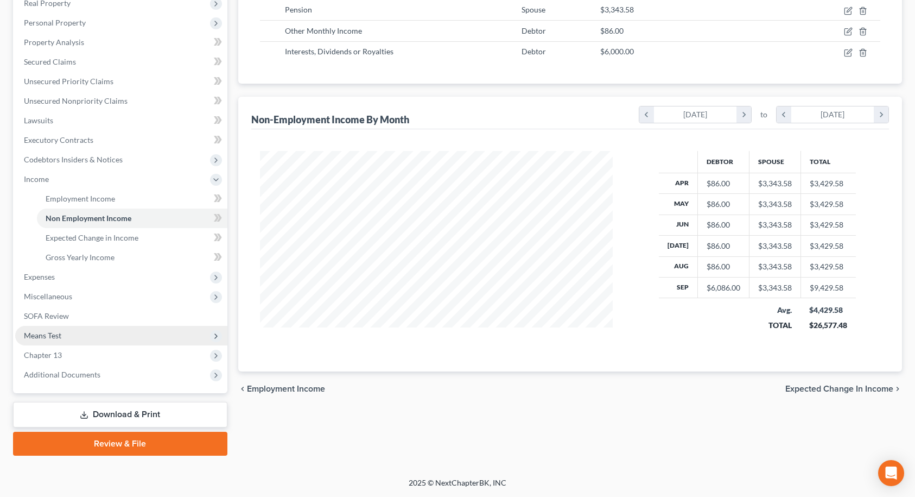
click at [63, 336] on span "Means Test" at bounding box center [121, 336] width 212 height 20
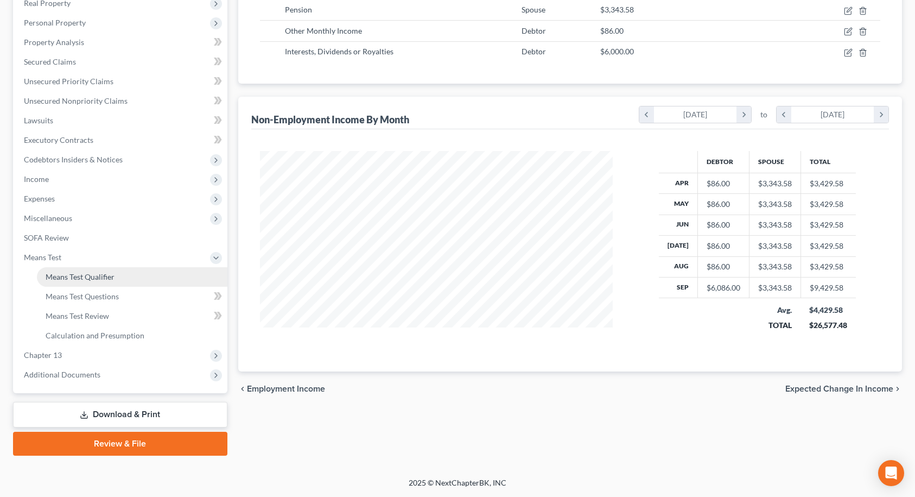
click at [94, 280] on span "Means Test Qualifier" at bounding box center [80, 276] width 69 height 9
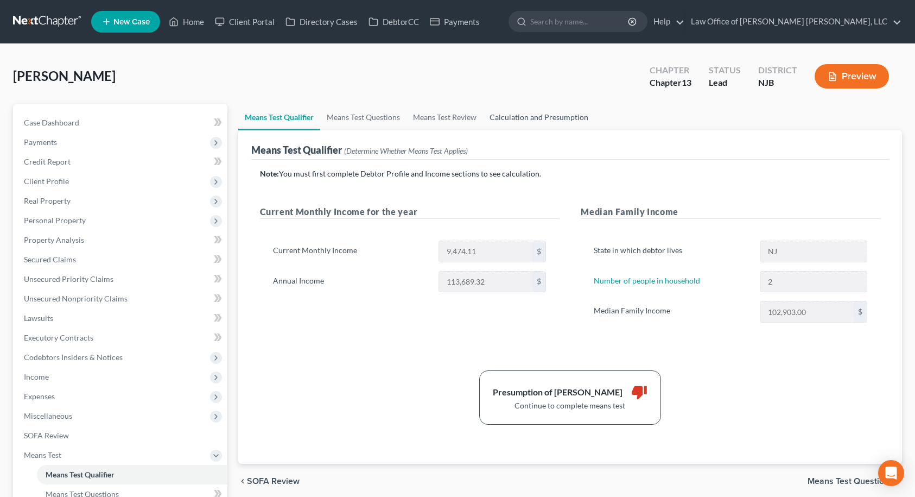
click at [522, 123] on link "Calculation and Presumption" at bounding box center [539, 117] width 112 height 26
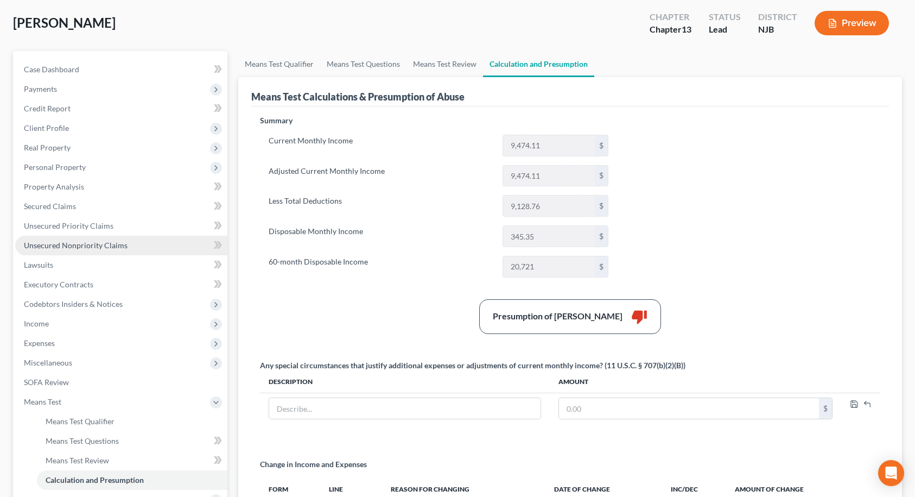
scroll to position [205, 0]
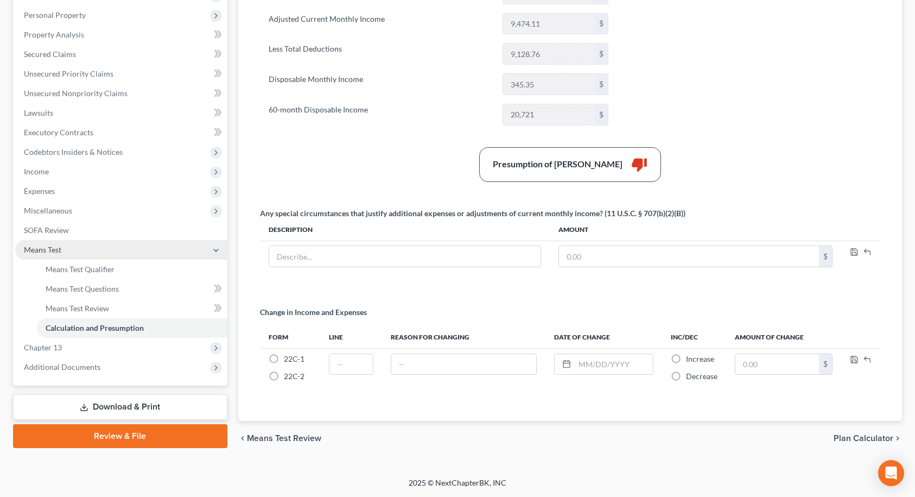
click at [72, 250] on span "Means Test" at bounding box center [121, 250] width 212 height 20
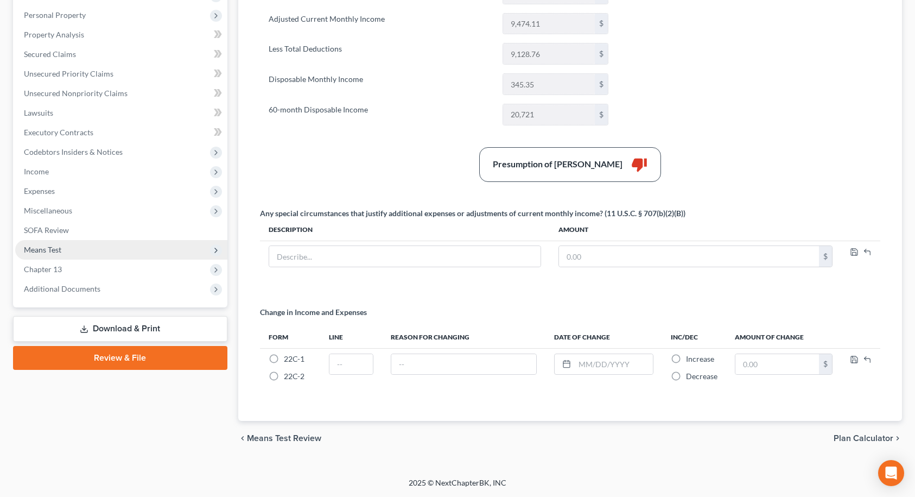
click at [72, 250] on span "Means Test" at bounding box center [121, 250] width 212 height 20
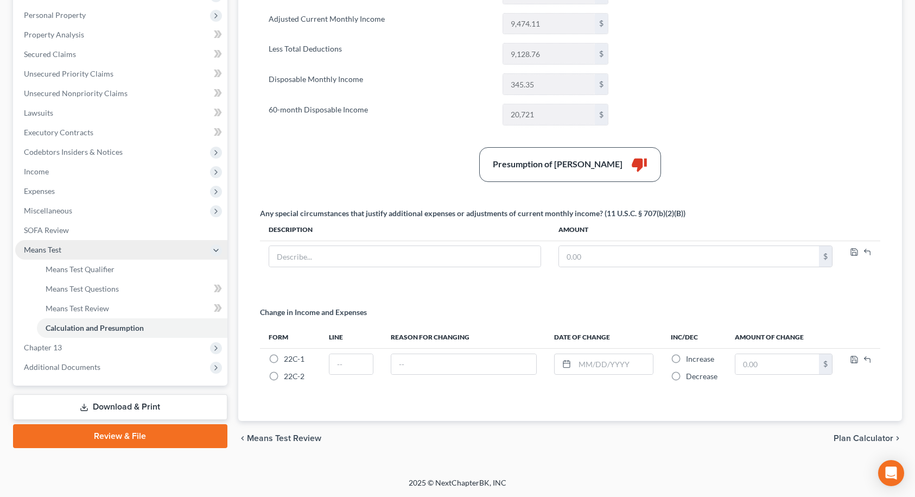
click at [72, 250] on span "Means Test" at bounding box center [121, 250] width 212 height 20
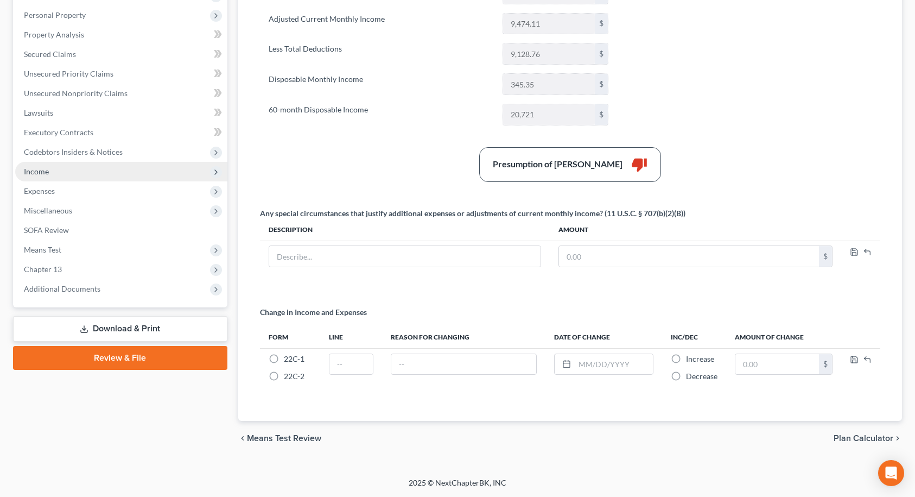
click at [65, 170] on span "Income" at bounding box center [121, 172] width 212 height 20
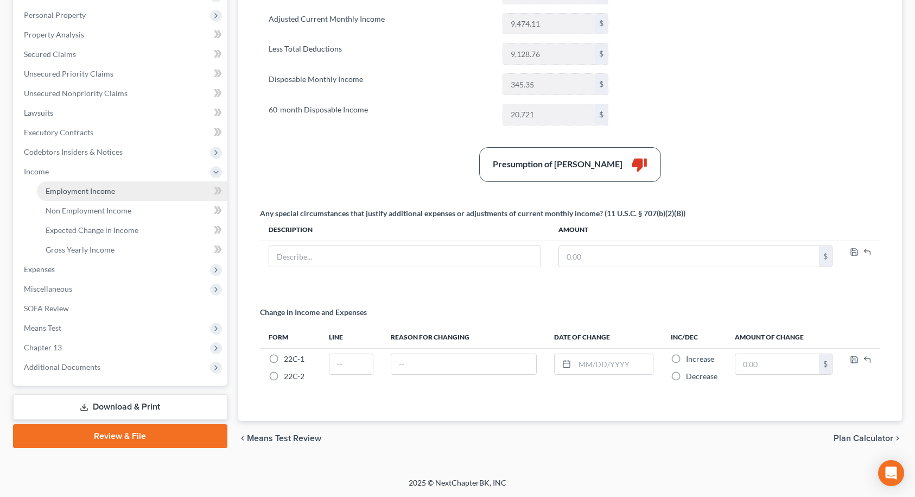
click at [77, 194] on span "Employment Income" at bounding box center [80, 190] width 69 height 9
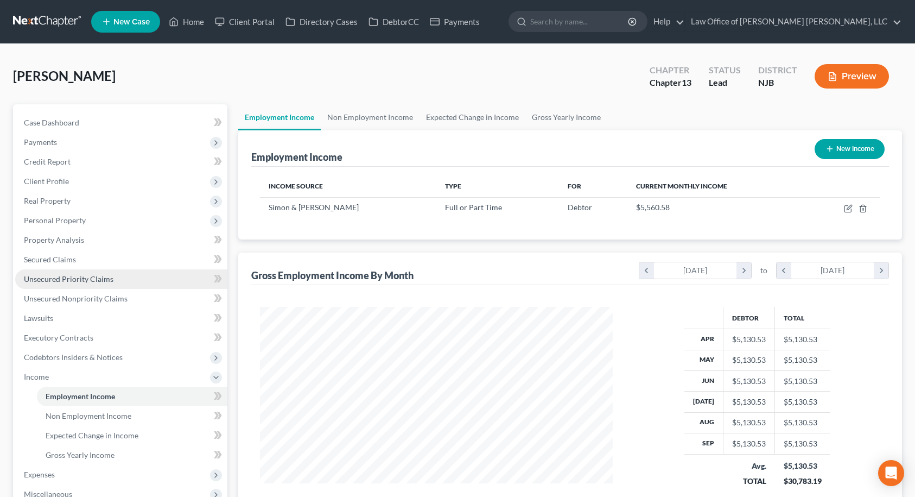
scroll to position [195, 375]
click at [460, 120] on link "Expected Change in Income" at bounding box center [473, 117] width 106 height 26
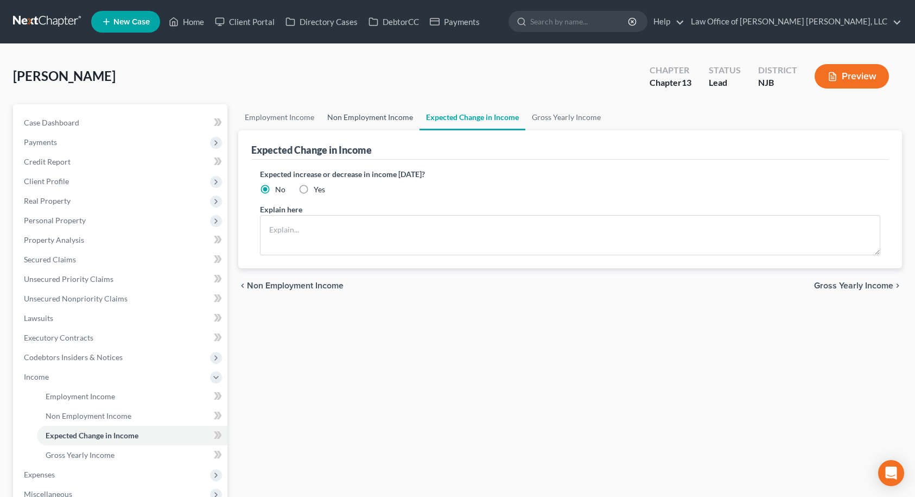
click at [384, 120] on link "Non Employment Income" at bounding box center [370, 117] width 99 height 26
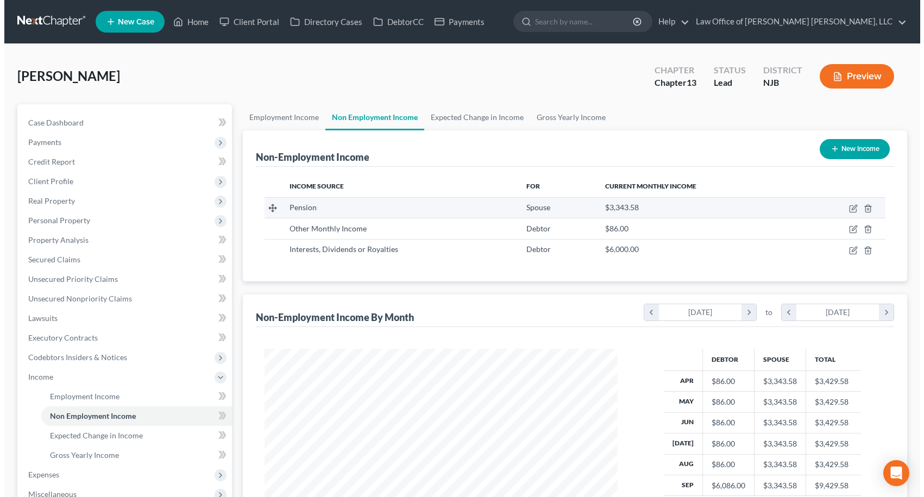
scroll to position [195, 375]
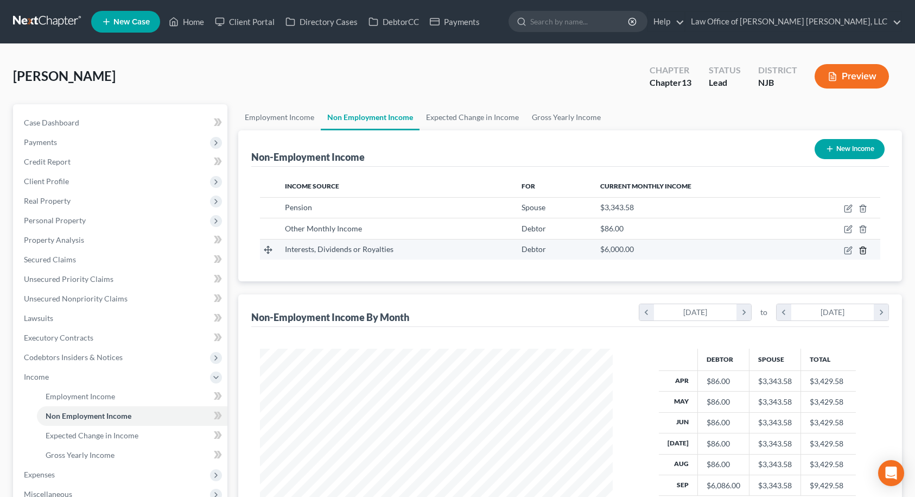
click at [864, 249] on icon "button" at bounding box center [863, 250] width 9 height 9
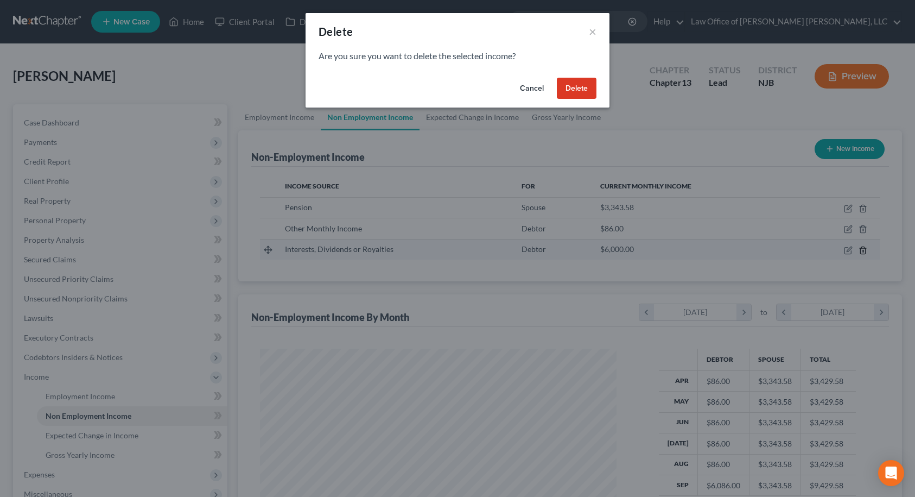
scroll to position [195, 378]
click at [576, 89] on button "Delete" at bounding box center [581, 89] width 40 height 22
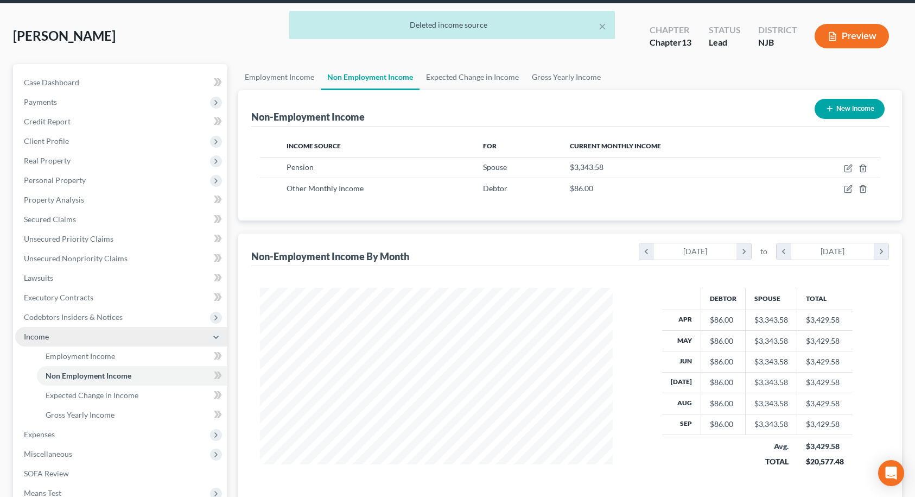
scroll to position [198, 0]
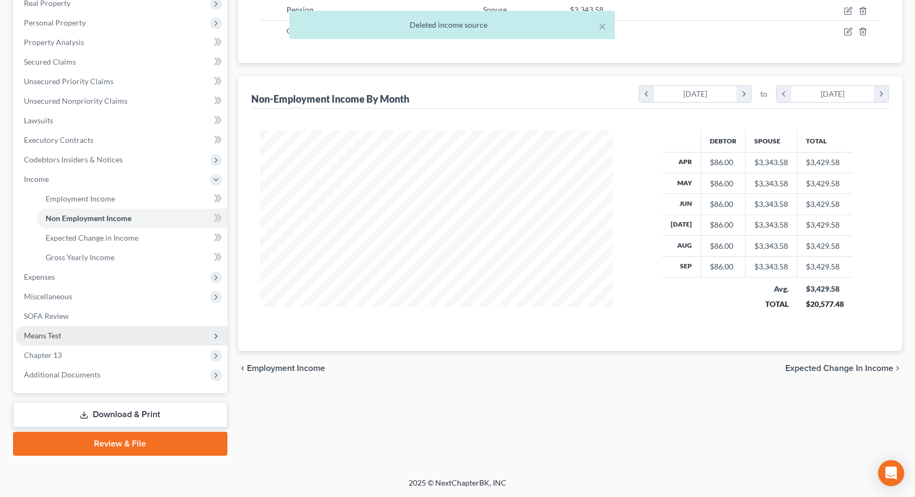
click at [57, 334] on span "Means Test" at bounding box center [42, 335] width 37 height 9
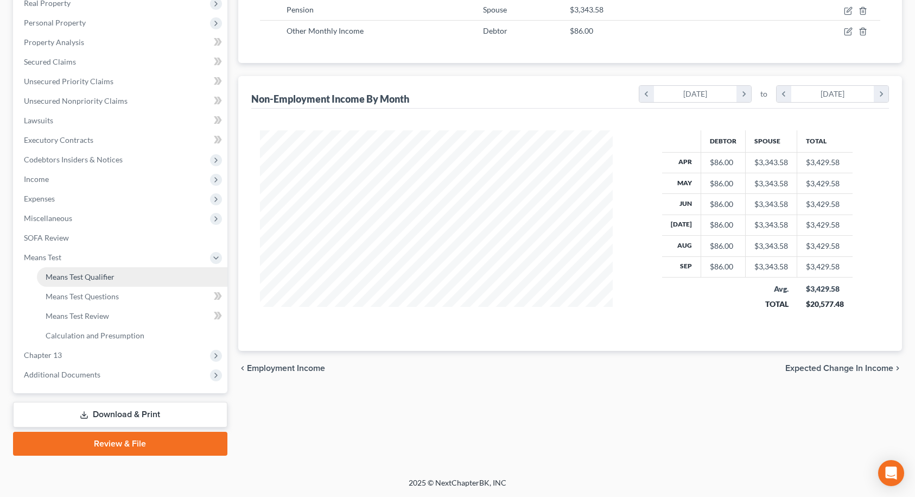
click at [83, 280] on span "Means Test Qualifier" at bounding box center [80, 276] width 69 height 9
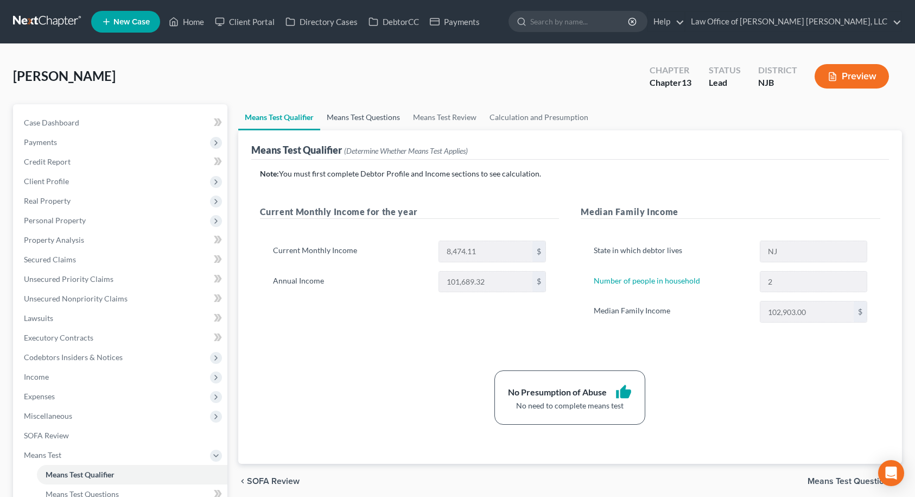
click at [378, 117] on link "Means Test Questions" at bounding box center [363, 117] width 86 height 26
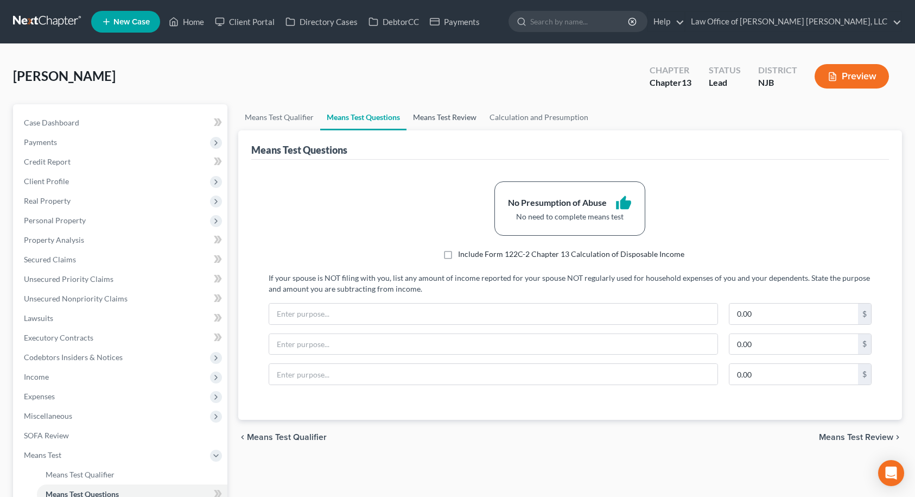
click at [459, 116] on link "Means Test Review" at bounding box center [445, 117] width 77 height 26
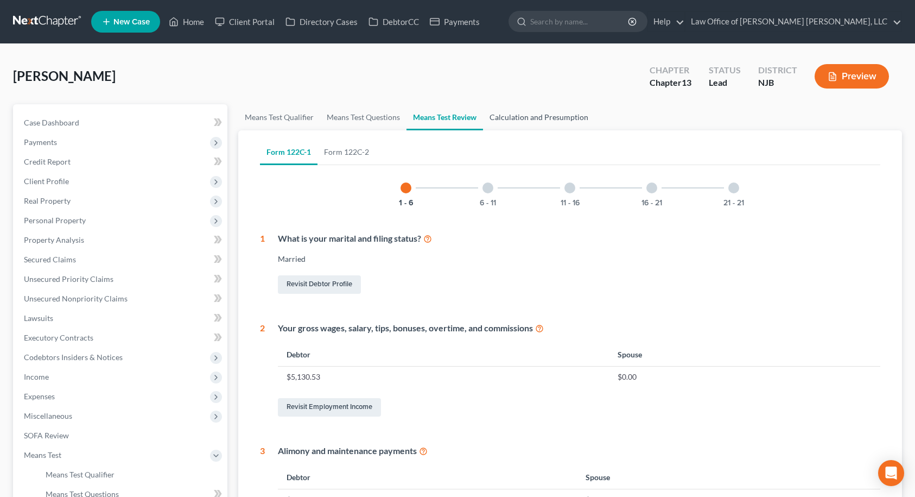
click at [513, 116] on link "Calculation and Presumption" at bounding box center [539, 117] width 112 height 26
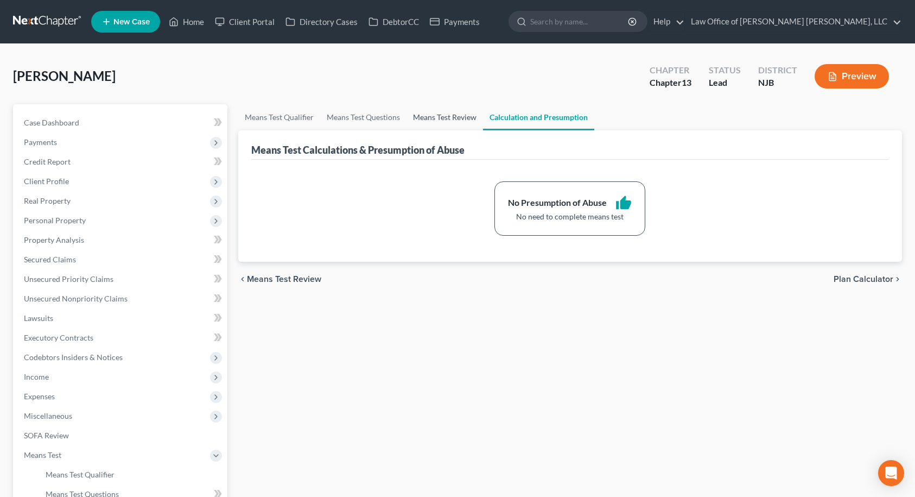
click at [471, 116] on link "Means Test Review" at bounding box center [445, 117] width 77 height 26
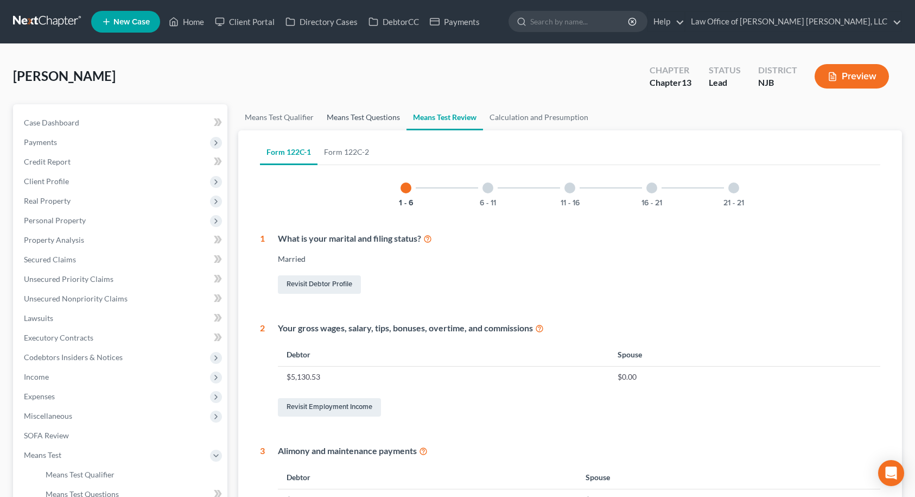
click at [378, 118] on link "Means Test Questions" at bounding box center [363, 117] width 86 height 26
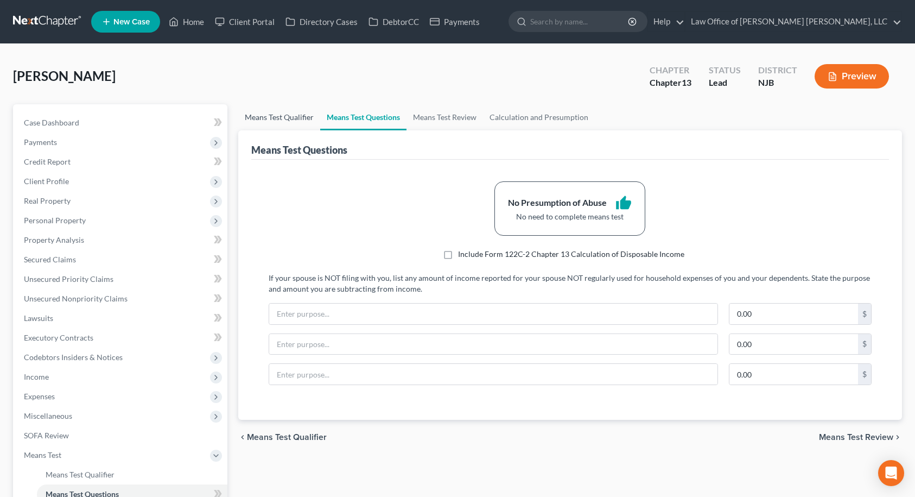
click at [295, 119] on link "Means Test Qualifier" at bounding box center [279, 117] width 82 height 26
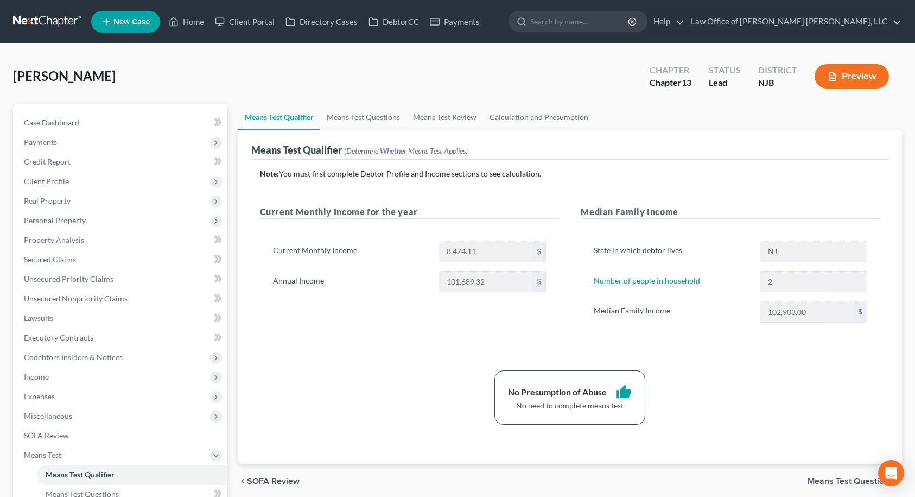
scroll to position [198, 0]
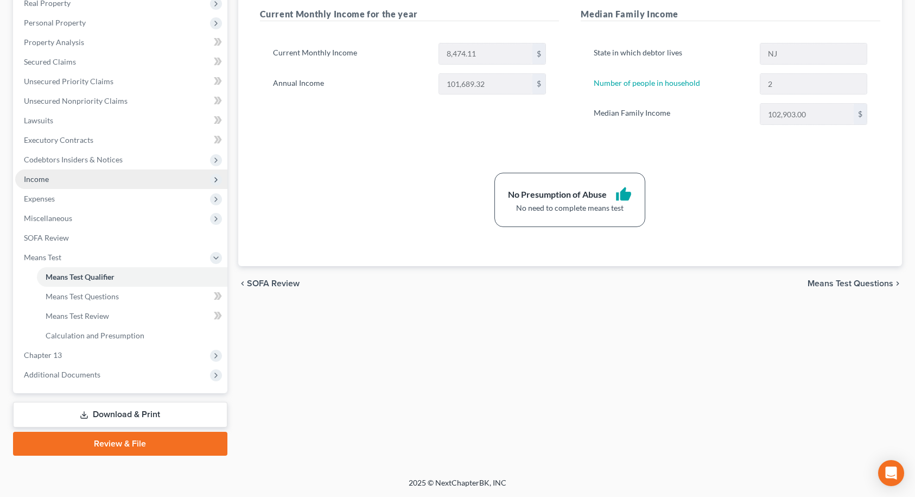
click at [72, 185] on span "Income" at bounding box center [121, 179] width 212 height 20
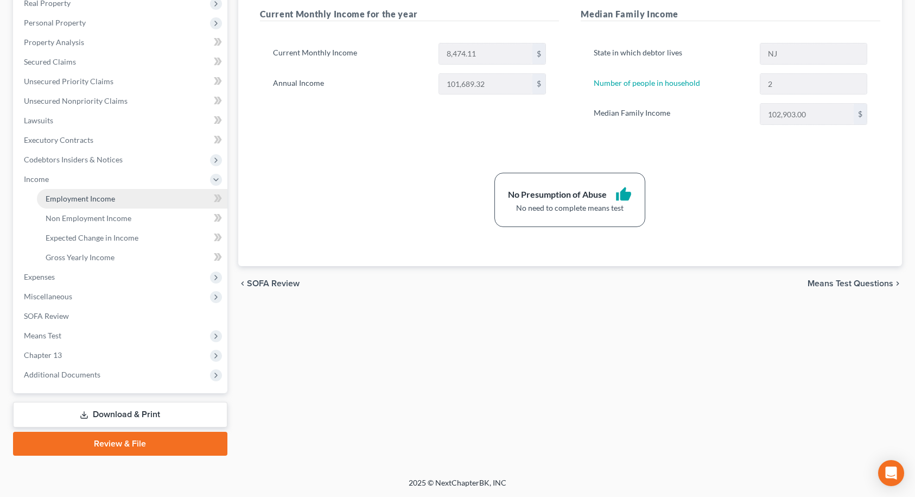
click at [72, 198] on span "Employment Income" at bounding box center [80, 198] width 69 height 9
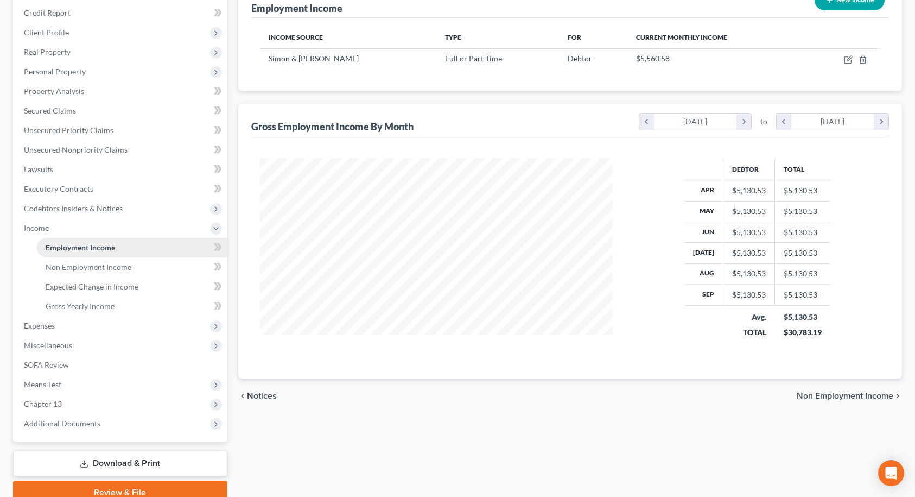
scroll to position [198, 0]
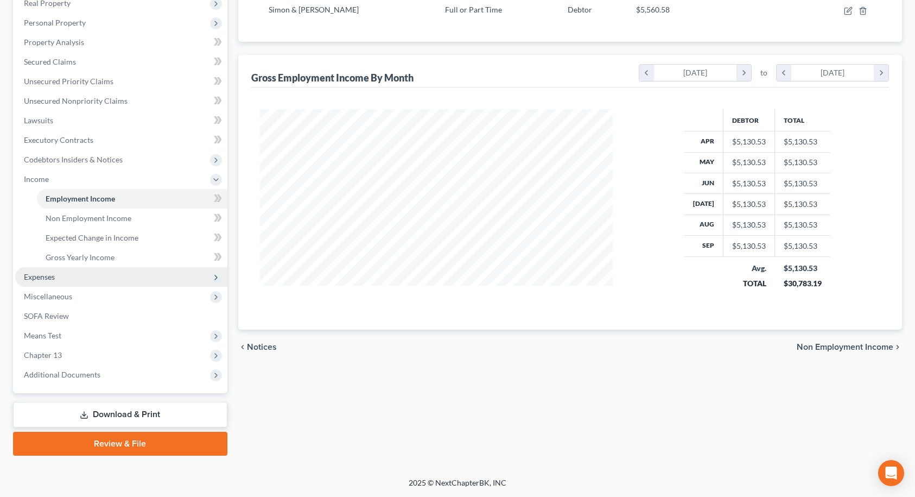
click at [53, 283] on span "Expenses" at bounding box center [121, 277] width 212 height 20
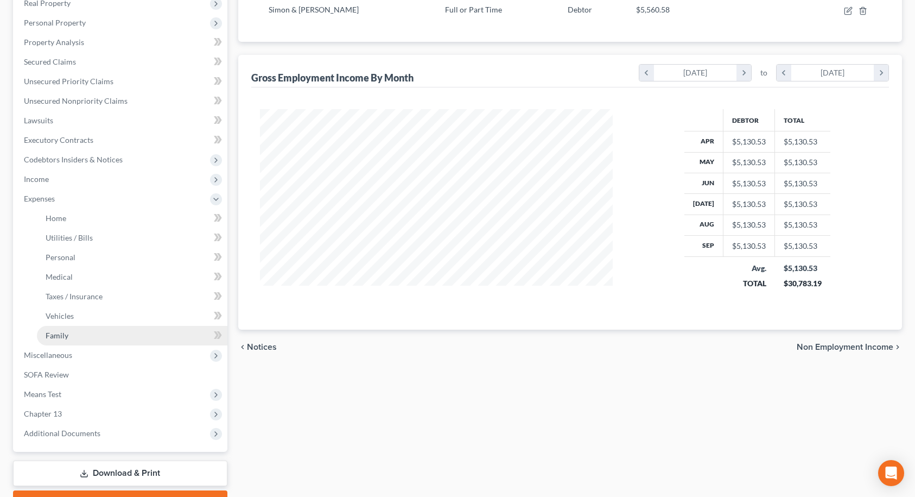
click at [61, 334] on span "Family" at bounding box center [57, 335] width 23 height 9
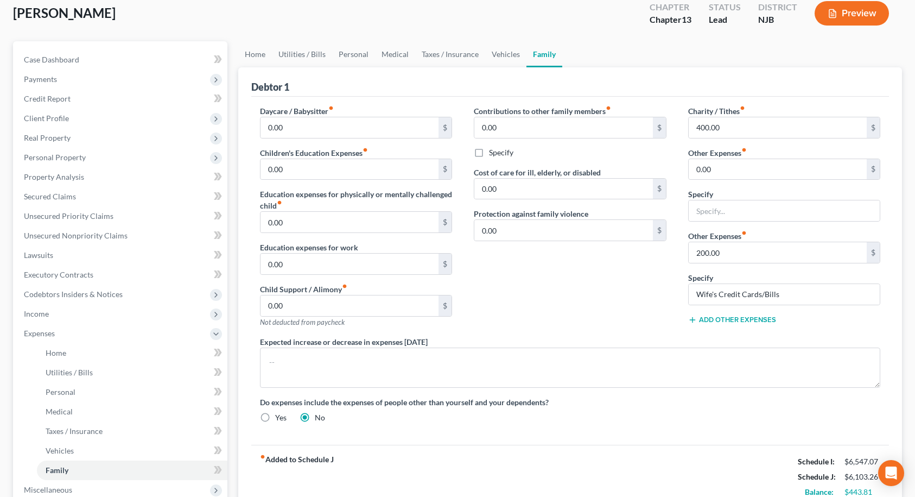
scroll to position [54, 0]
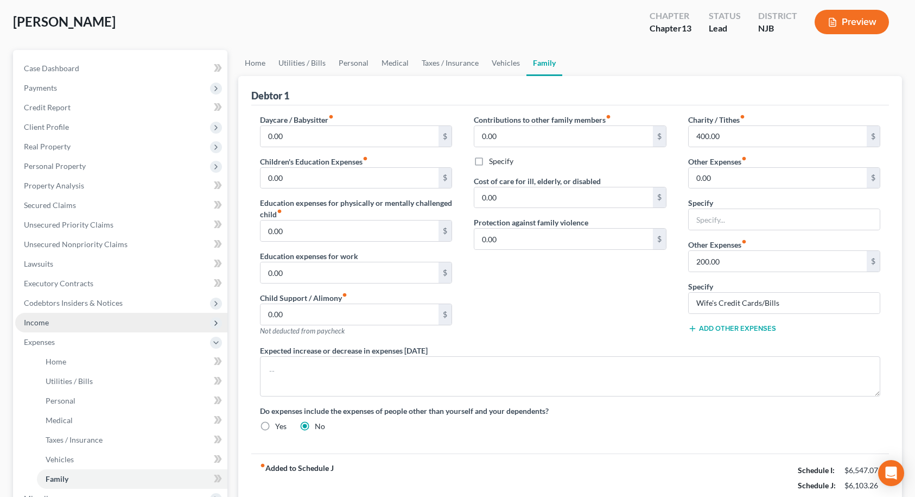
click at [40, 319] on span "Income" at bounding box center [36, 322] width 25 height 9
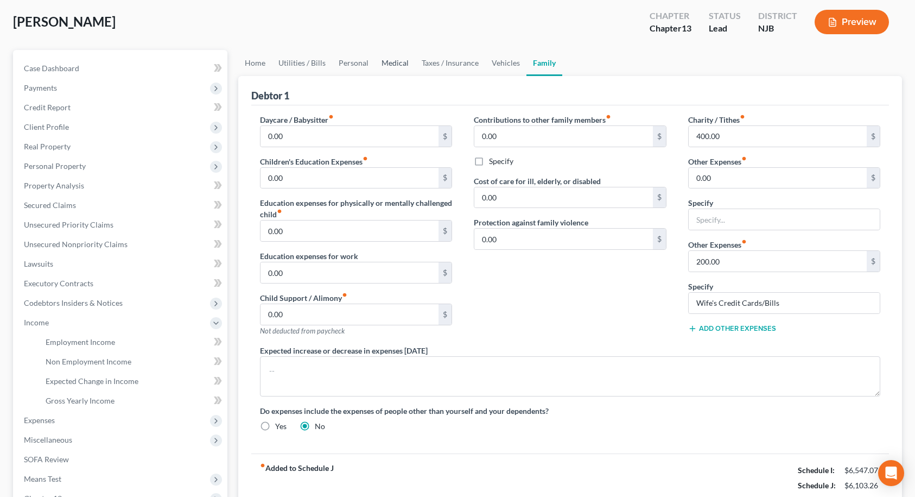
click at [397, 64] on link "Medical" at bounding box center [395, 63] width 40 height 26
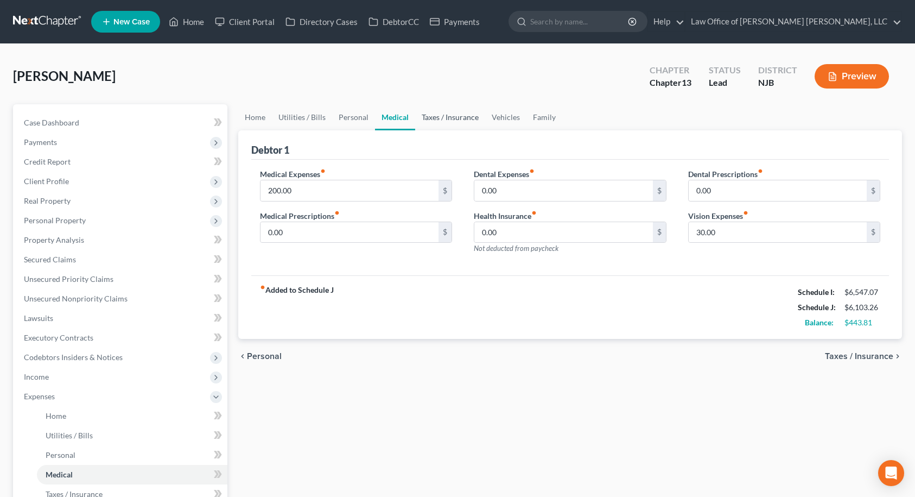
click at [463, 116] on link "Taxes / Insurance" at bounding box center [450, 117] width 70 height 26
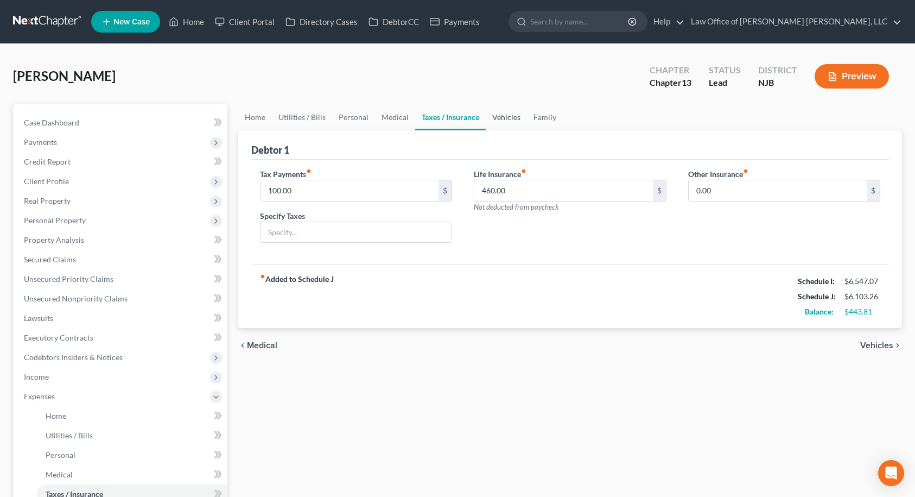
click at [501, 118] on link "Vehicles" at bounding box center [506, 117] width 41 height 26
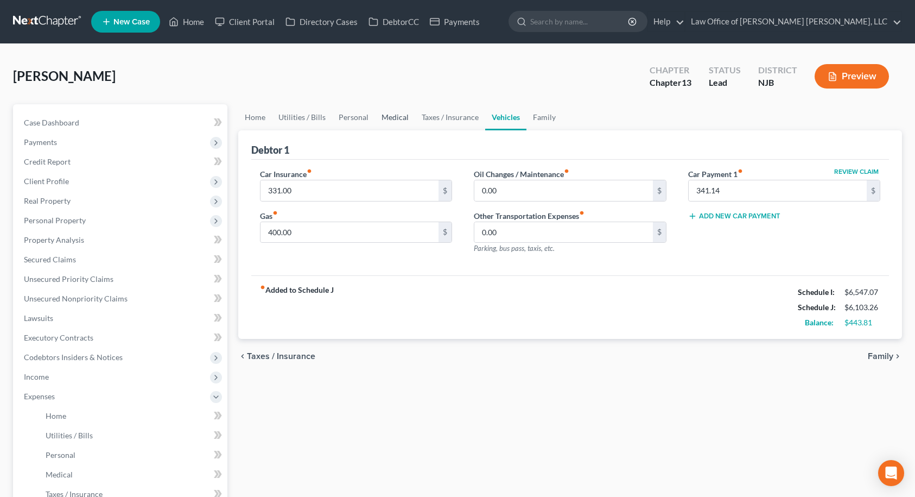
click at [389, 118] on link "Medical" at bounding box center [395, 117] width 40 height 26
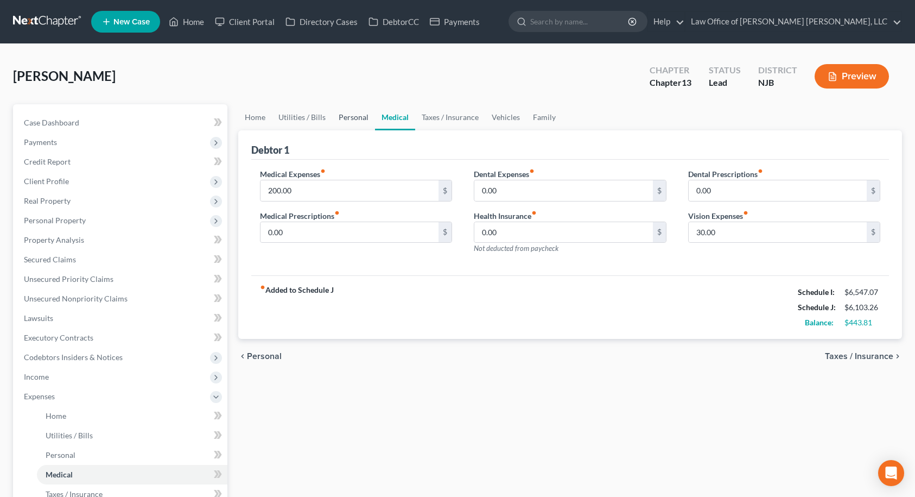
click at [350, 118] on link "Personal" at bounding box center [353, 117] width 43 height 26
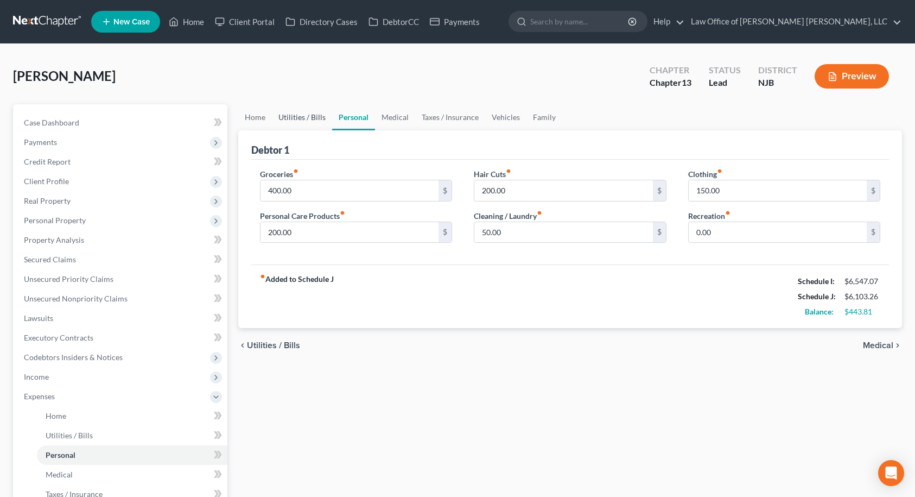
click at [312, 117] on link "Utilities / Bills" at bounding box center [302, 117] width 60 height 26
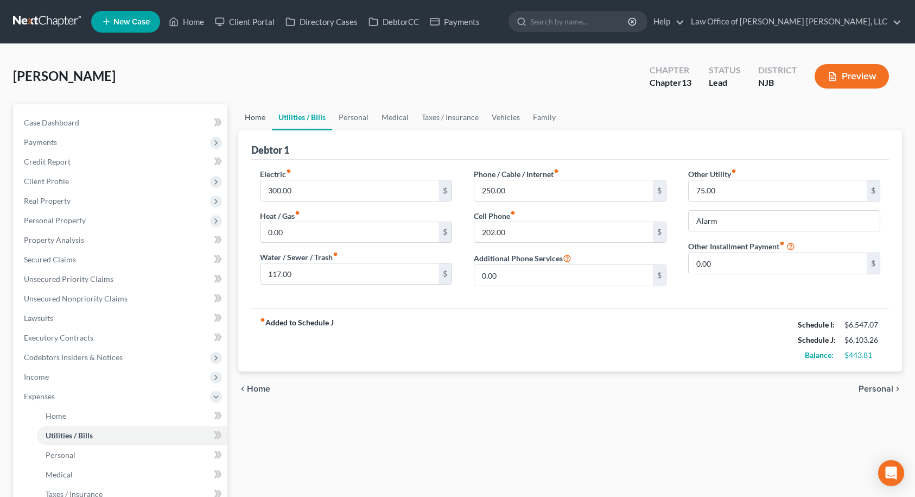
click at [262, 120] on link "Home" at bounding box center [255, 117] width 34 height 26
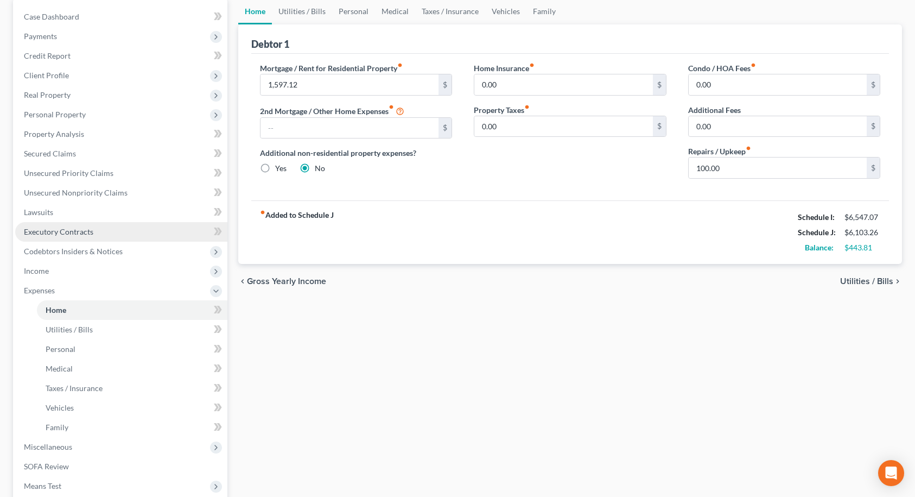
scroll to position [109, 0]
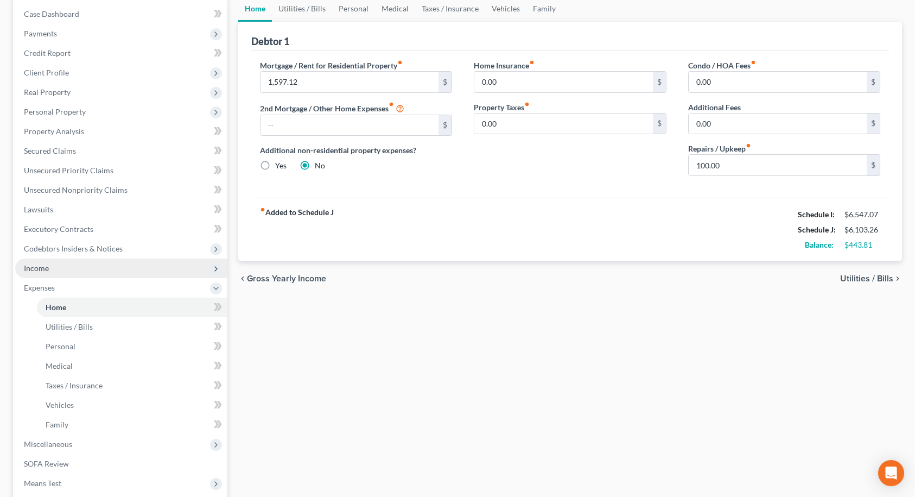
click at [54, 266] on span "Income" at bounding box center [121, 268] width 212 height 20
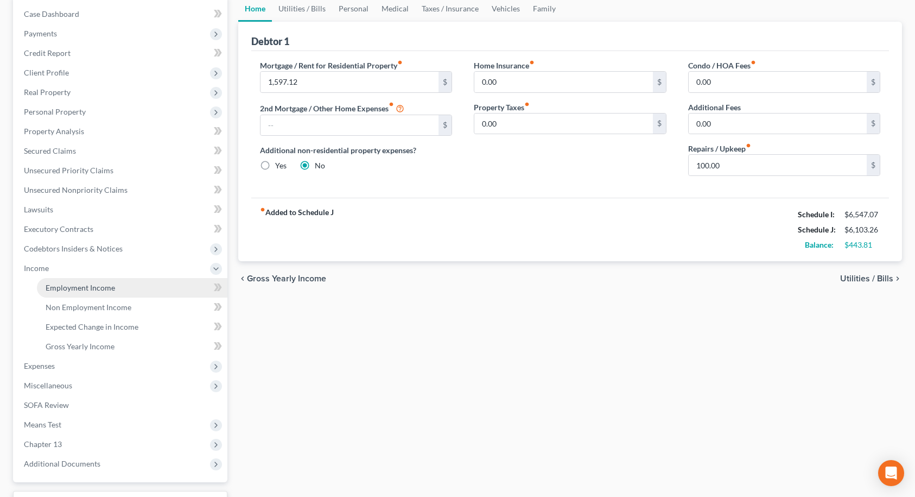
click at [54, 284] on span "Employment Income" at bounding box center [80, 287] width 69 height 9
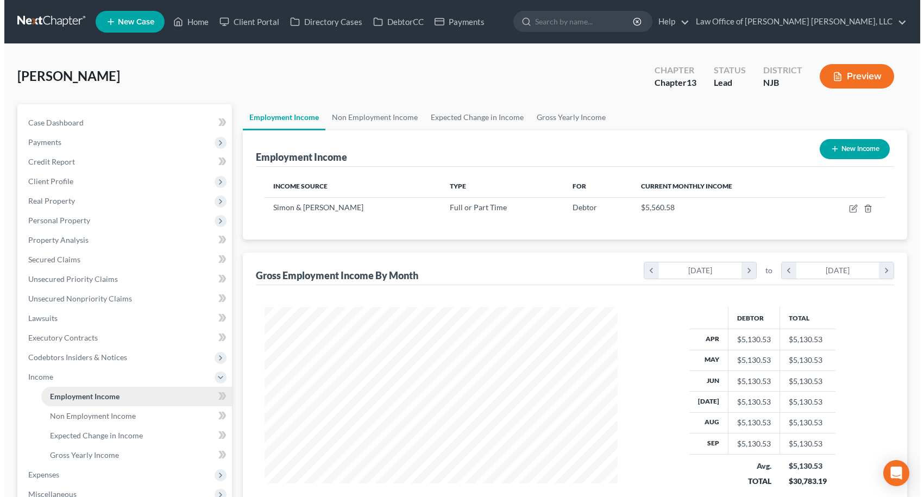
scroll to position [195, 375]
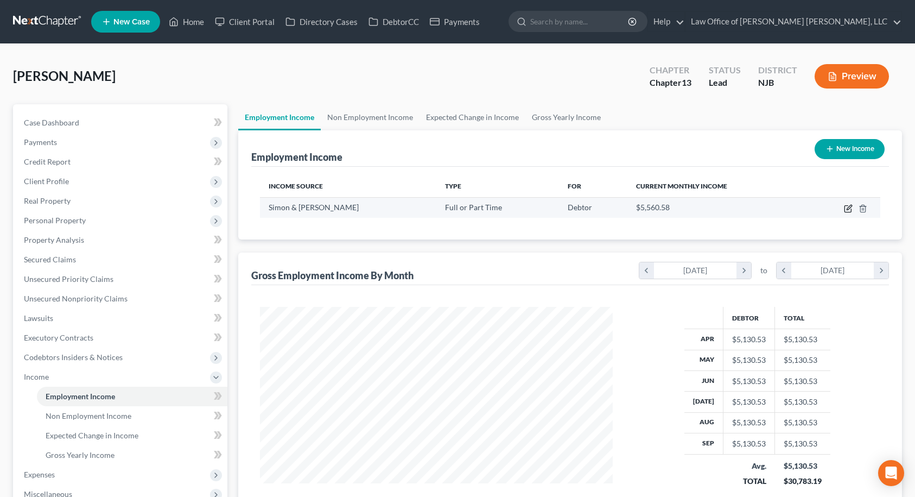
click at [845, 208] on icon "button" at bounding box center [848, 209] width 7 height 7
select select "0"
select select "33"
select select "0"
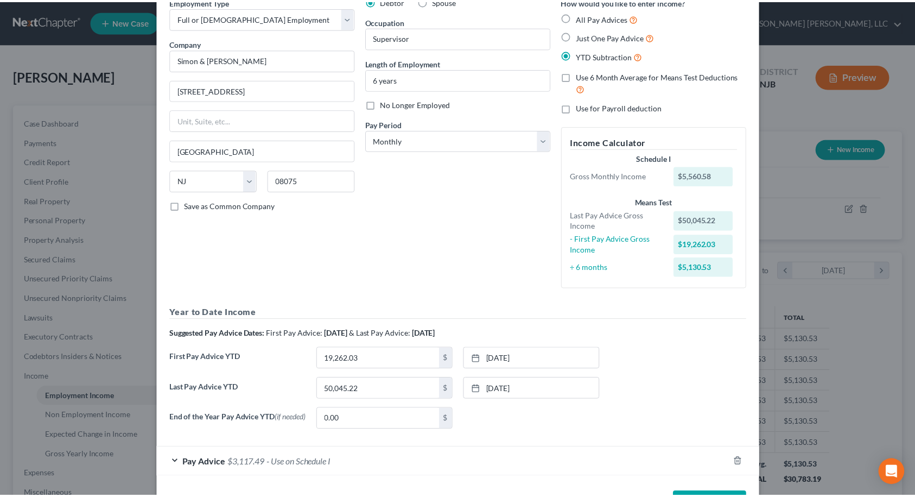
scroll to position [97, 0]
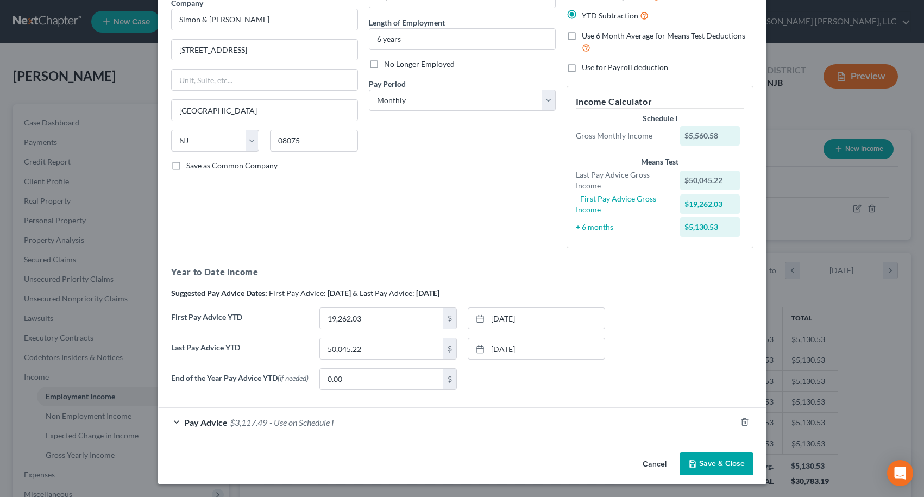
click at [713, 465] on button "Save & Close" at bounding box center [716, 463] width 74 height 23
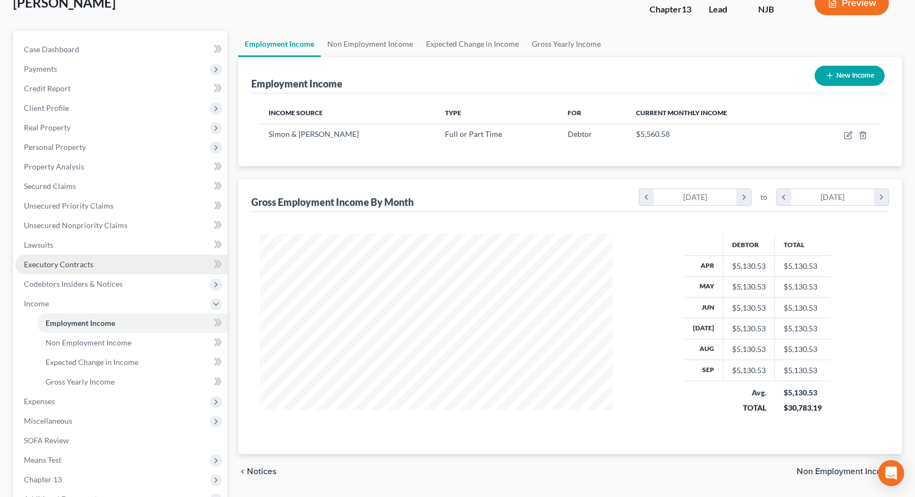
scroll to position [35, 0]
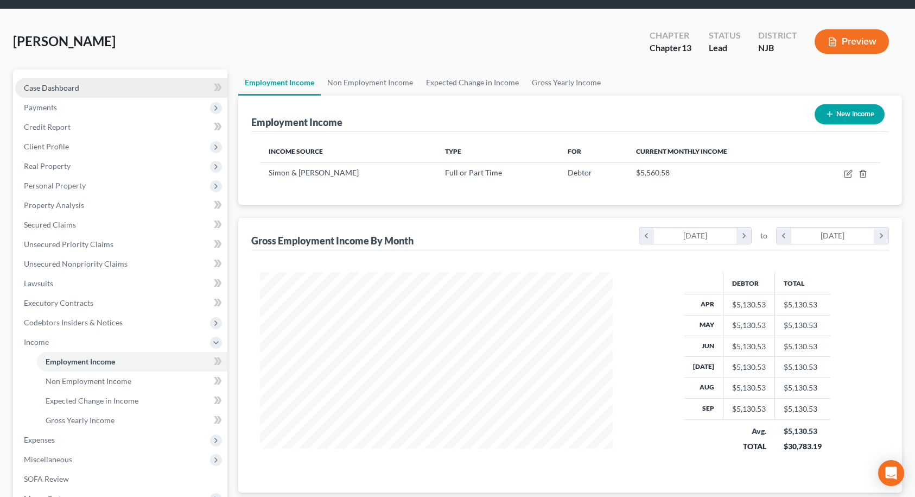
click at [93, 91] on link "Case Dashboard" at bounding box center [121, 88] width 212 height 20
select select "6"
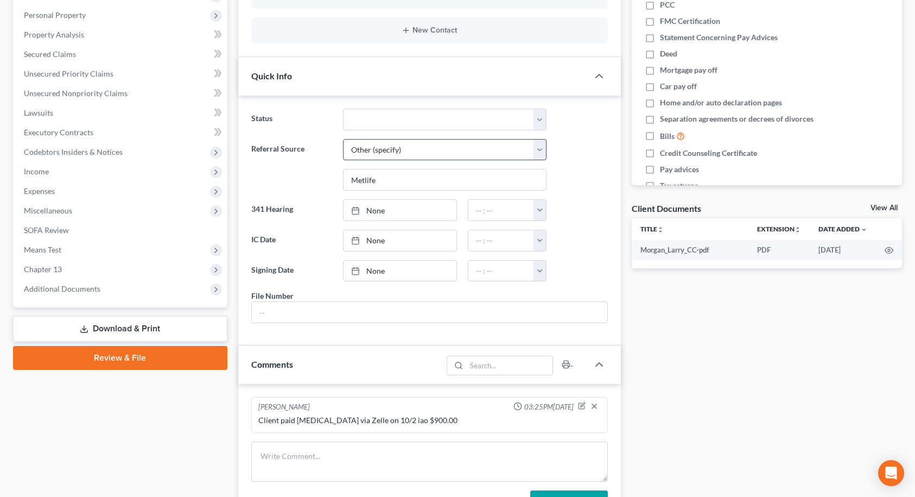
scroll to position [271, 0]
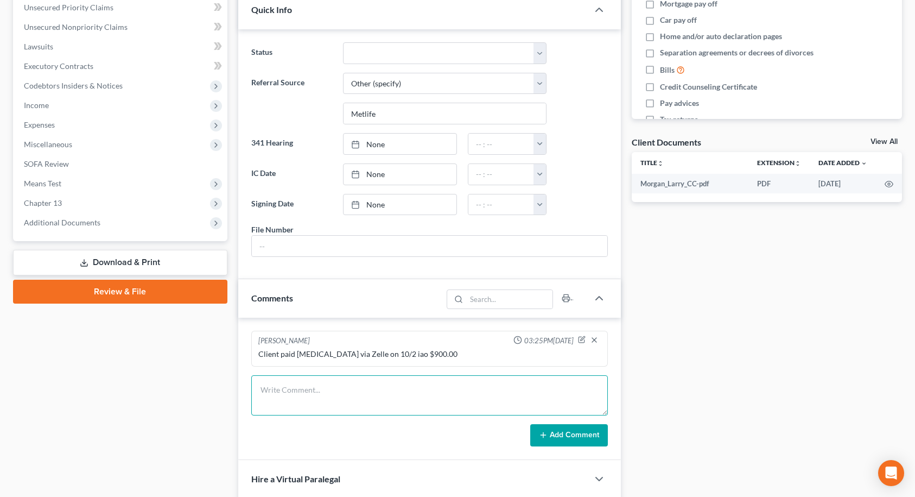
click at [399, 394] on textarea at bounding box center [429, 395] width 357 height 40
click at [416, 387] on textarea "Internal notes: Case is on the brim of being" at bounding box center [429, 395] width 357 height 40
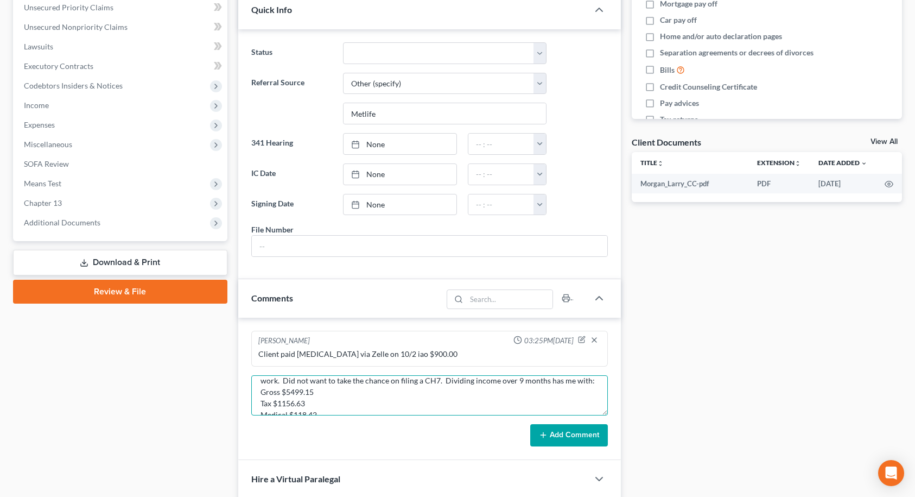
scroll to position [39, 0]
click at [262, 406] on textarea "Internal notes: Case is on the brim of being over the means test due to client'…" at bounding box center [429, 395] width 357 height 40
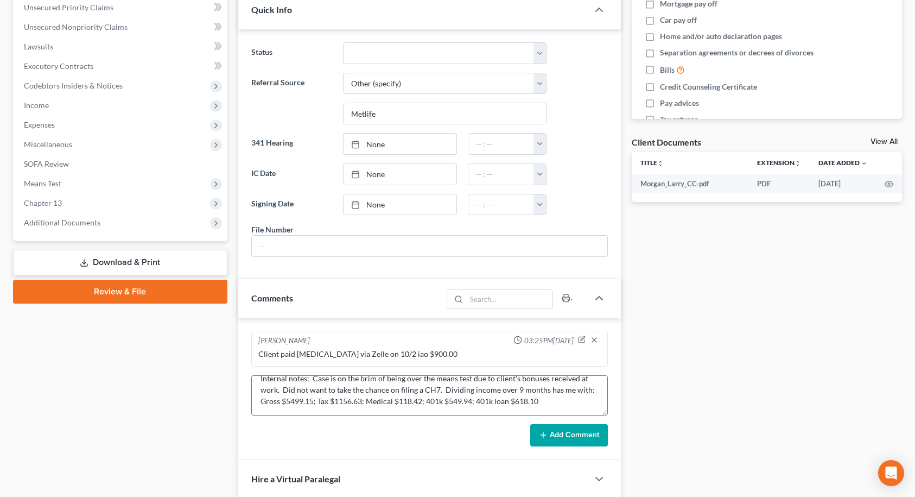
scroll to position [0, 0]
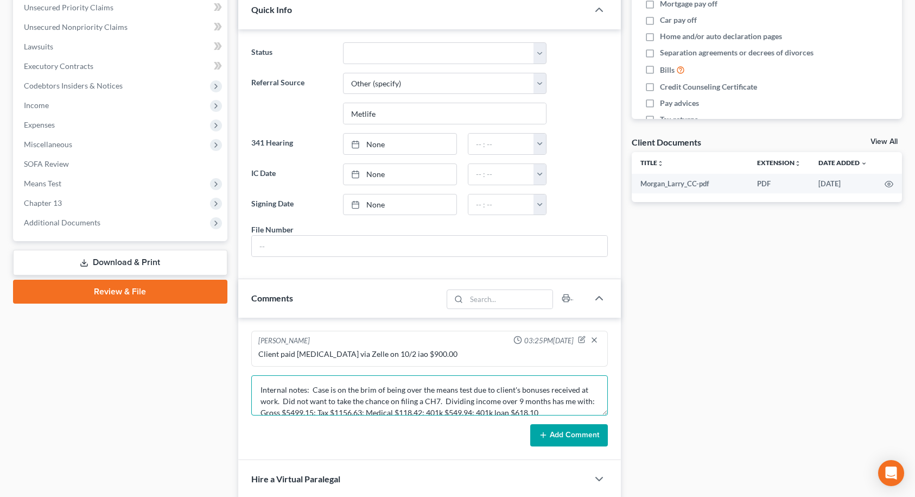
click at [279, 401] on textarea "Internal notes: Case is on the brim of being over the means test due to client'…" at bounding box center [429, 395] width 357 height 40
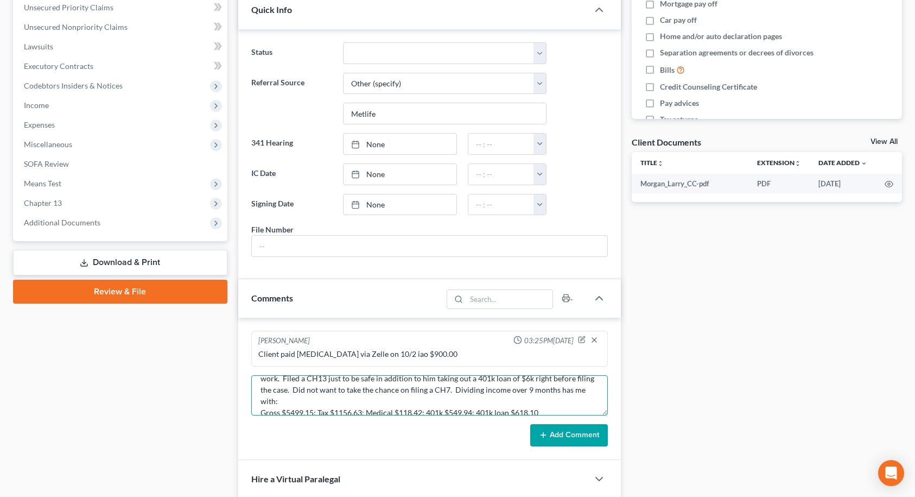
scroll to position [34, 0]
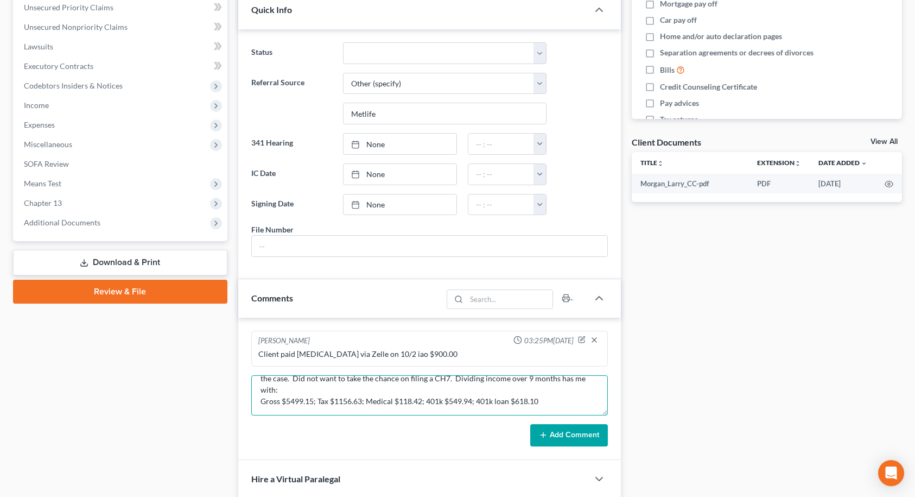
click at [260, 403] on textarea "Internal notes: Case is on the brim of being over the means test due to client'…" at bounding box center [429, 395] width 357 height 40
type textarea "Internal notes: Case is on the brim of being over the means test due to client'…"
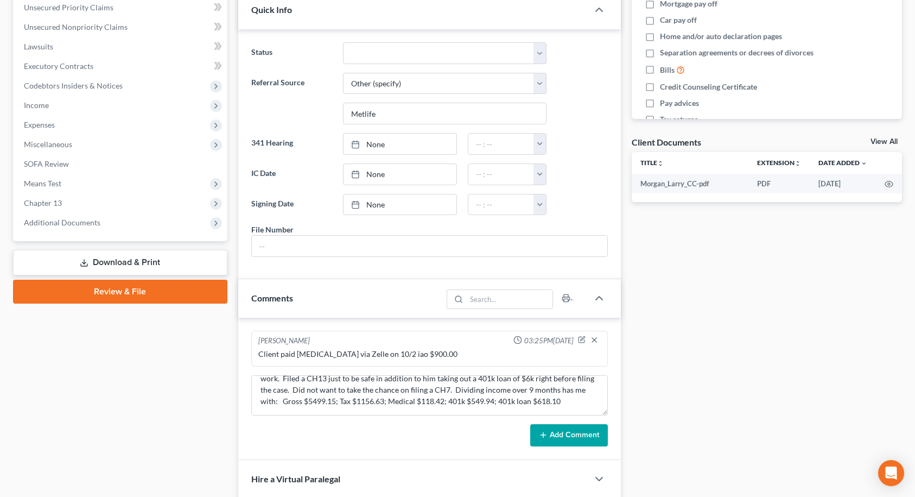
click at [600, 433] on button "Add Comment" at bounding box center [569, 435] width 78 height 23
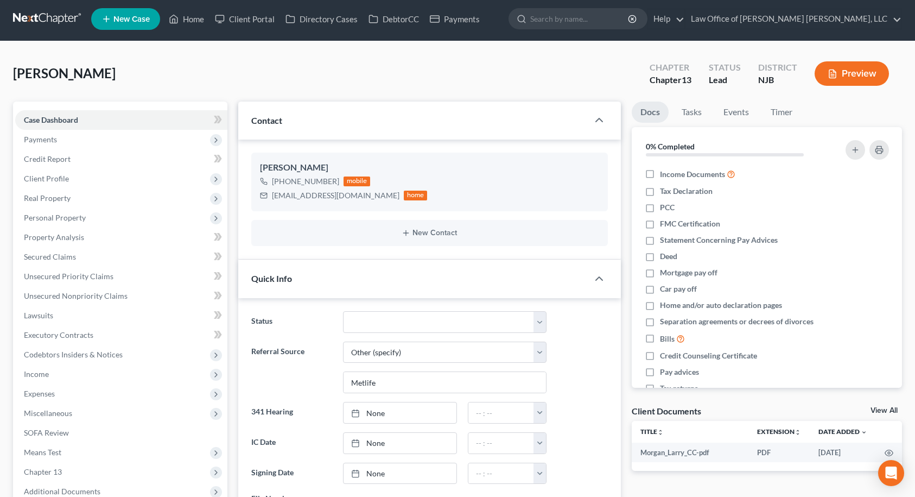
scroll to position [0, 0]
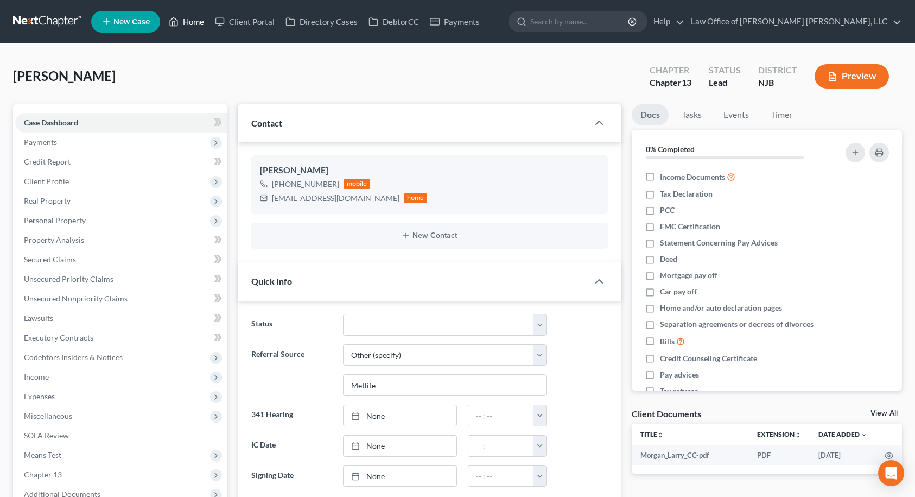
click at [187, 23] on link "Home" at bounding box center [186, 22] width 46 height 20
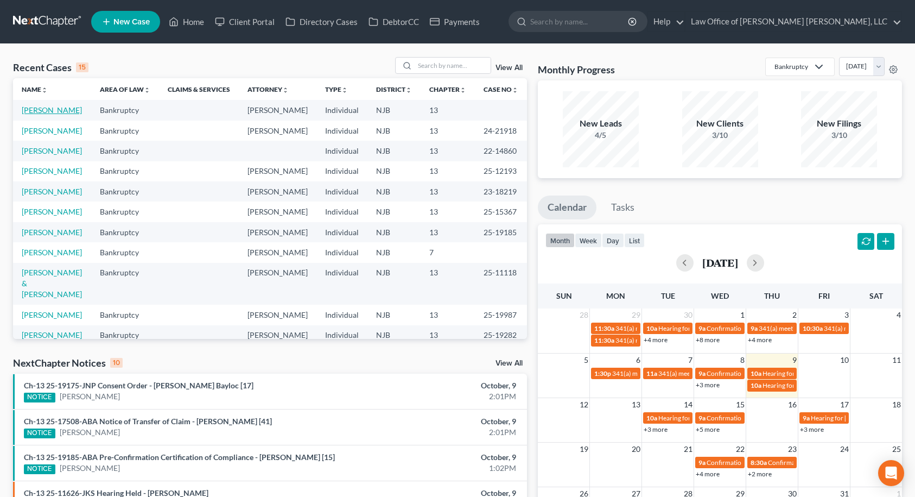
click at [39, 107] on link "[PERSON_NAME]" at bounding box center [52, 109] width 60 height 9
select select "14"
select select "6"
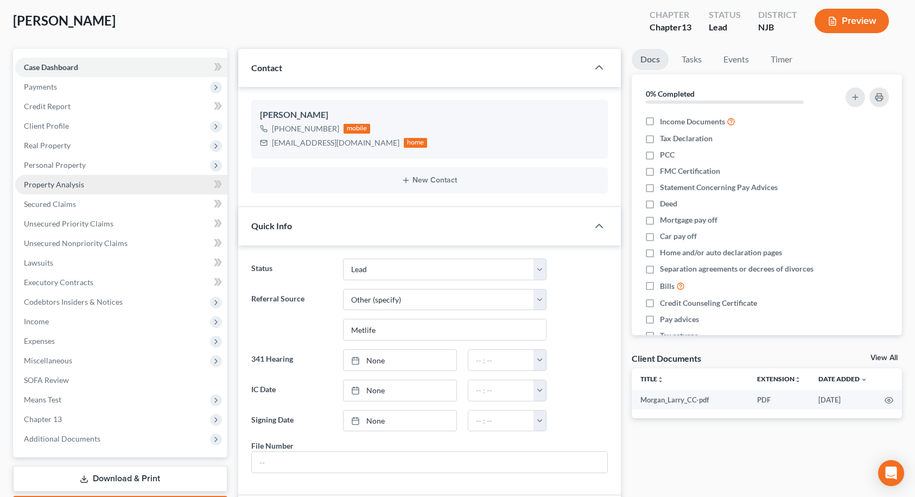
scroll to position [109, 0]
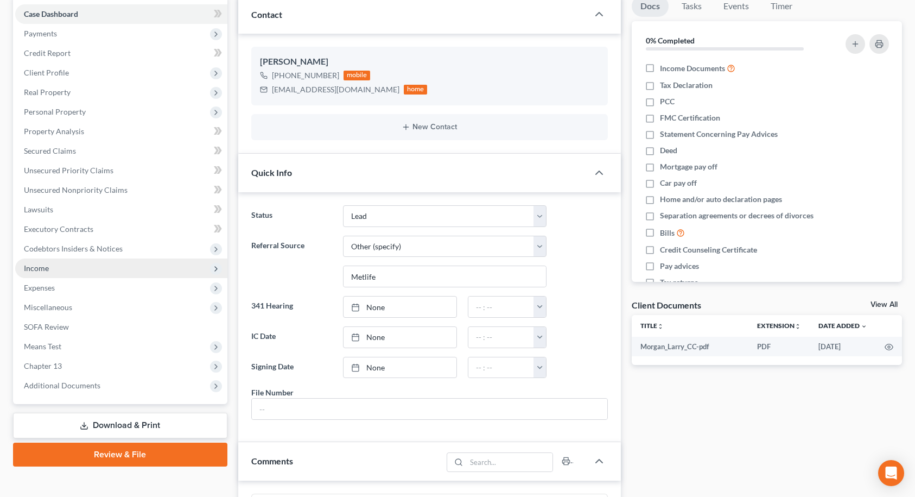
click at [41, 269] on span "Income" at bounding box center [36, 267] width 25 height 9
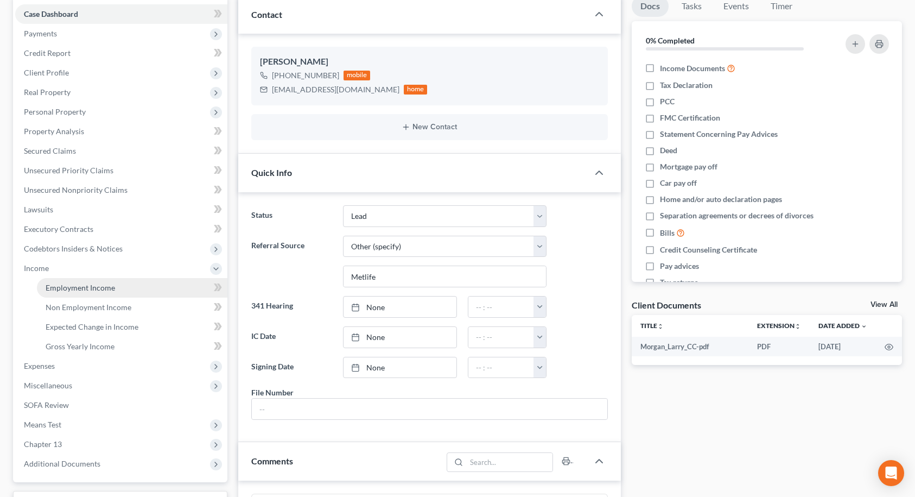
click at [50, 287] on span "Employment Income" at bounding box center [80, 287] width 69 height 9
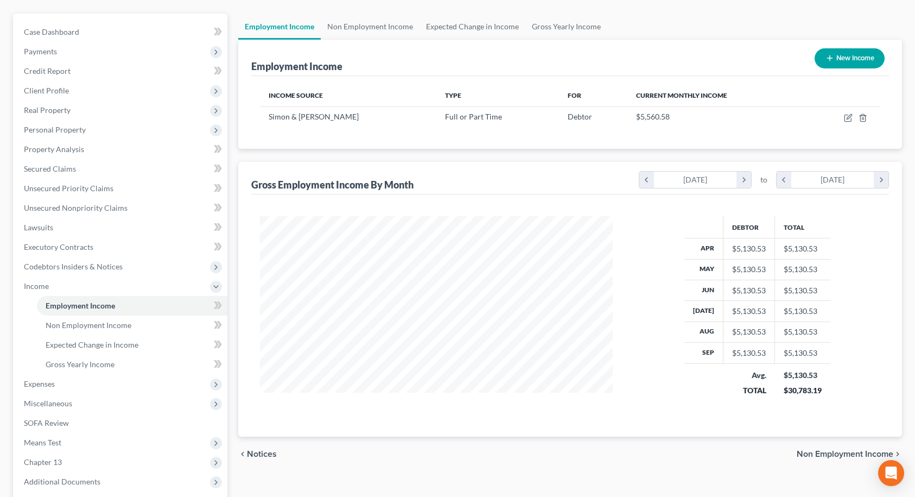
scroll to position [109, 0]
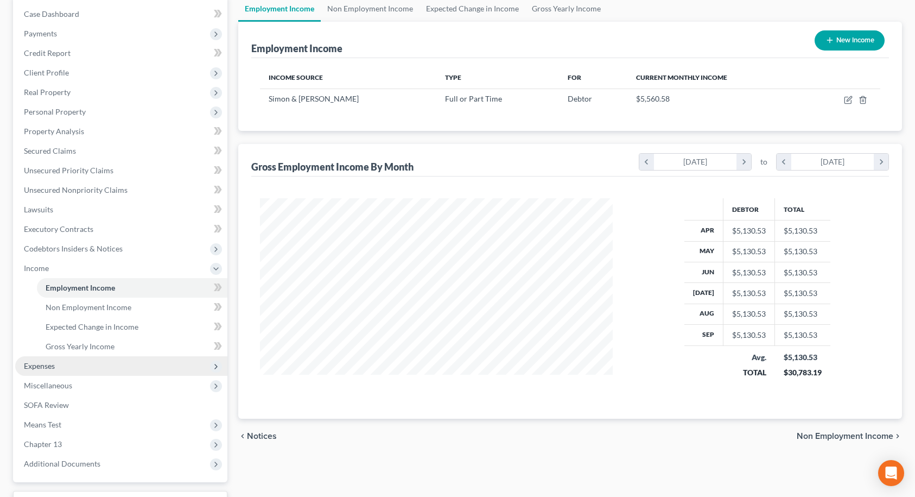
click at [30, 368] on span "Expenses" at bounding box center [39, 365] width 31 height 9
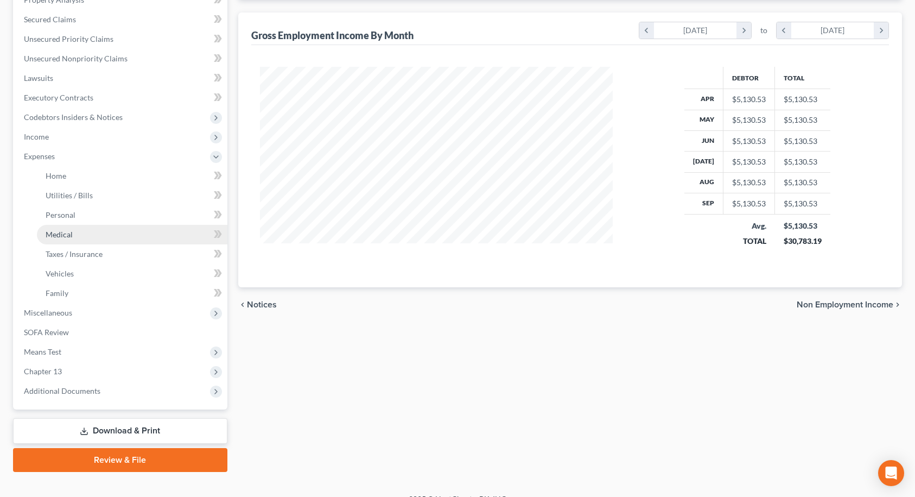
scroll to position [256, 0]
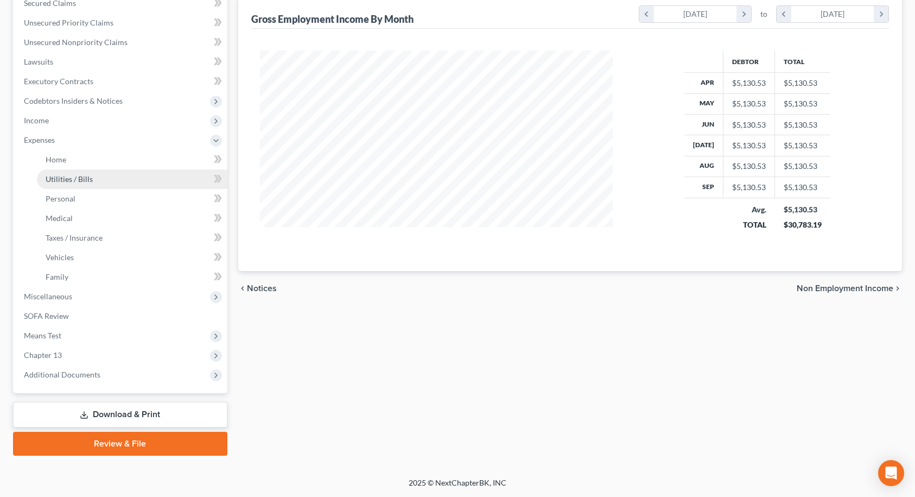
click at [67, 176] on span "Utilities / Bills" at bounding box center [69, 178] width 47 height 9
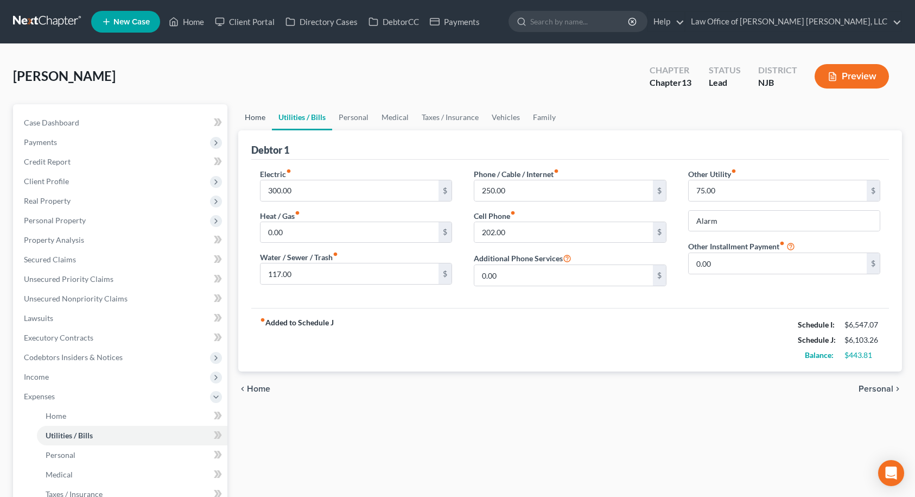
click at [258, 113] on link "Home" at bounding box center [255, 117] width 34 height 26
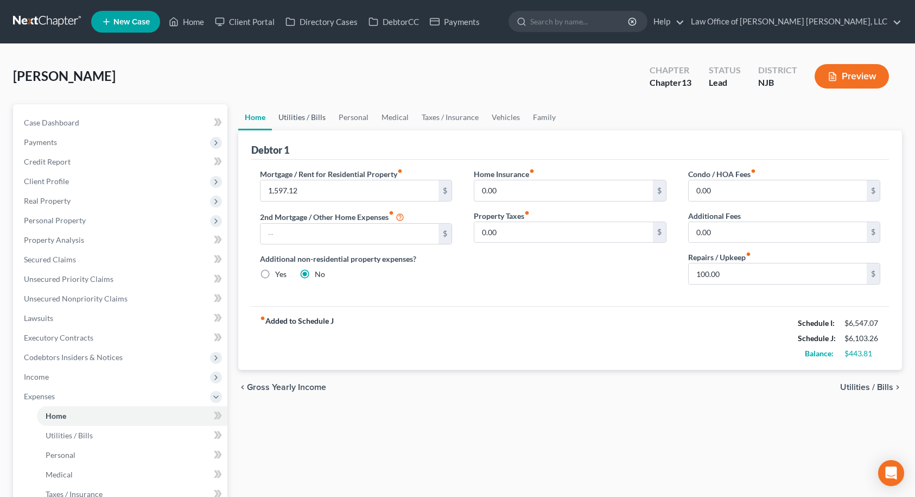
click at [288, 114] on link "Utilities / Bills" at bounding box center [302, 117] width 60 height 26
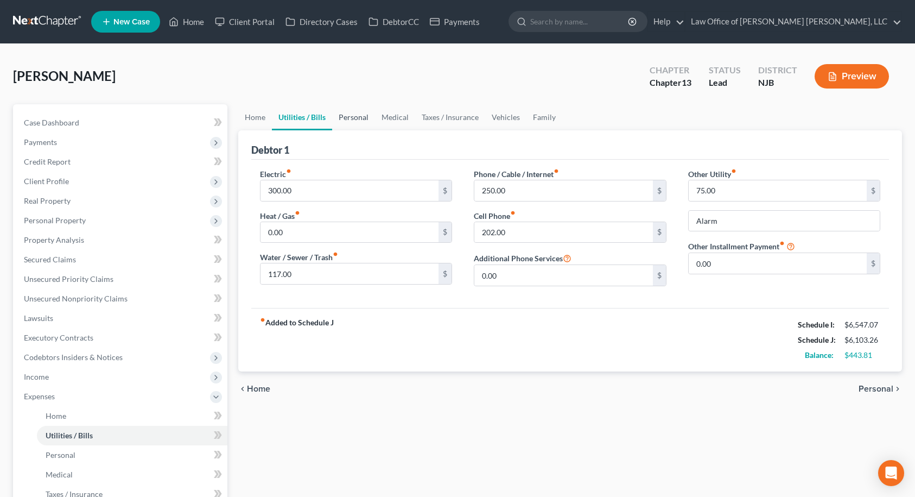
click at [345, 117] on link "Personal" at bounding box center [353, 117] width 43 height 26
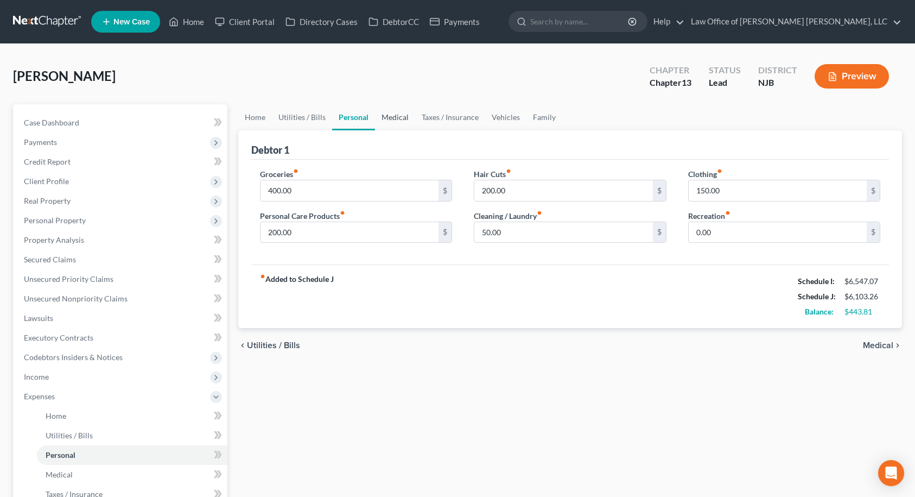
click at [399, 117] on link "Medical" at bounding box center [395, 117] width 40 height 26
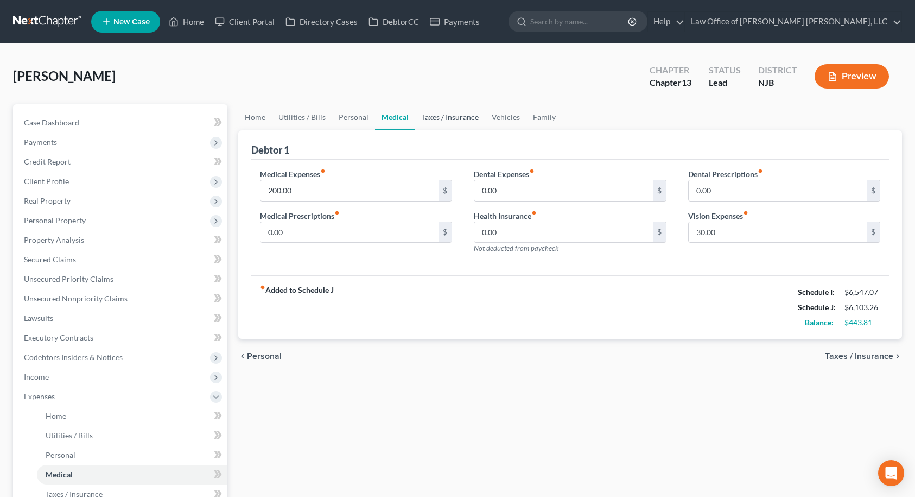
click at [434, 118] on link "Taxes / Insurance" at bounding box center [450, 117] width 70 height 26
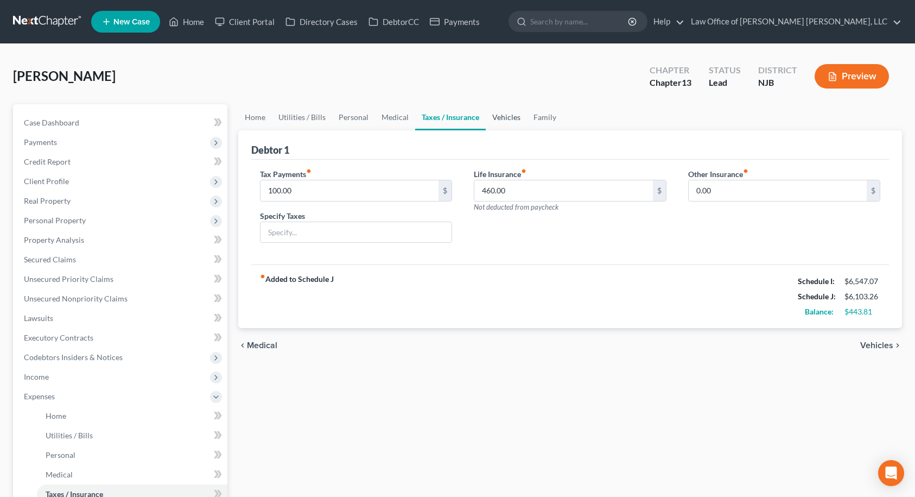
click at [498, 117] on link "Vehicles" at bounding box center [506, 117] width 41 height 26
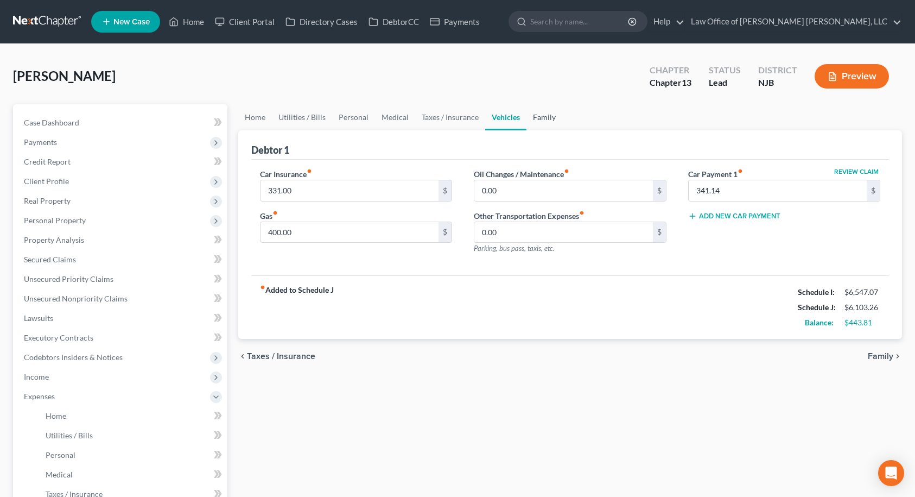
click at [537, 117] on link "Family" at bounding box center [545, 117] width 36 height 26
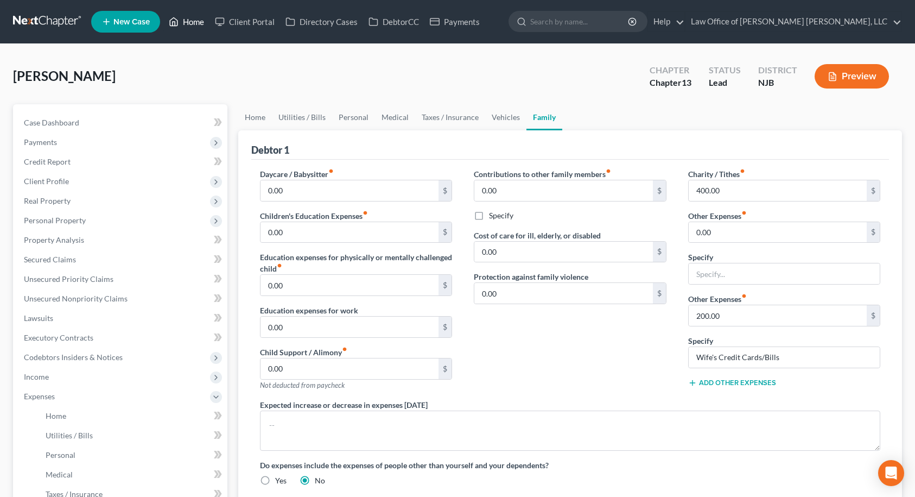
click at [193, 22] on link "Home" at bounding box center [186, 22] width 46 height 20
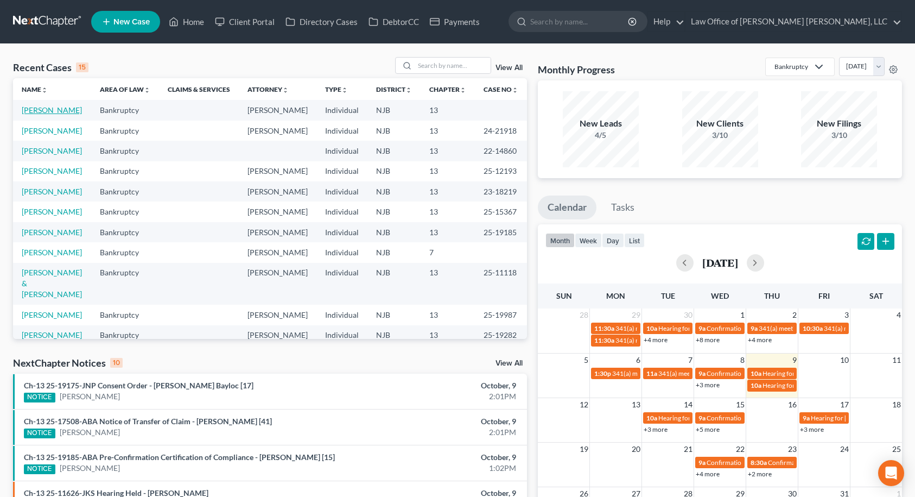
click at [51, 111] on link "[PERSON_NAME]" at bounding box center [52, 109] width 60 height 9
select select "14"
select select "6"
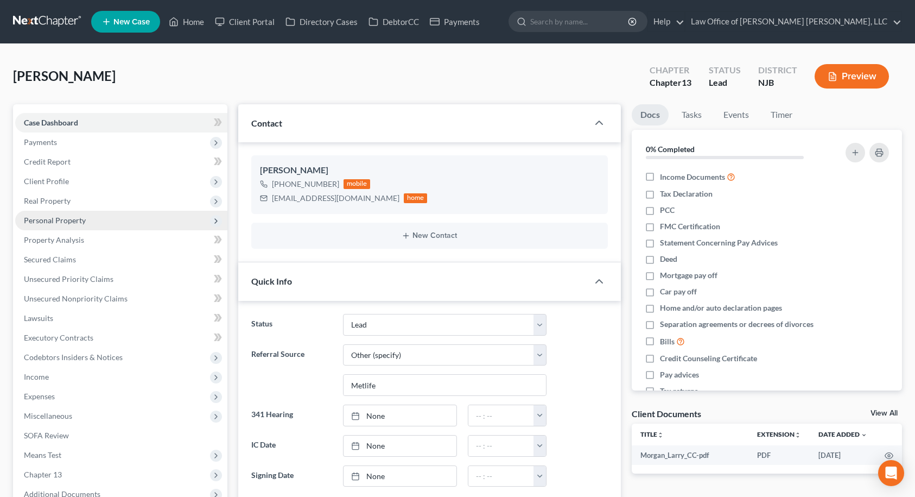
click at [50, 225] on span "Personal Property" at bounding box center [121, 221] width 212 height 20
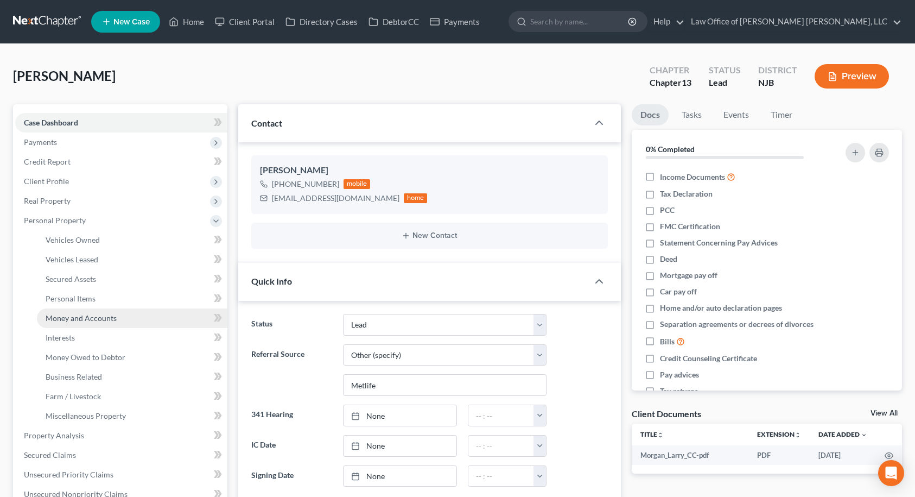
click at [92, 319] on span "Money and Accounts" at bounding box center [81, 317] width 71 height 9
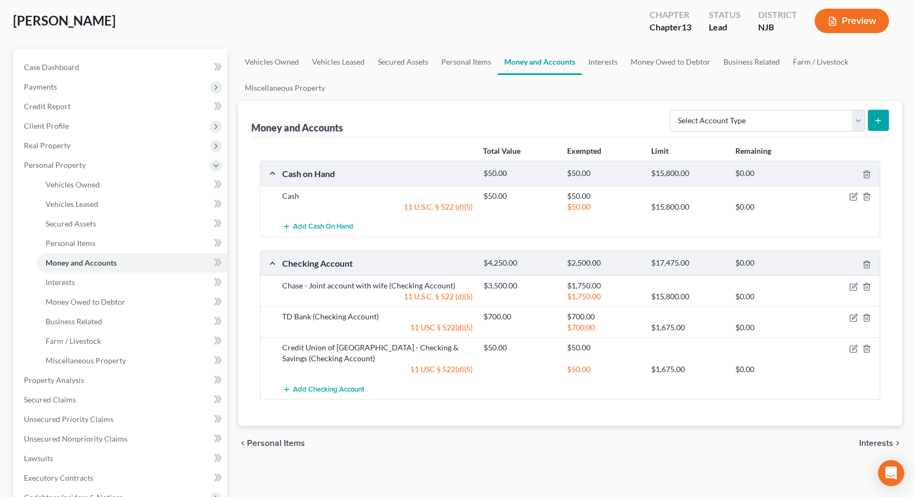
scroll to position [109, 0]
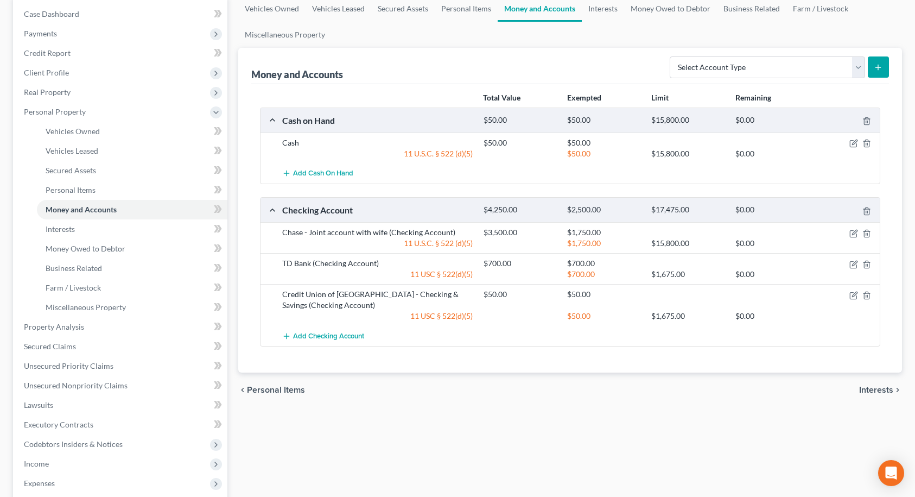
click at [877, 392] on span "Interests" at bounding box center [876, 389] width 34 height 9
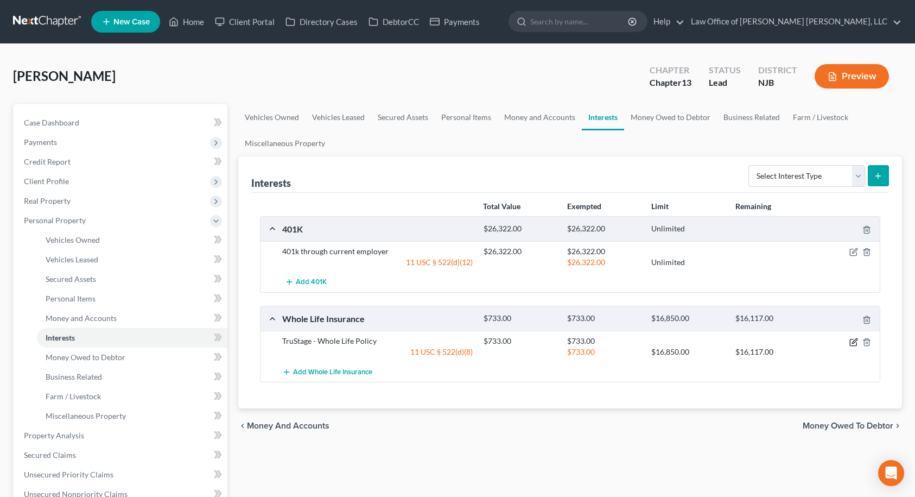
click at [852, 343] on icon "button" at bounding box center [854, 340] width 5 height 5
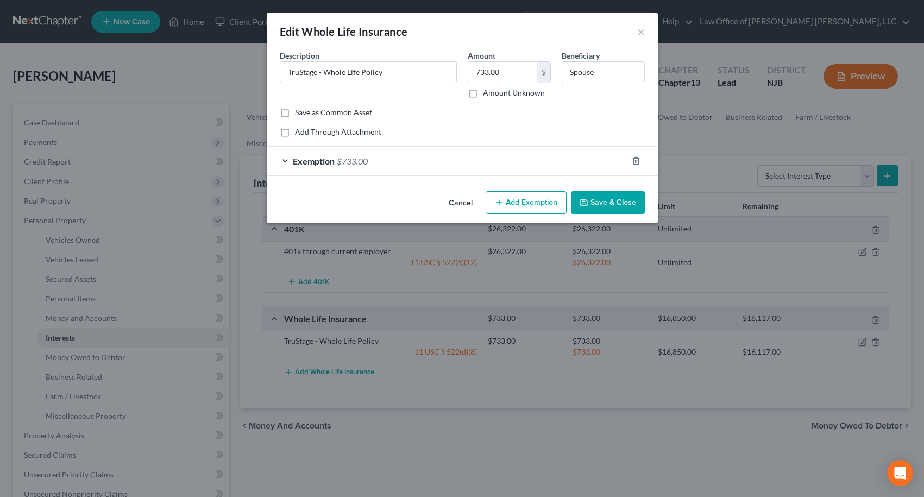
click at [322, 160] on span "Exemption" at bounding box center [314, 161] width 42 height 10
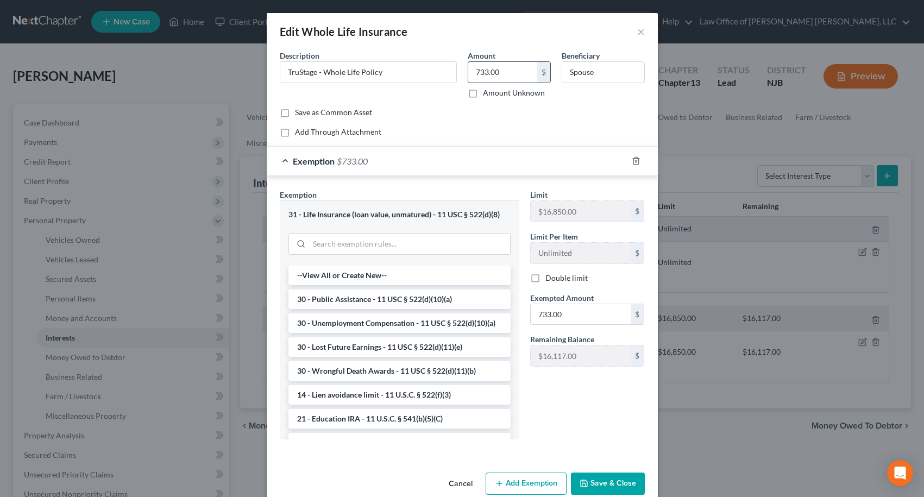
click at [524, 72] on input "733.00" at bounding box center [502, 72] width 69 height 21
type input "537.00"
click at [580, 317] on input "733.00" at bounding box center [580, 314] width 100 height 21
type input "537.00"
click at [616, 429] on div "Limit $16,850.00 $ Limit Per Item Unlimited $ Double limit Exempted Amount * 53…" at bounding box center [586, 318] width 125 height 258
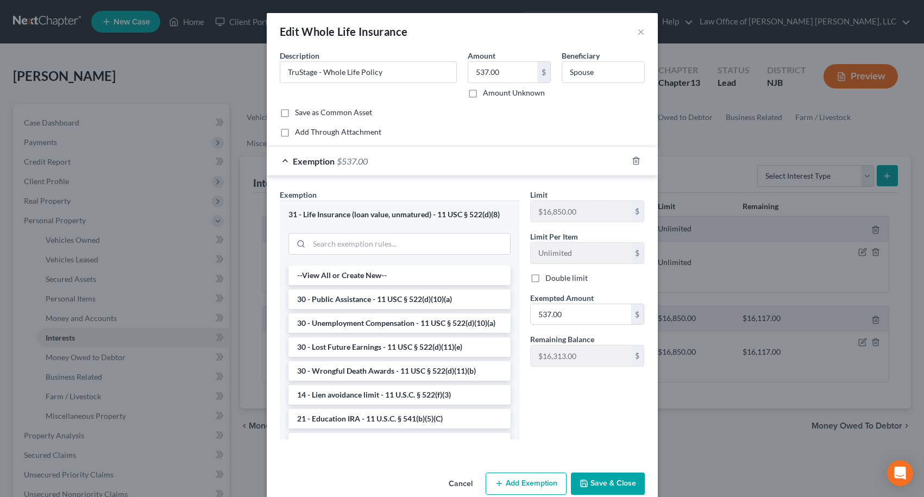
click at [604, 481] on button "Save & Close" at bounding box center [608, 483] width 74 height 23
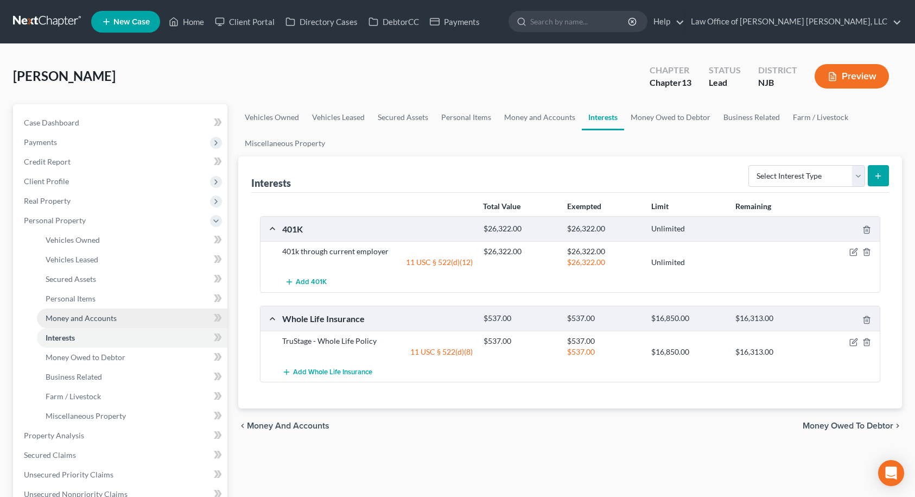
scroll to position [315, 0]
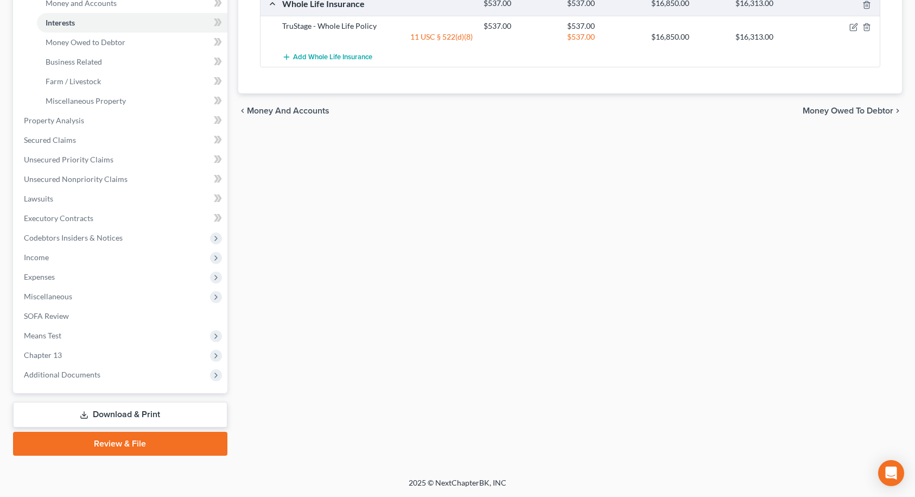
click at [116, 419] on link "Download & Print" at bounding box center [120, 415] width 214 height 26
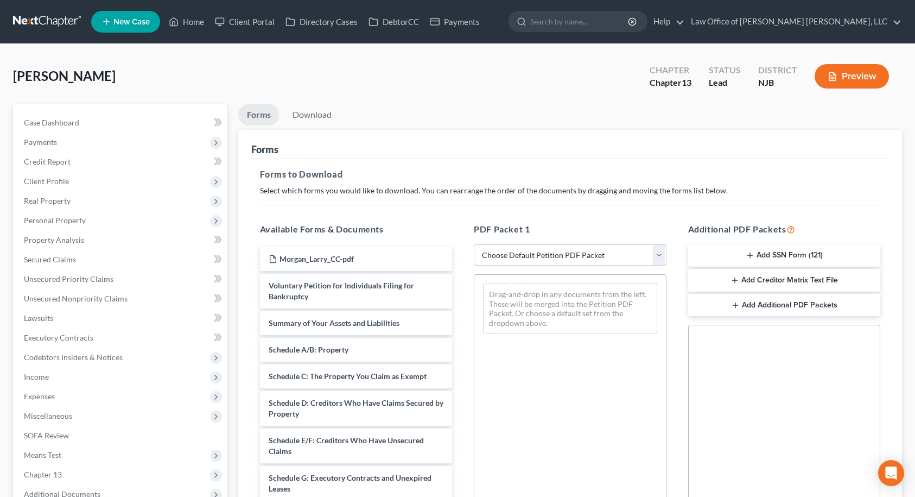
click at [578, 255] on select "Choose Default Petition PDF Packet Complete Bankruptcy Petition (all forms and …" at bounding box center [570, 255] width 193 height 22
select select "9"
click at [474, 244] on select "Choose Default Petition PDF Packet Complete Bankruptcy Petition (all forms and …" at bounding box center [570, 255] width 193 height 22
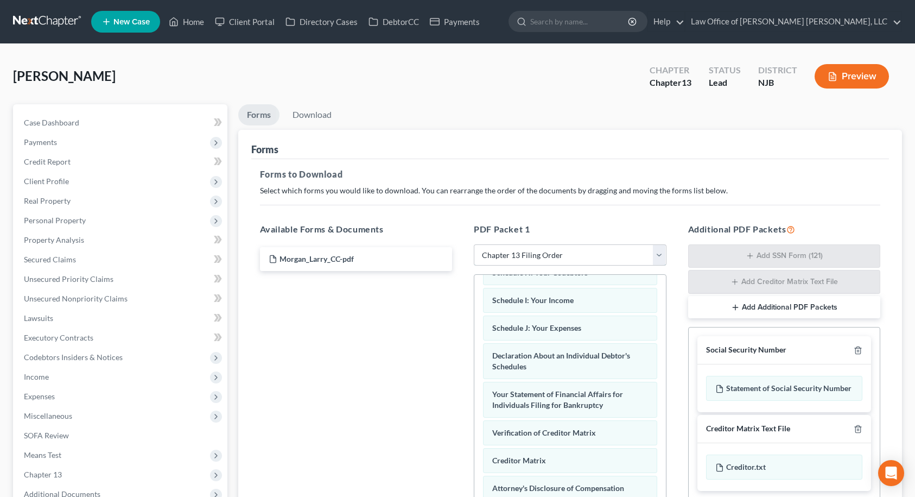
scroll to position [175, 0]
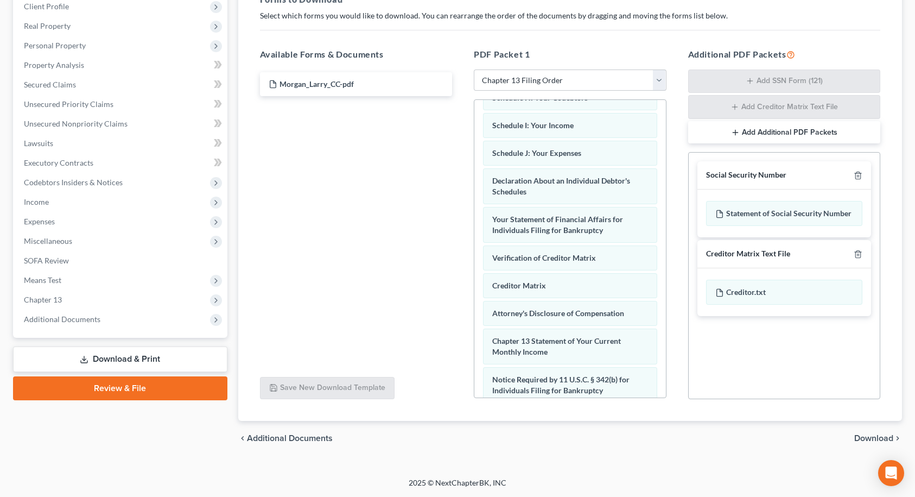
click at [863, 440] on span "Download" at bounding box center [874, 438] width 39 height 9
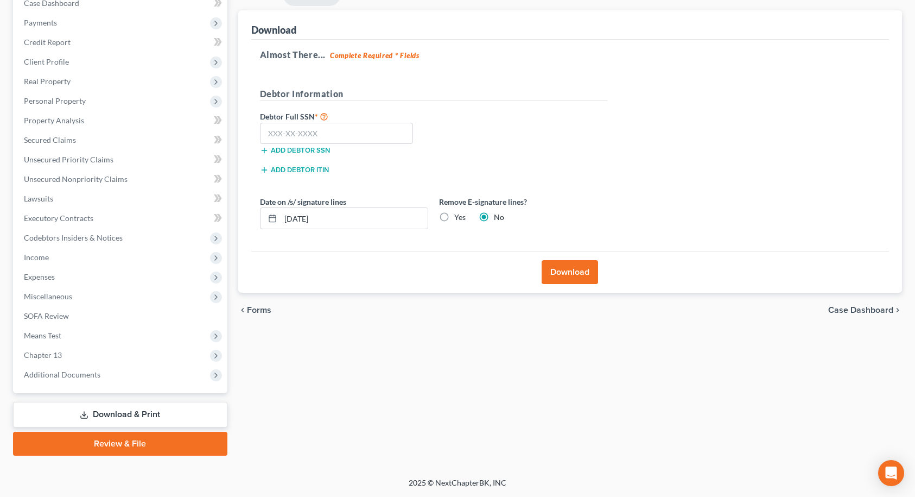
scroll to position [119, 0]
click at [330, 135] on input "text" at bounding box center [337, 134] width 154 height 22
type input "243-08-7815"
click at [573, 277] on button "Download" at bounding box center [570, 272] width 56 height 24
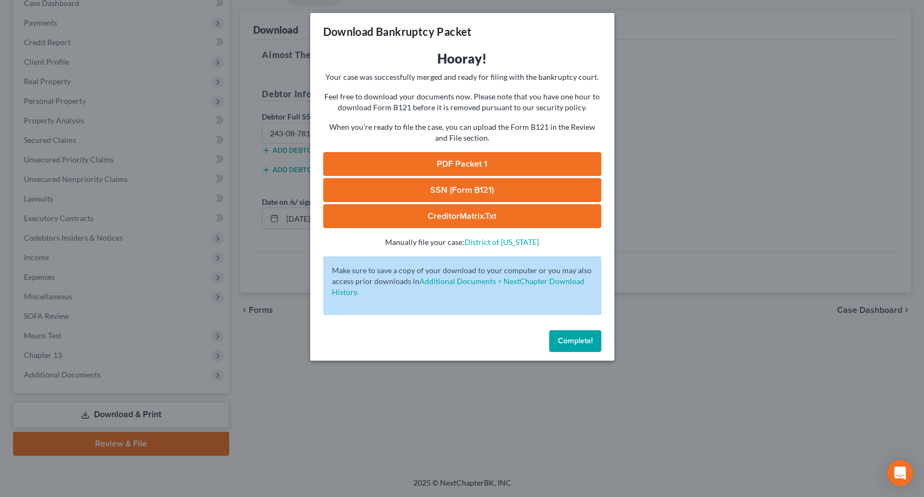
click at [456, 192] on link "SSN (Form B121)" at bounding box center [462, 190] width 278 height 24
click at [469, 164] on link "PDF Packet 1" at bounding box center [462, 164] width 278 height 24
click at [585, 342] on span "Complete!" at bounding box center [575, 340] width 35 height 9
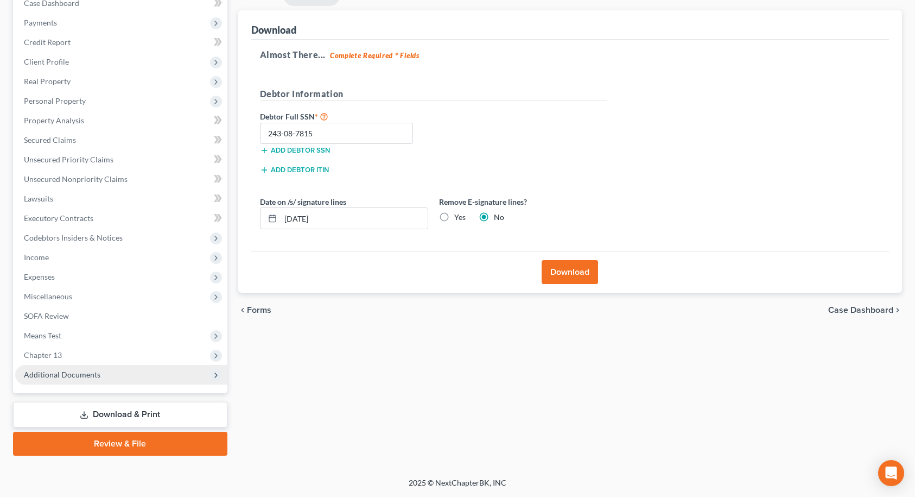
click at [74, 372] on span "Additional Documents" at bounding box center [62, 374] width 77 height 9
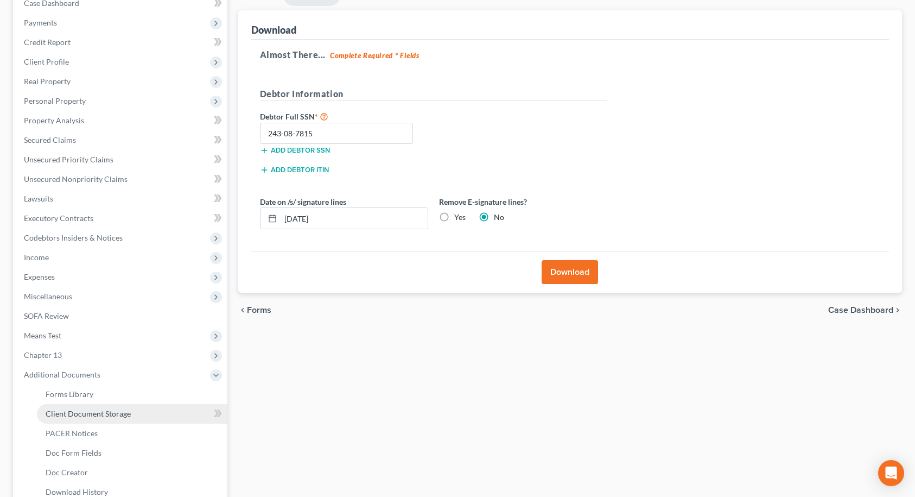
click at [81, 415] on span "Client Document Storage" at bounding box center [88, 413] width 85 height 9
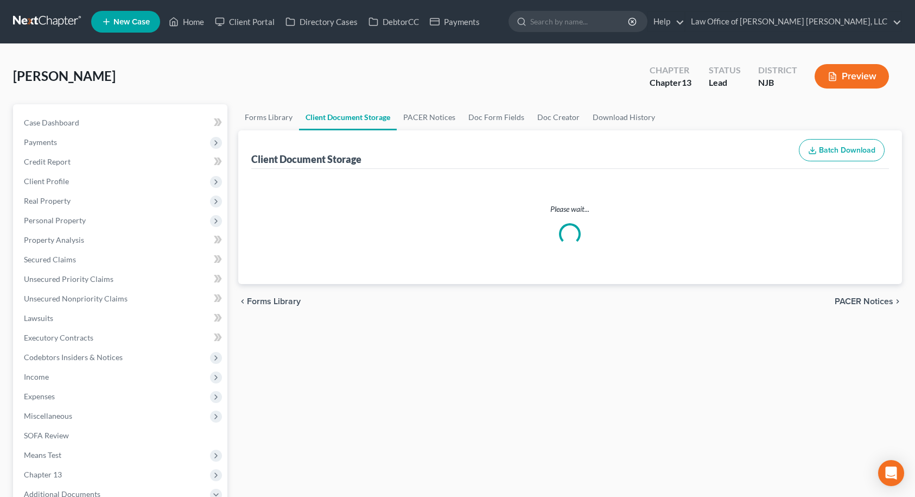
select select "9"
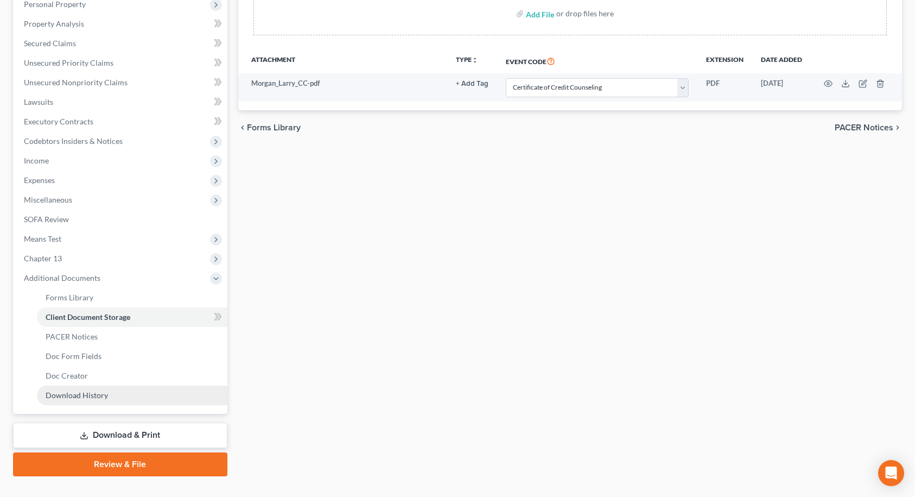
scroll to position [217, 0]
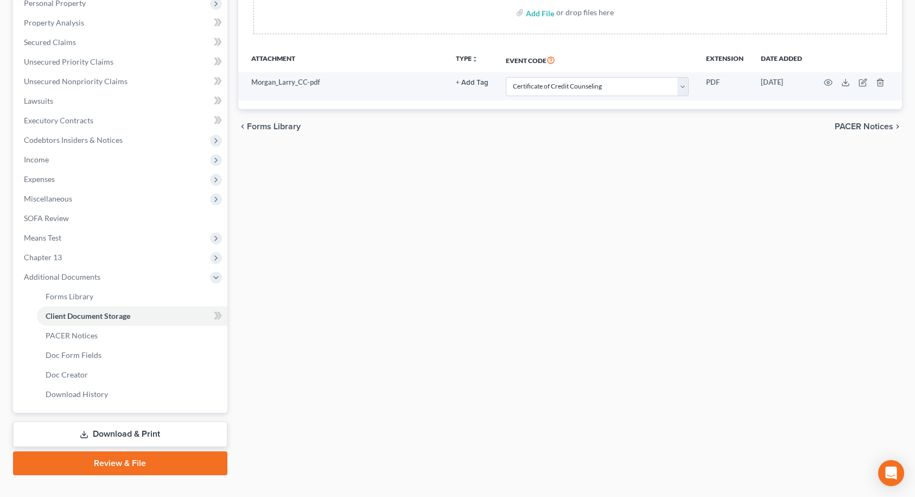
click at [117, 466] on link "Review & File" at bounding box center [120, 463] width 214 height 24
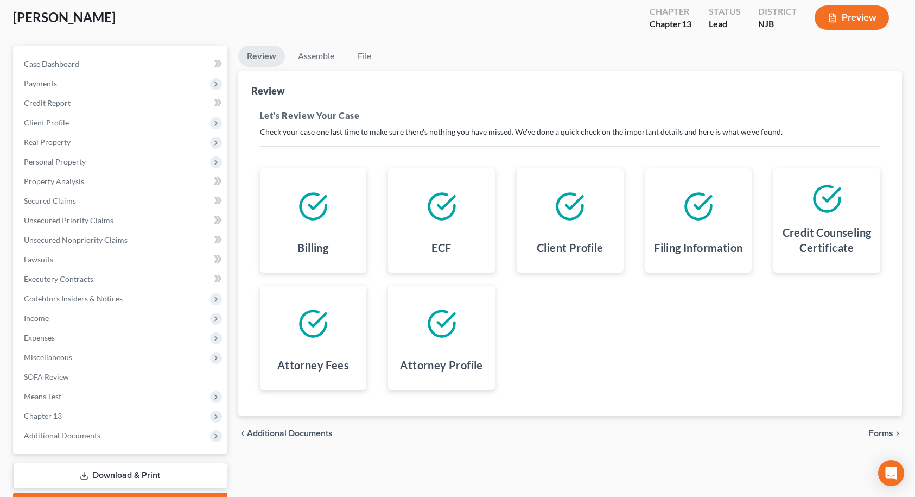
scroll to position [119, 0]
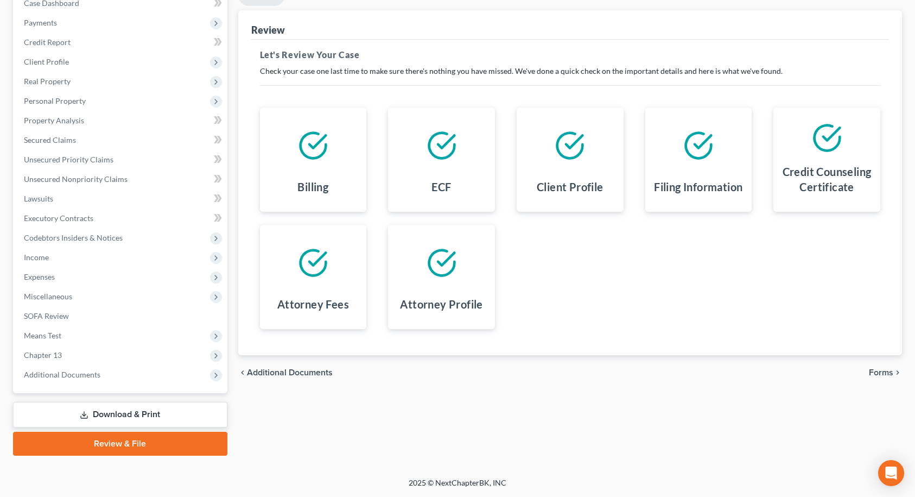
click at [875, 371] on span "Forms" at bounding box center [881, 372] width 24 height 9
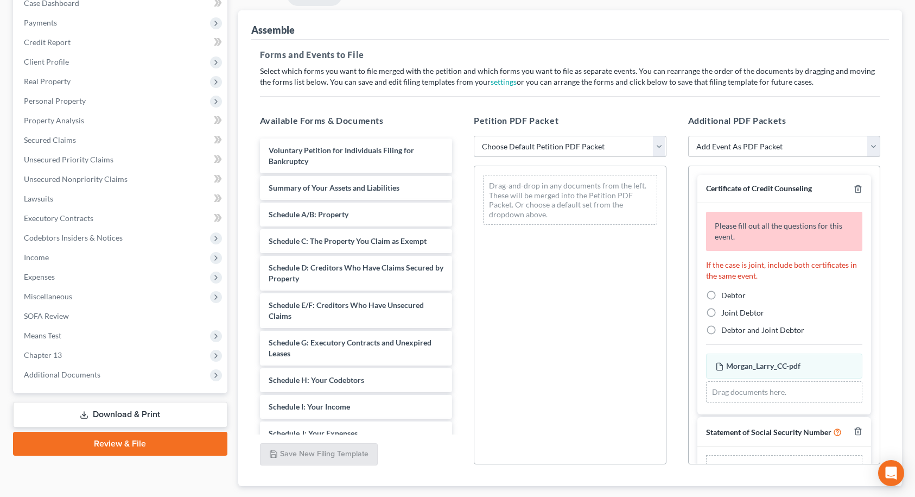
click at [599, 150] on select "Choose Default Petition PDF Packet Complete Bankruptcy Petition (all forms and …" at bounding box center [570, 147] width 193 height 22
select select "2"
click at [474, 136] on select "Choose Default Petition PDF Packet Complete Bankruptcy Petition (all forms and …" at bounding box center [570, 147] width 193 height 22
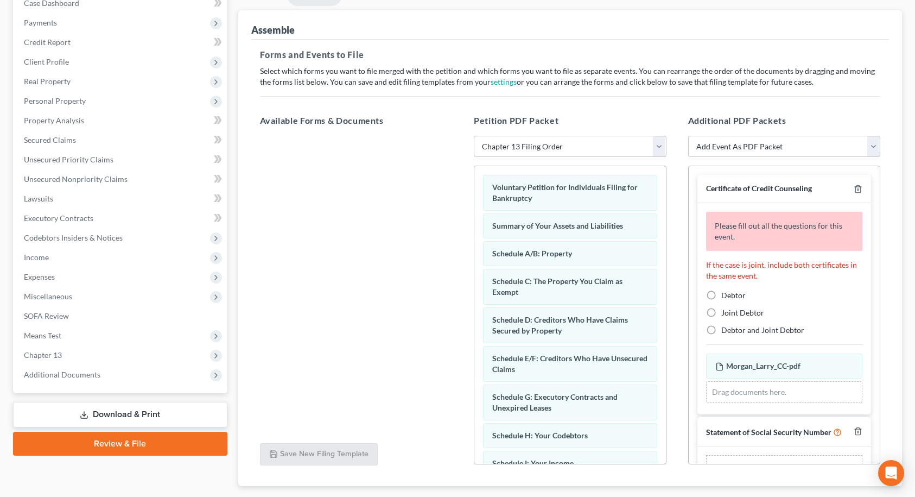
click at [722, 293] on label "Debtor" at bounding box center [734, 295] width 24 height 11
click at [726, 293] on input "Debtor" at bounding box center [729, 293] width 7 height 7
radio input "true"
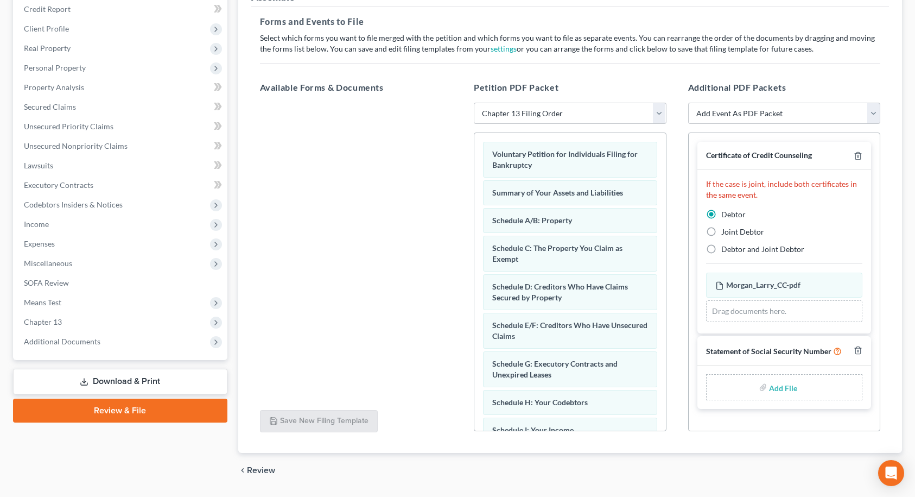
scroll to position [185, 0]
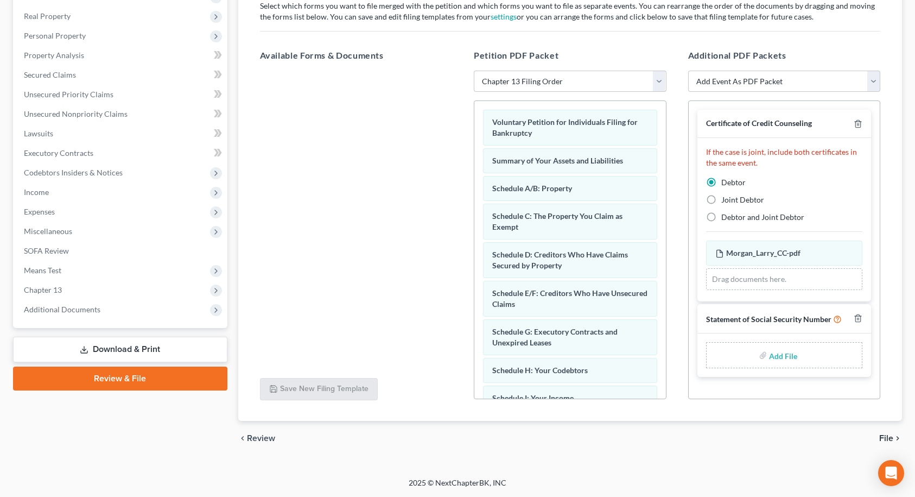
click at [787, 355] on input "file" at bounding box center [782, 355] width 26 height 20
type input "C:\fakepath\Morgan_Larry_SSN.pdf"
click at [889, 439] on span "File" at bounding box center [887, 438] width 14 height 9
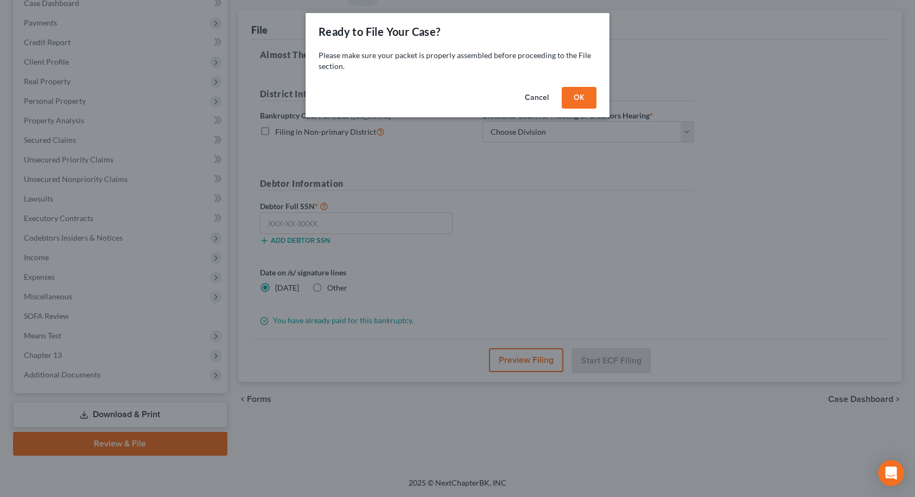
scroll to position [119, 0]
click at [584, 104] on button "OK" at bounding box center [583, 98] width 35 height 22
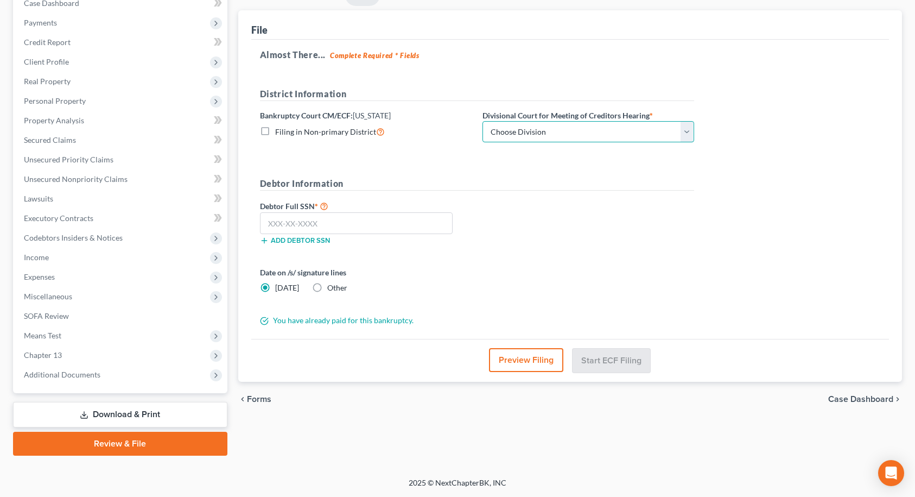
click at [565, 126] on select "Choose Division [GEOGRAPHIC_DATA] [GEOGRAPHIC_DATA]/[GEOGRAPHIC_DATA] [GEOGRAPH…" at bounding box center [589, 132] width 212 height 22
select select "3"
click at [483, 121] on select "Choose Division [GEOGRAPHIC_DATA] [GEOGRAPHIC_DATA]/[GEOGRAPHIC_DATA] [GEOGRAPH…" at bounding box center [589, 132] width 212 height 22
click at [321, 222] on input "text" at bounding box center [356, 223] width 193 height 22
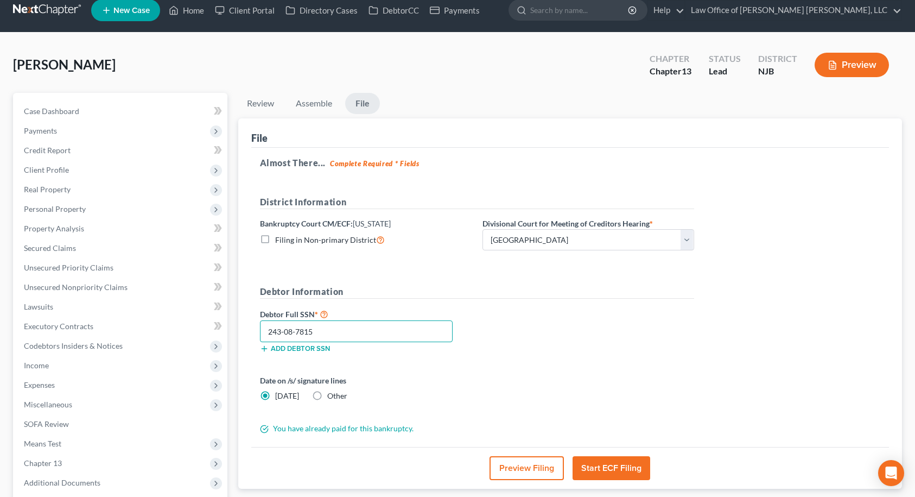
scroll to position [11, 0]
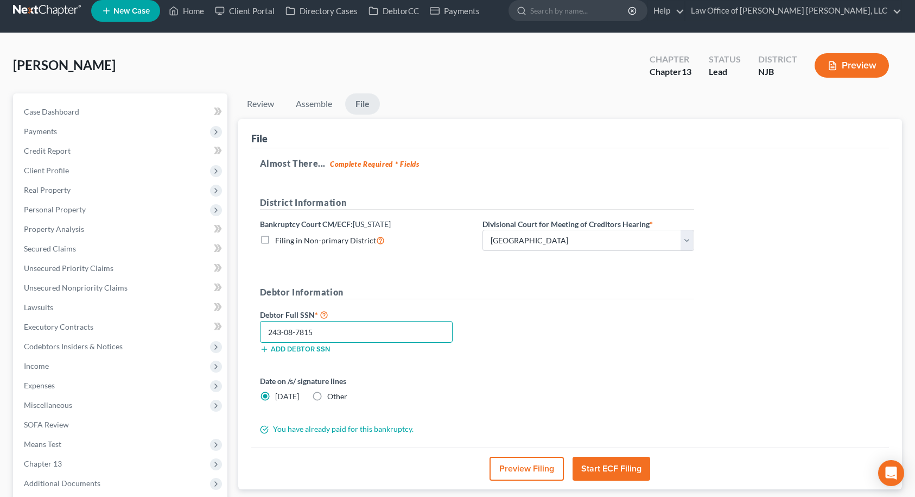
type input "243-08-7815"
click at [591, 462] on button "Start ECF Filing" at bounding box center [612, 469] width 78 height 24
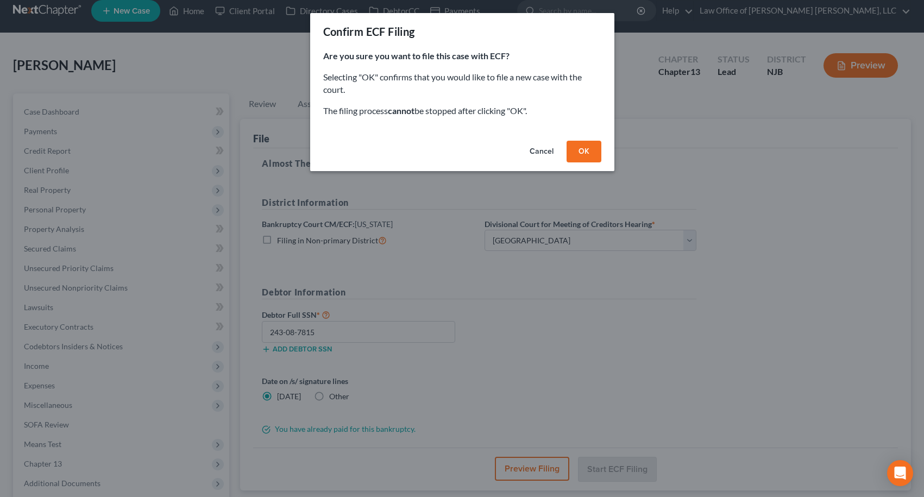
click at [581, 153] on button "OK" at bounding box center [583, 152] width 35 height 22
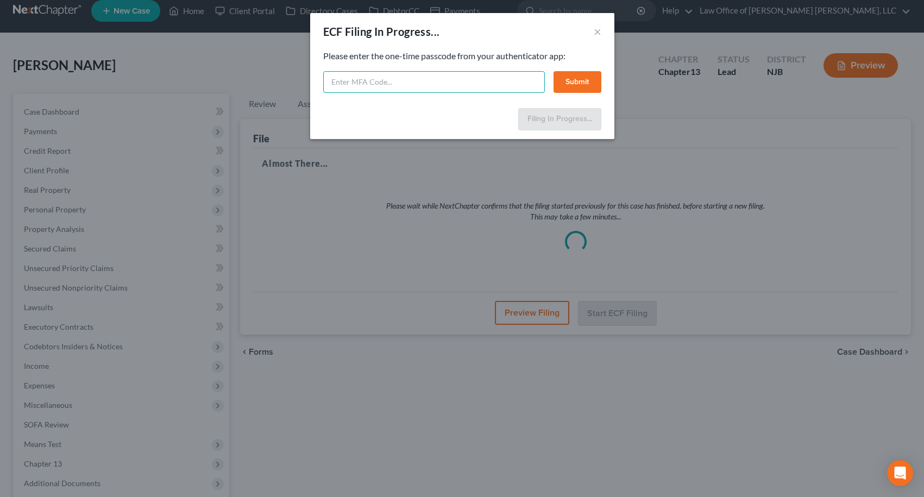
click at [459, 83] on input "text" at bounding box center [434, 82] width 222 height 22
type input "000911"
click at [562, 79] on button "Submit" at bounding box center [577, 82] width 48 height 22
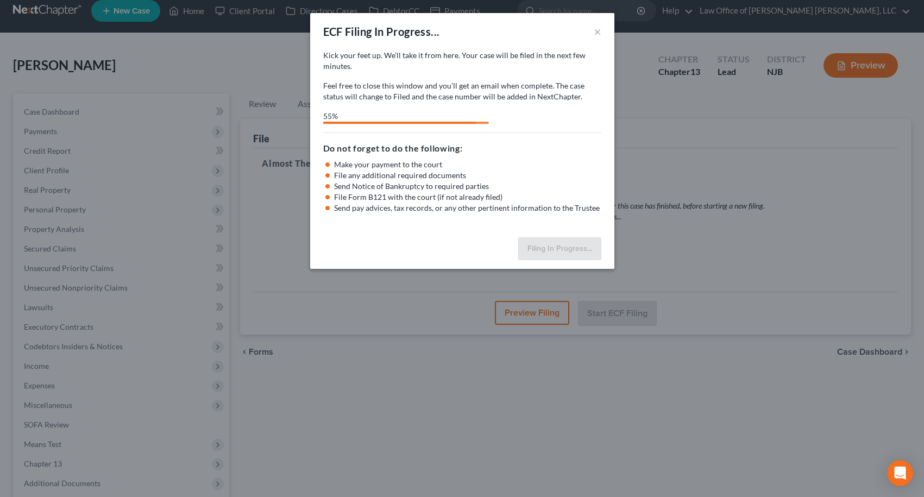
select select "3"
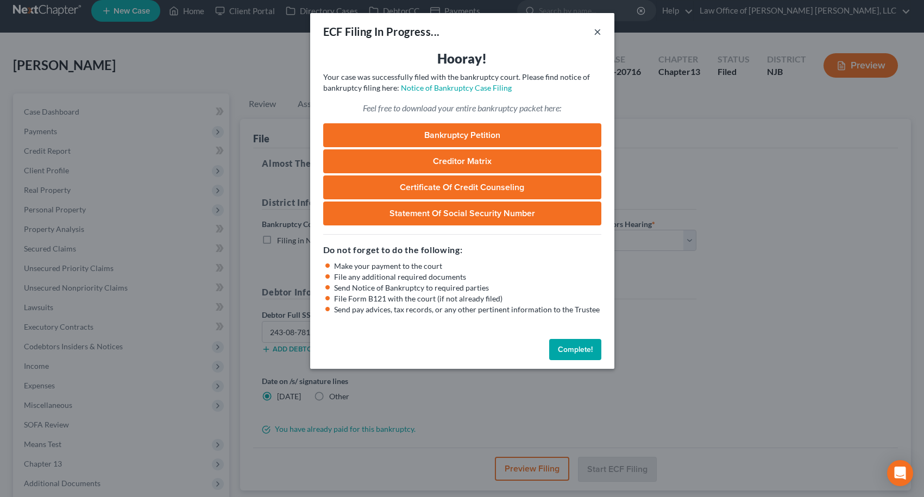
click at [597, 33] on button "×" at bounding box center [597, 31] width 8 height 13
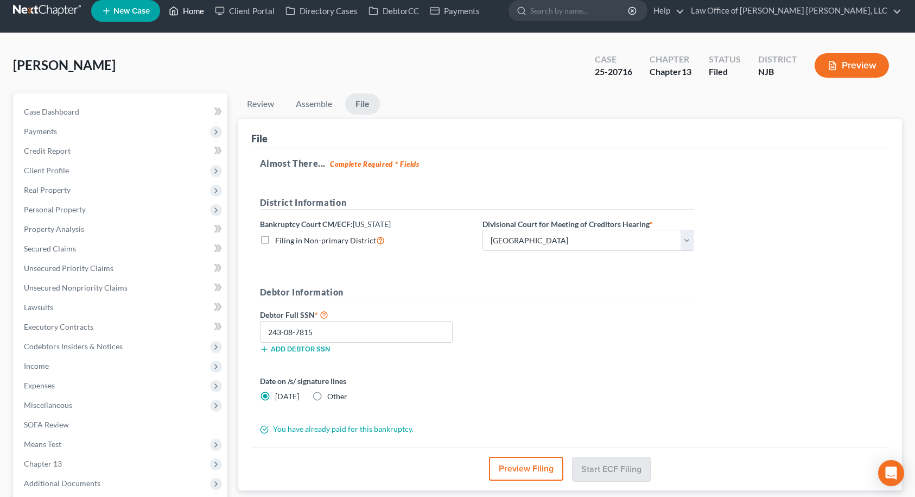
click at [203, 11] on link "Home" at bounding box center [186, 11] width 46 height 20
